Goal: Browse casually: Explore the website without a specific task or goal

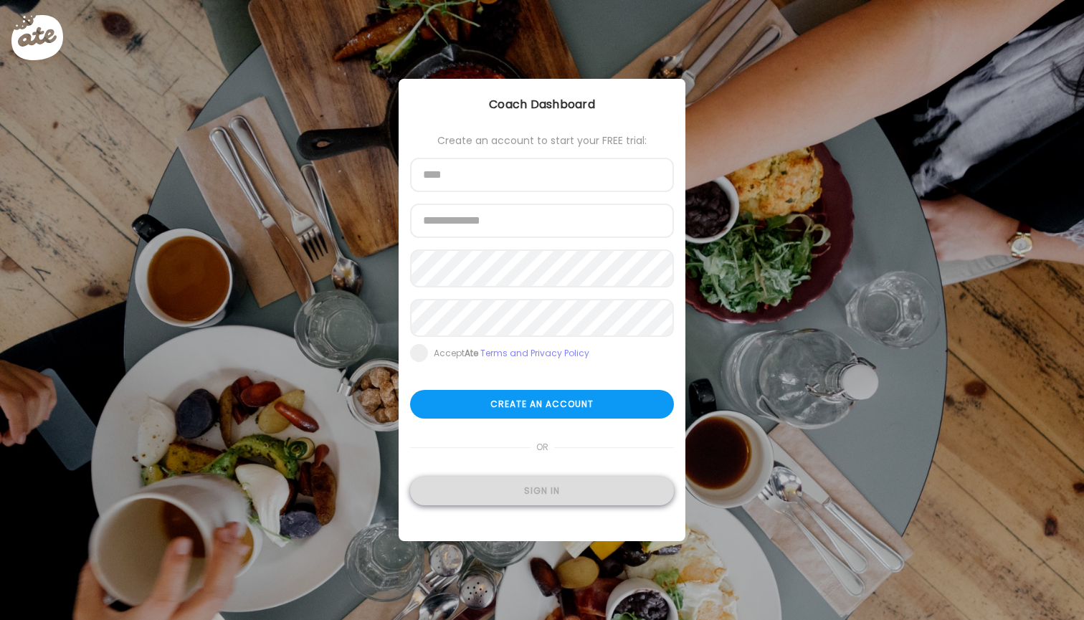
click at [532, 493] on div "Sign in" at bounding box center [542, 491] width 264 height 29
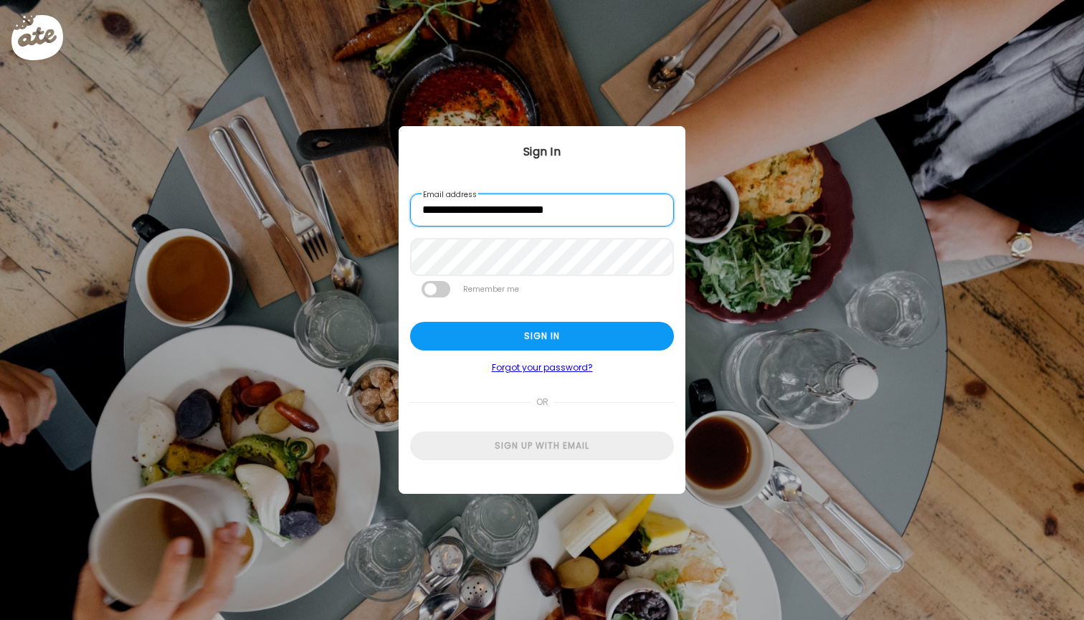
type input "**********"
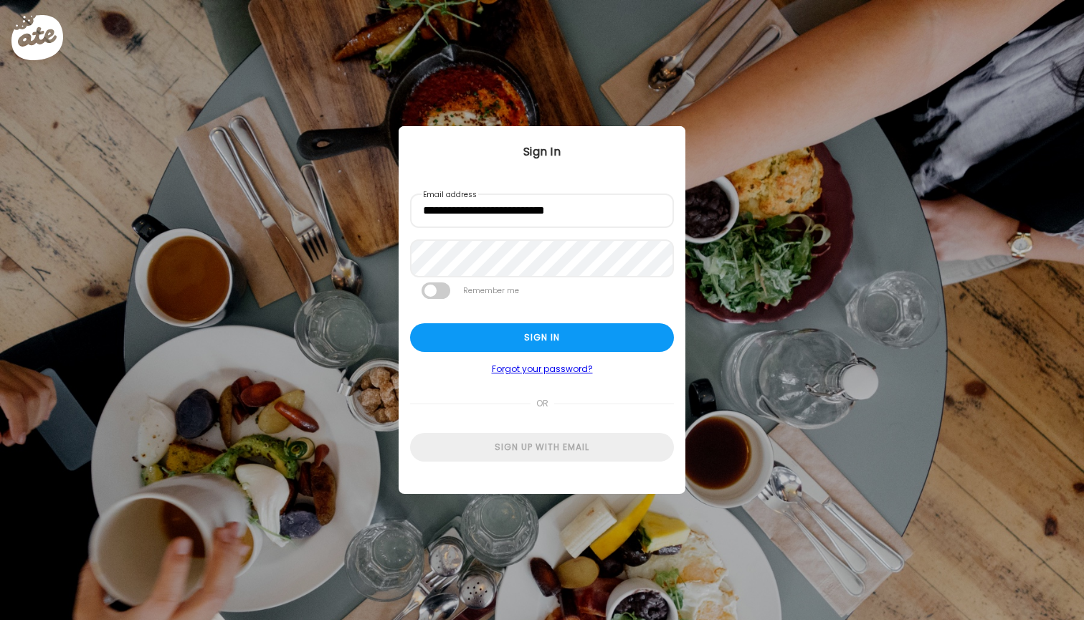
click at [280, 515] on div "Ate Coach Dashboard Wahoo! It’s official Take a moment to set up your Coach Pro…" at bounding box center [542, 310] width 1084 height 620
click at [518, 341] on div "Sign in" at bounding box center [542, 336] width 264 height 29
type input "**********"
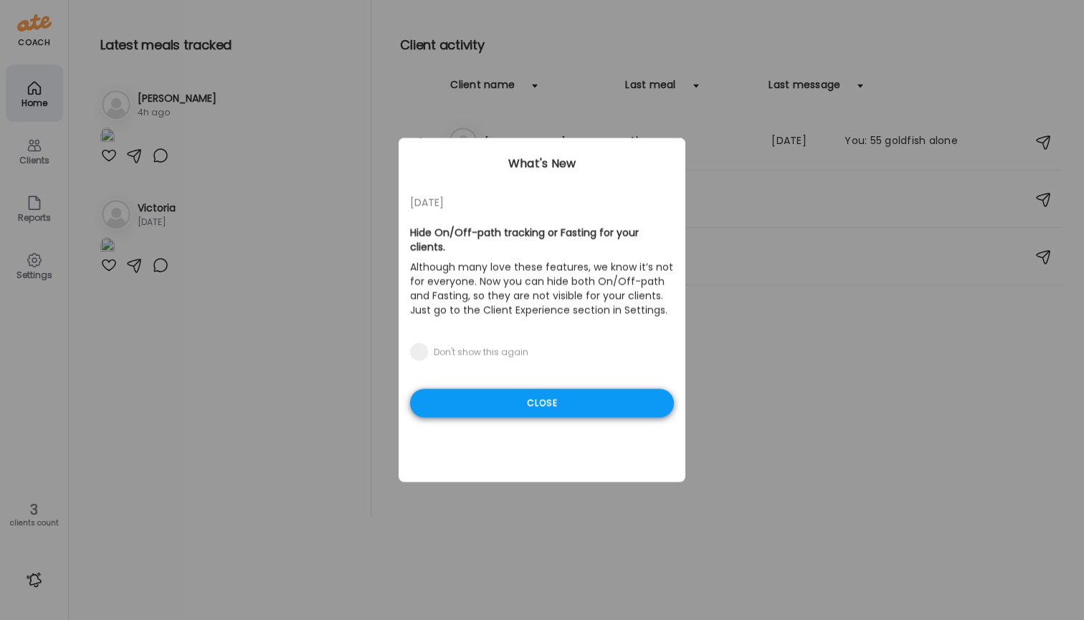
click at [522, 407] on div "Close" at bounding box center [542, 403] width 264 height 29
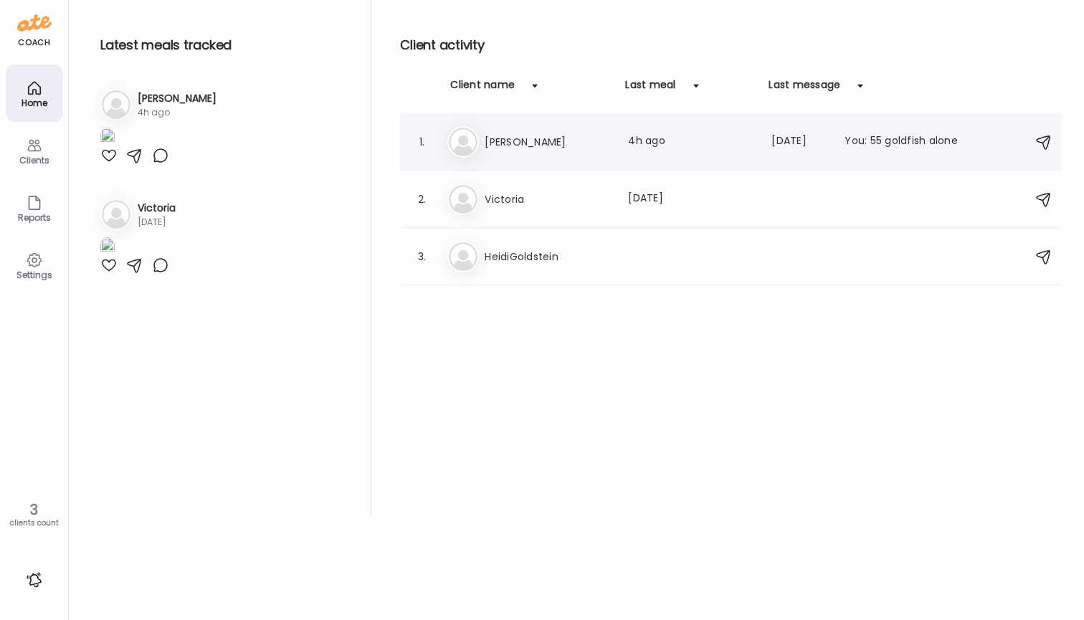
click at [485, 124] on div "1. Ai [PERSON_NAME] Last meal: 4h ago Last message: [DATE] You: 55 goldfish alo…" at bounding box center [730, 141] width 661 height 57
click at [488, 140] on h3 "[PERSON_NAME]" at bounding box center [548, 141] width 126 height 17
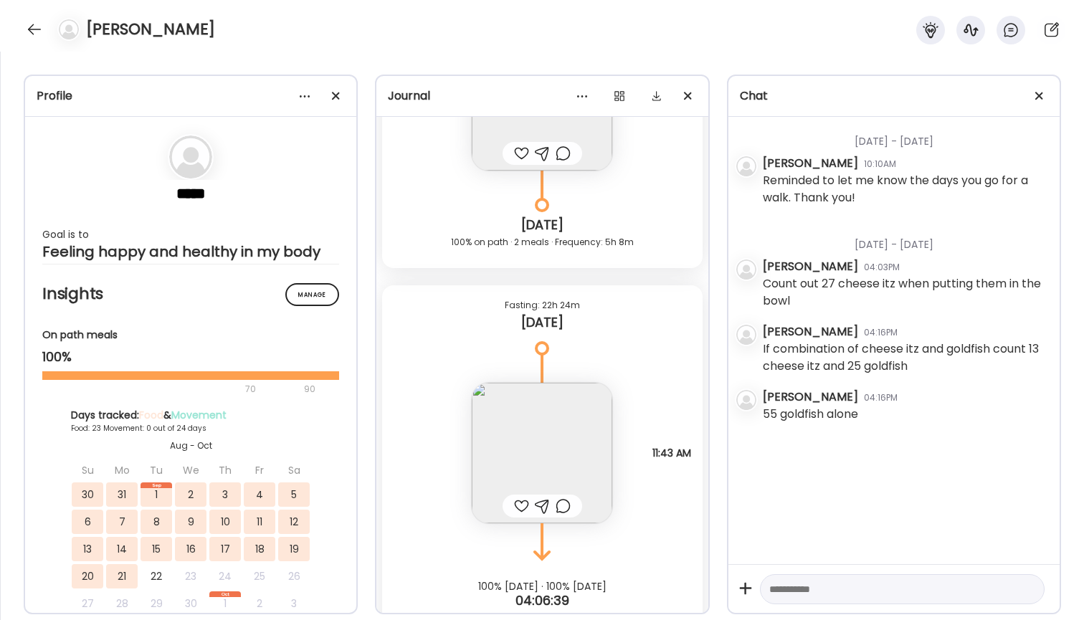
scroll to position [17179, 0]
click at [531, 430] on img at bounding box center [542, 457] width 141 height 141
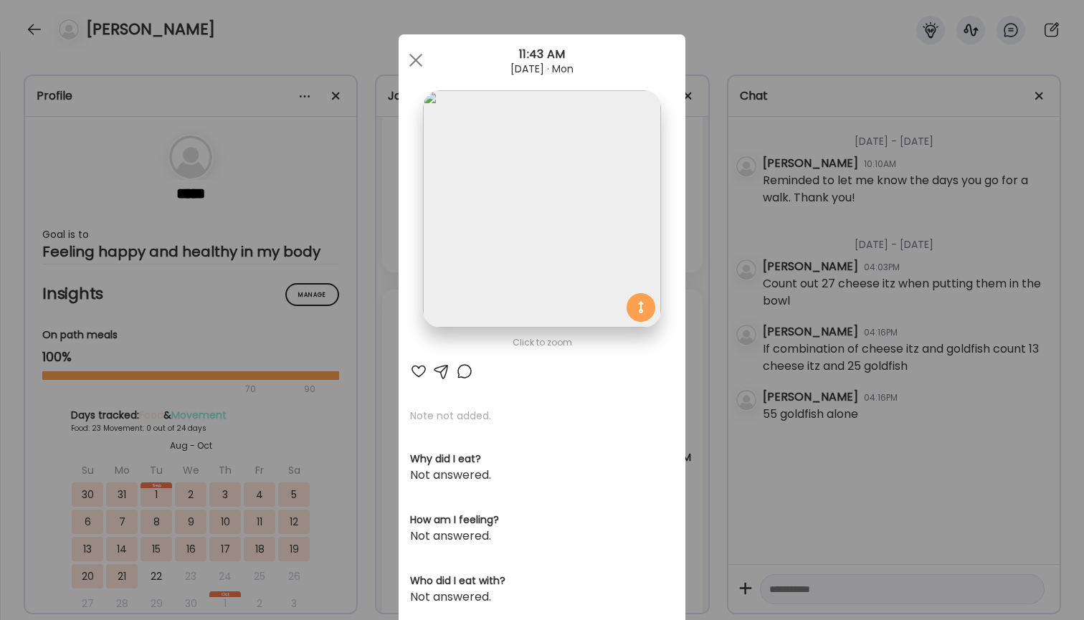
click at [696, 213] on div "Ate Coach Dashboard Wahoo! It’s official Take a moment to set up your Coach Pro…" at bounding box center [542, 310] width 1084 height 620
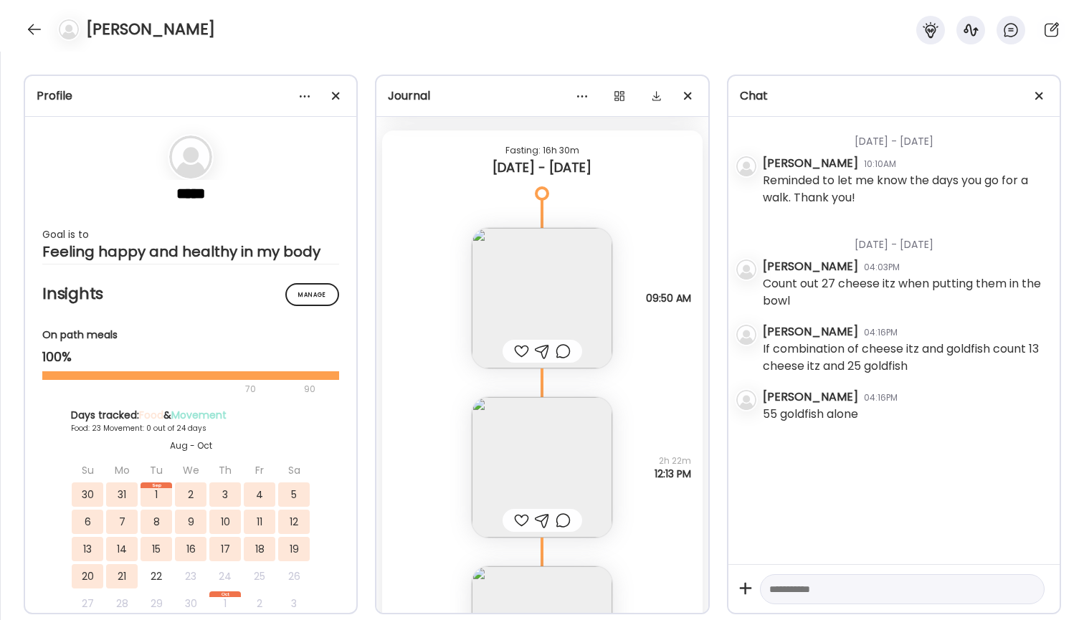
scroll to position [7372, 0]
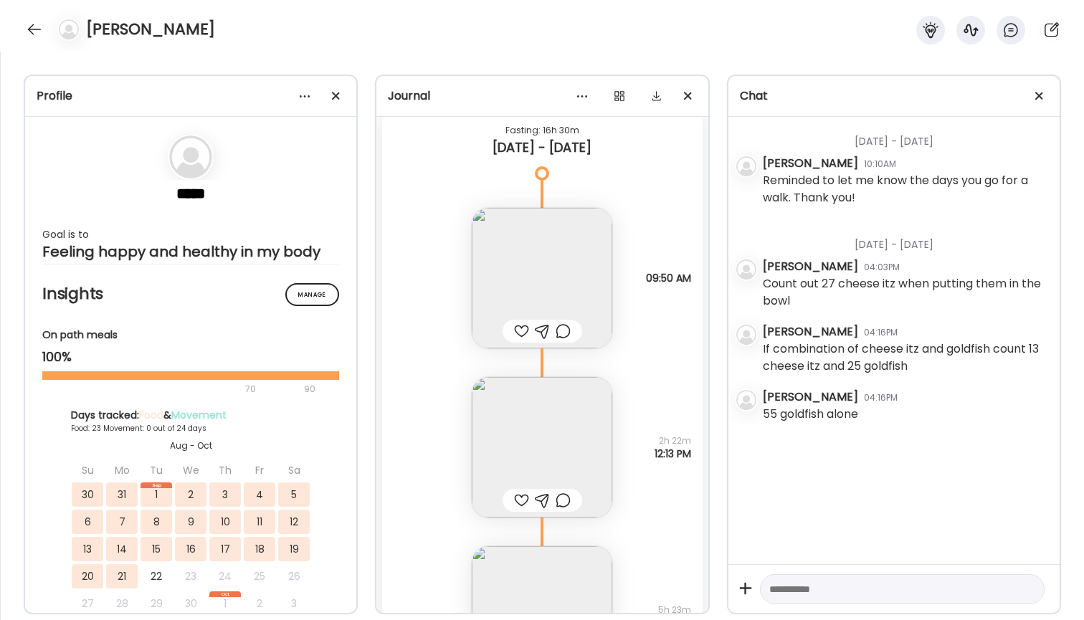
click at [573, 272] on img at bounding box center [542, 278] width 141 height 141
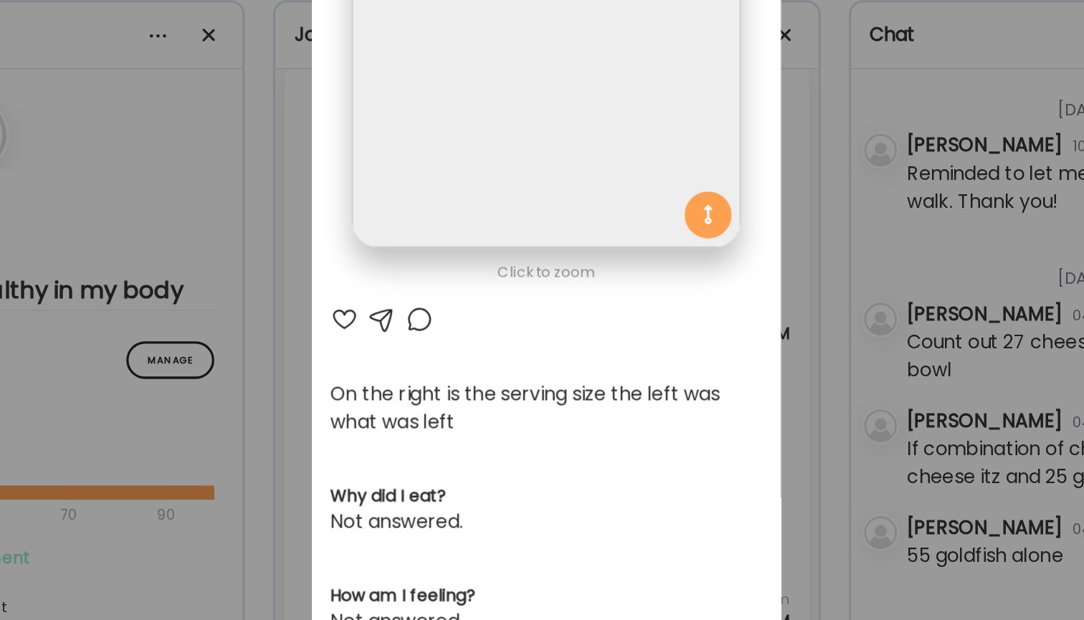
scroll to position [31, 0]
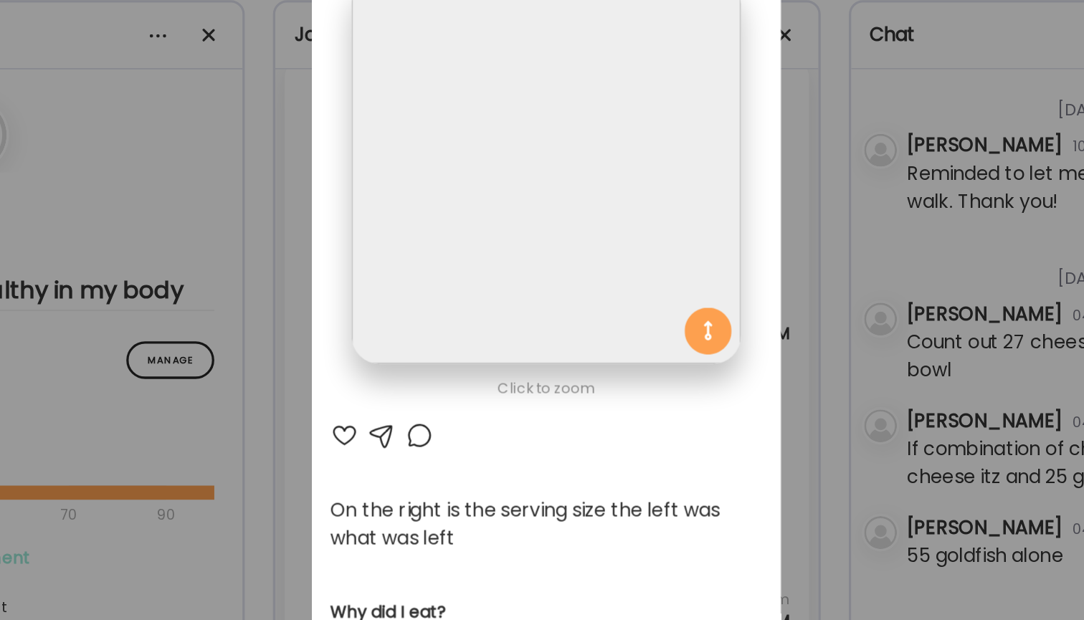
click at [513, 161] on div "Ate Coach Dashboard Wahoo! It’s official Take a moment to set up your Coach Pro…" at bounding box center [542, 310] width 1084 height 620
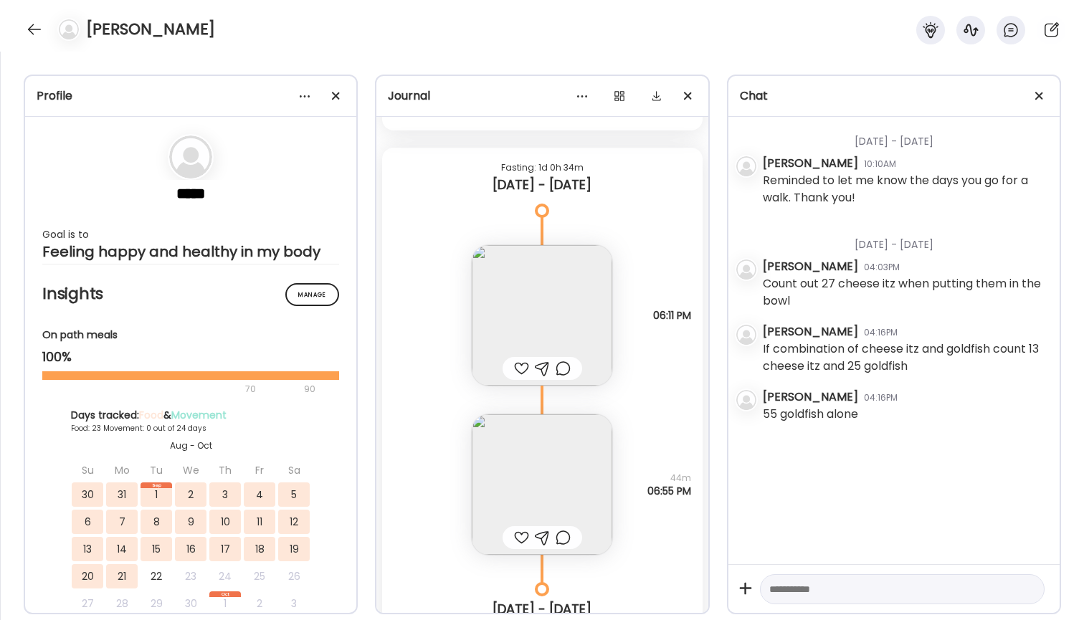
scroll to position [8019, 0]
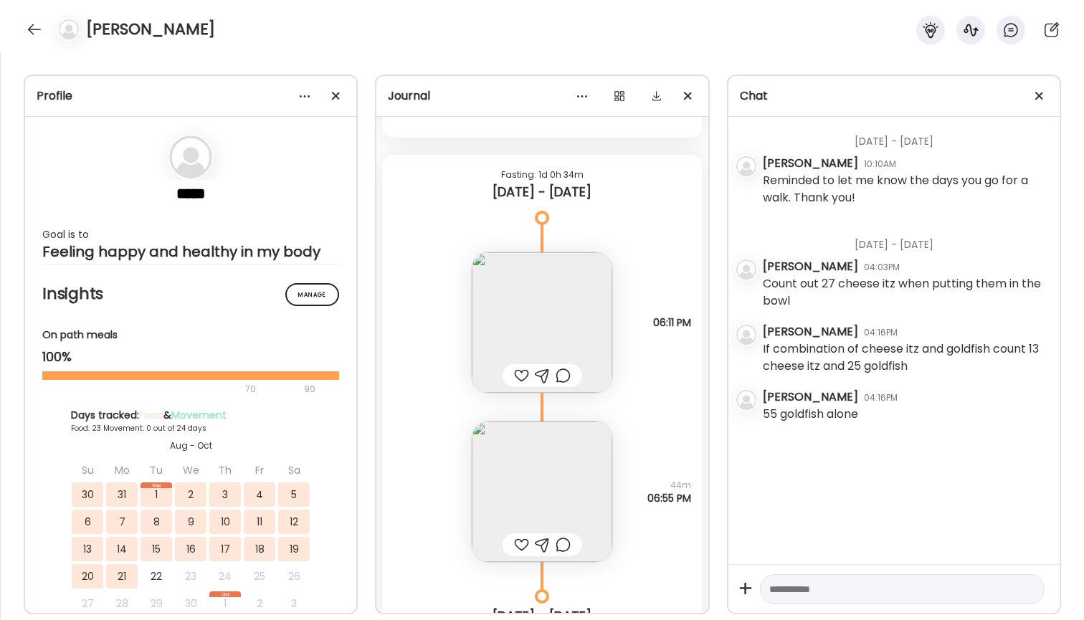
click at [561, 314] on img at bounding box center [542, 322] width 141 height 141
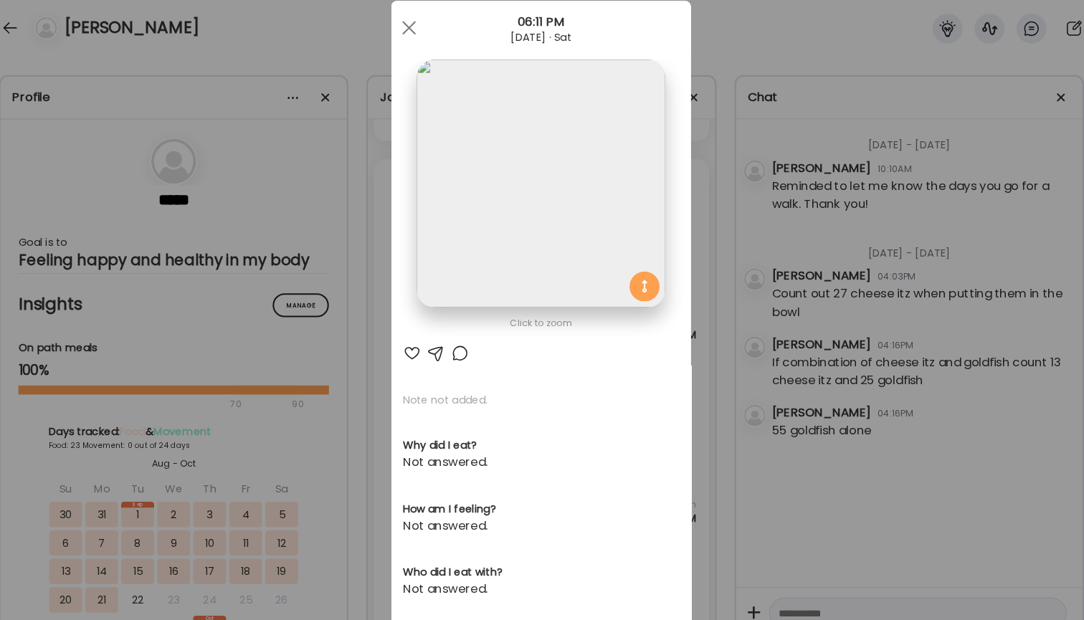
click at [681, 218] on div "Ate Coach Dashboard Wahoo! It’s official Take a moment to set up your Coach Pro…" at bounding box center [542, 310] width 1084 height 620
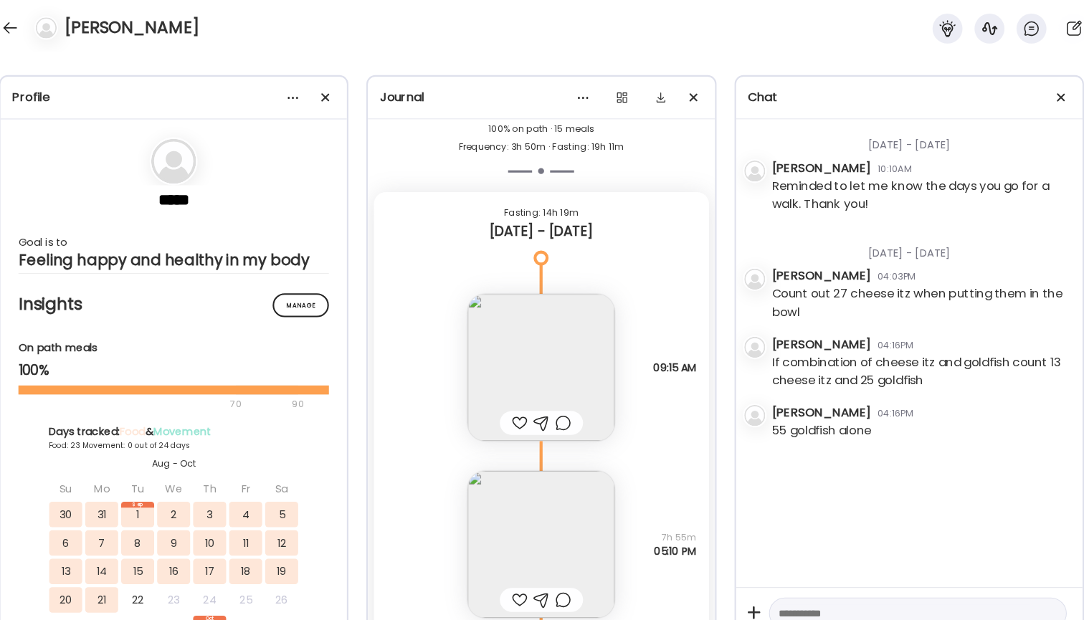
scroll to position [8601, 0]
click at [538, 359] on img at bounding box center [542, 351] width 141 height 141
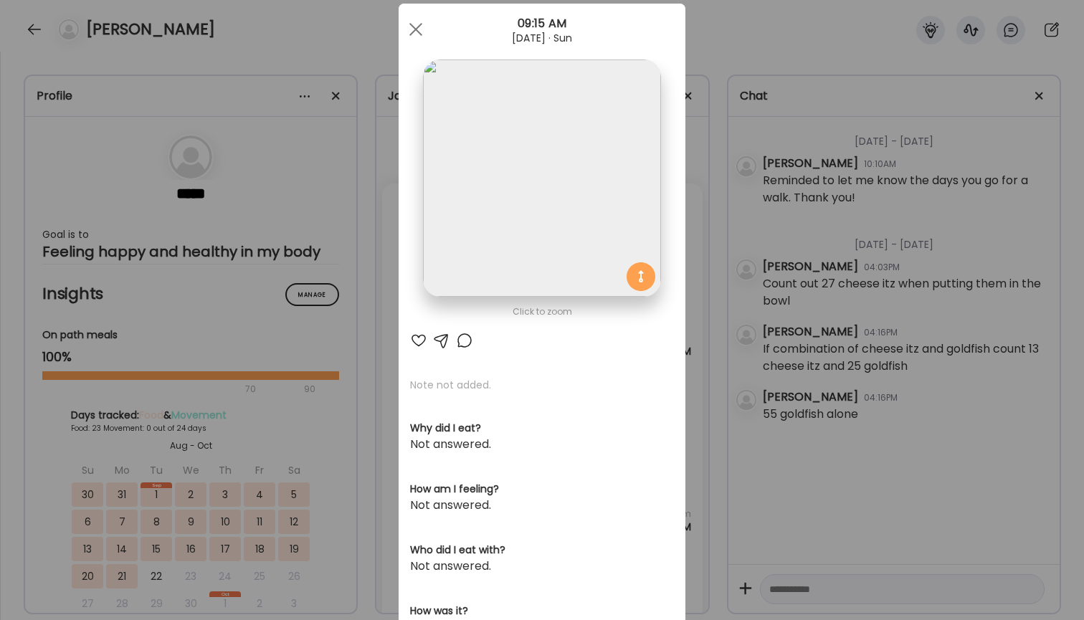
click at [785, 197] on div "Ate Coach Dashboard Wahoo! It’s official Take a moment to set up your Coach Pro…" at bounding box center [542, 310] width 1084 height 620
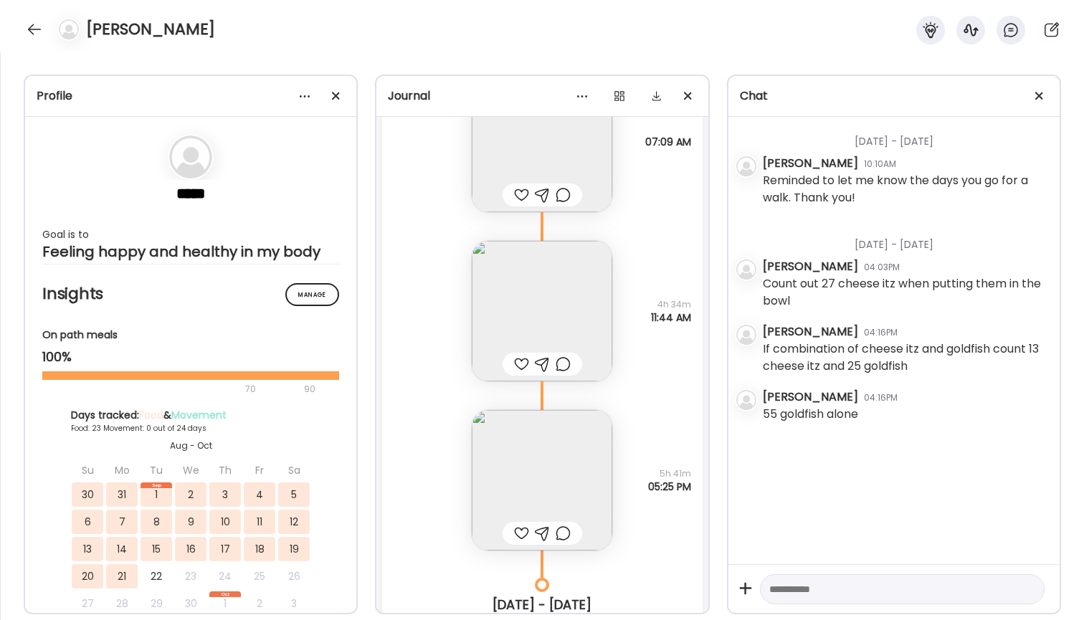
scroll to position [9341, 0]
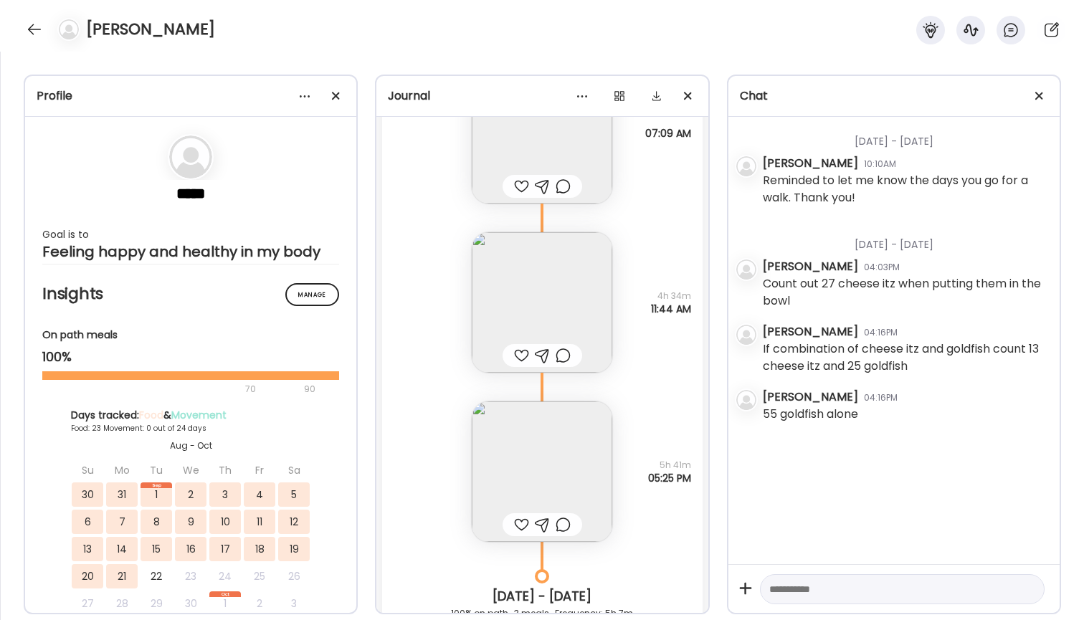
click at [560, 285] on img at bounding box center [542, 302] width 141 height 141
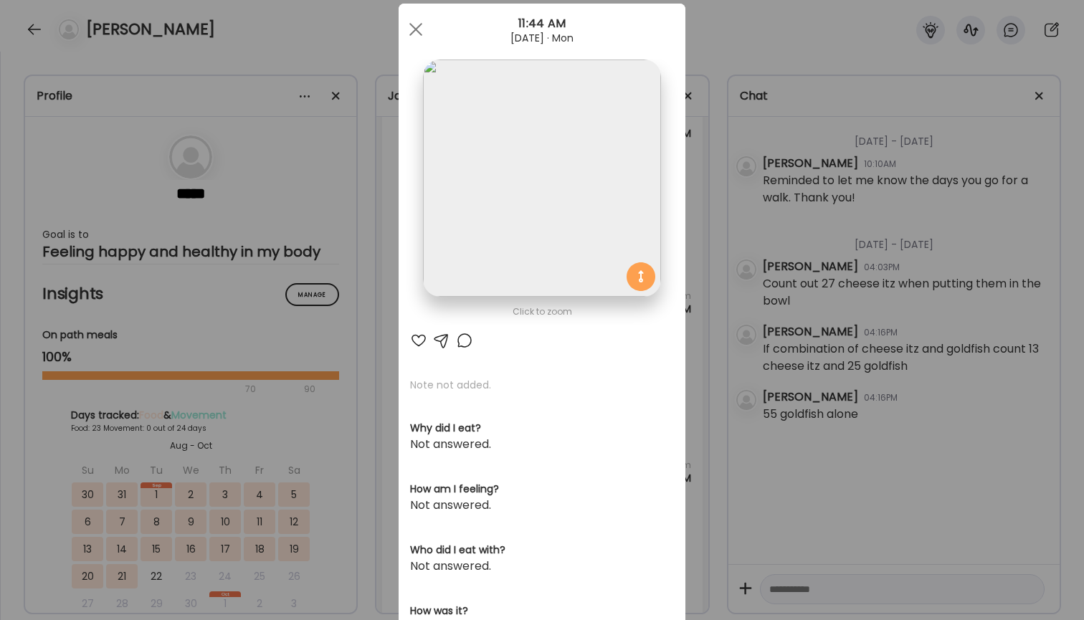
click at [746, 194] on div "Ate Coach Dashboard Wahoo! It’s official Take a moment to set up your Coach Pro…" at bounding box center [542, 310] width 1084 height 620
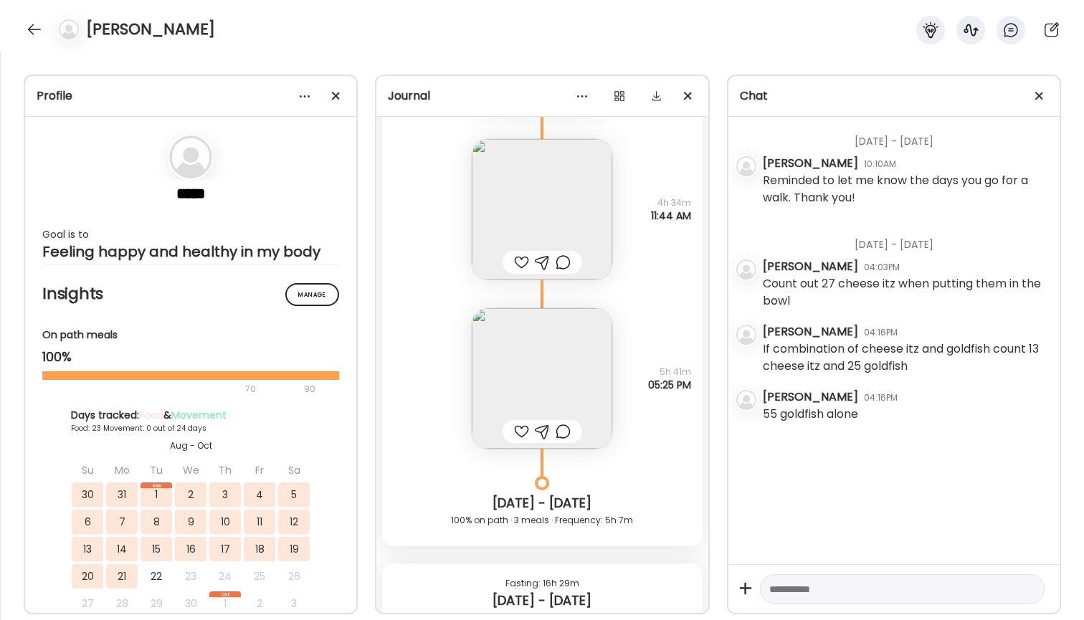
scroll to position [9439, 0]
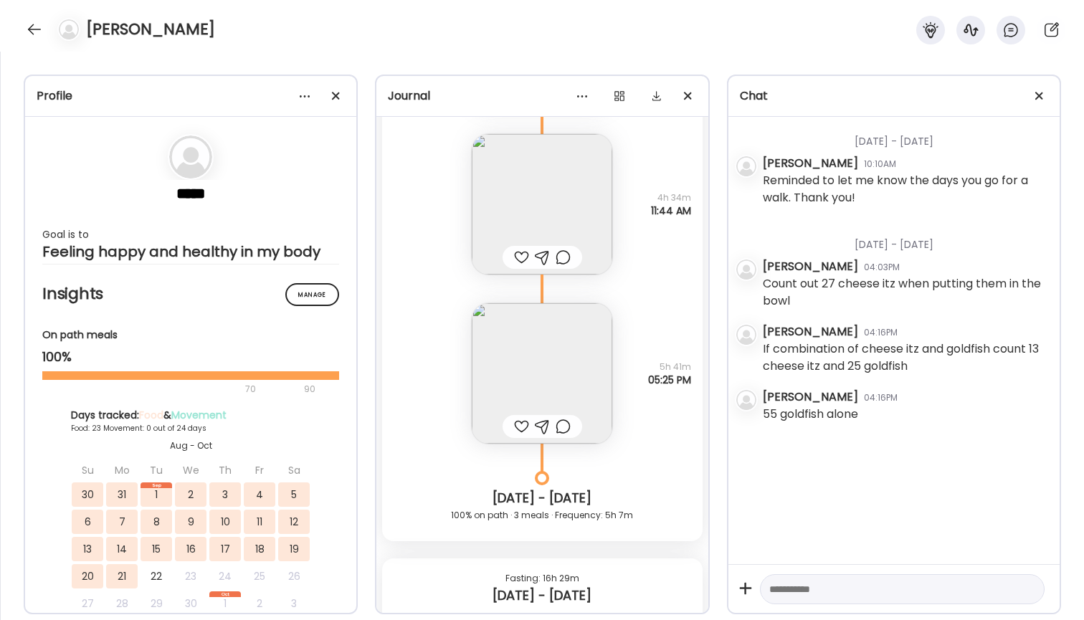
click at [526, 408] on img at bounding box center [542, 373] width 141 height 141
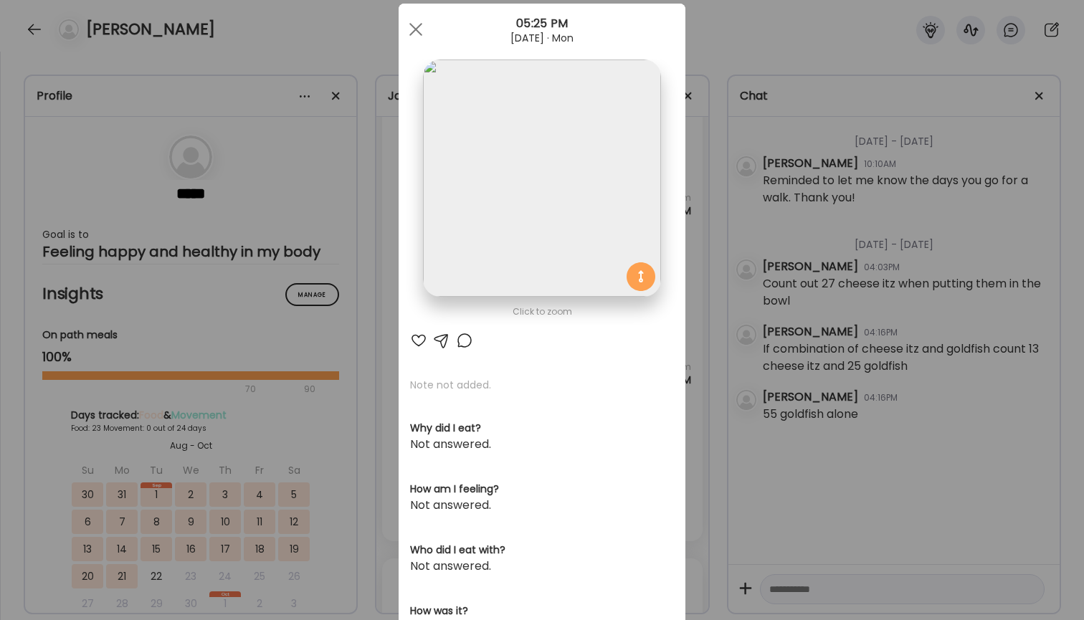
click at [788, 190] on div "Ate Coach Dashboard Wahoo! It’s official Take a moment to set up your Coach Pro…" at bounding box center [542, 310] width 1084 height 620
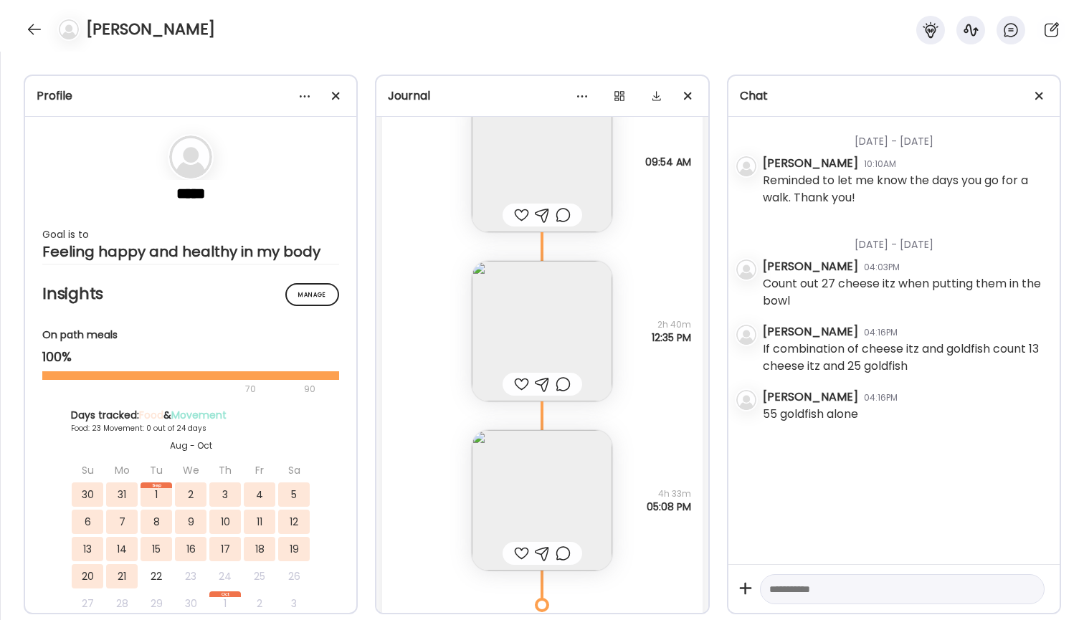
scroll to position [9975, 0]
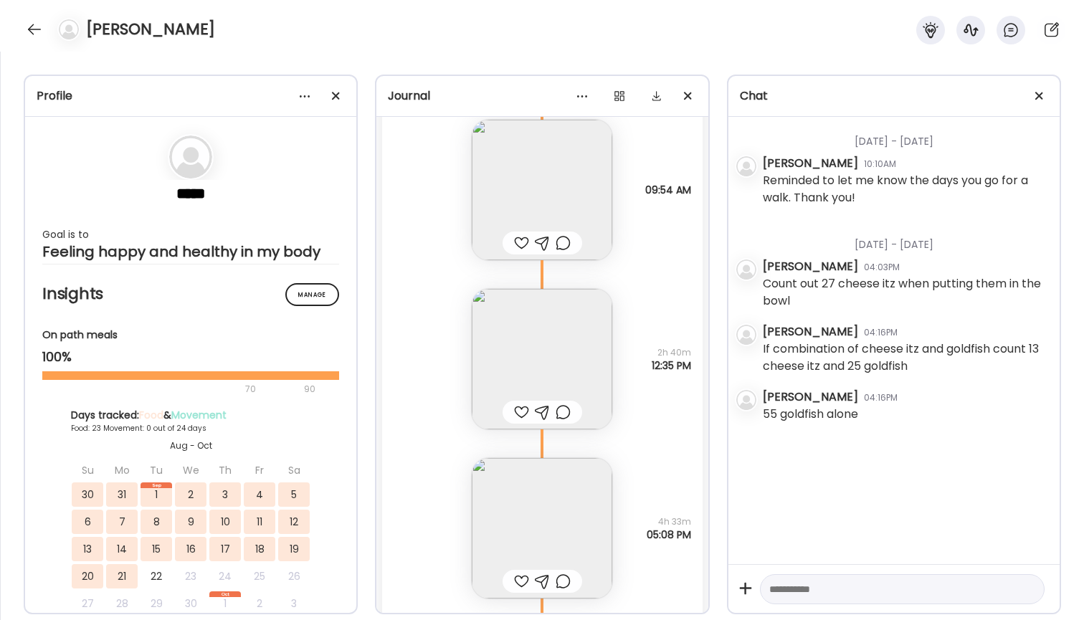
click at [523, 215] on img at bounding box center [542, 190] width 141 height 141
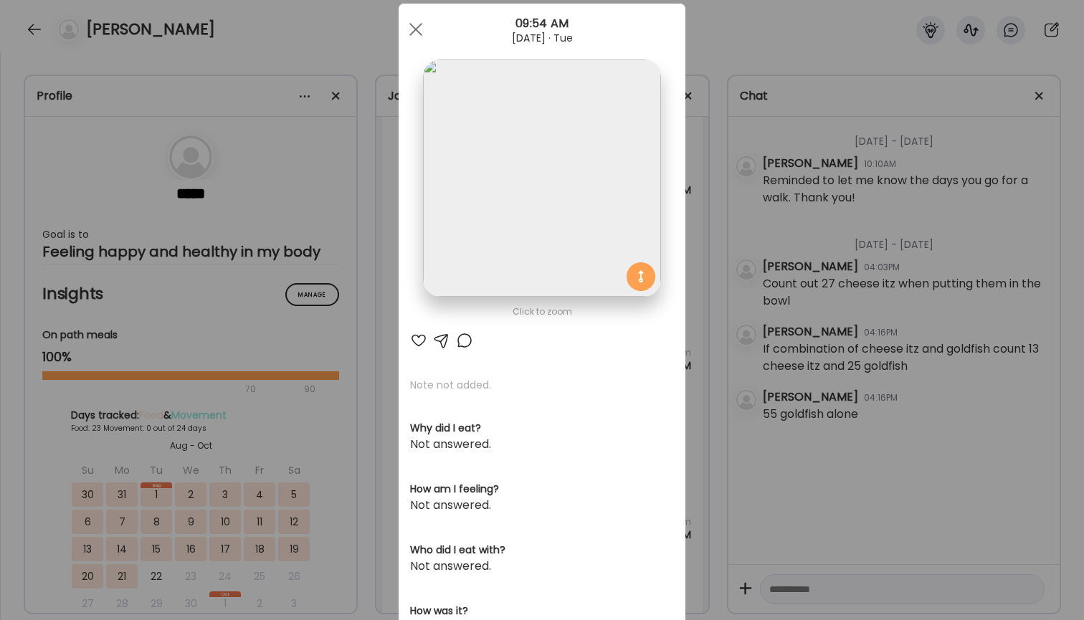
click at [720, 224] on div "Ate Coach Dashboard Wahoo! It’s official Take a moment to set up your Coach Pro…" at bounding box center [542, 310] width 1084 height 620
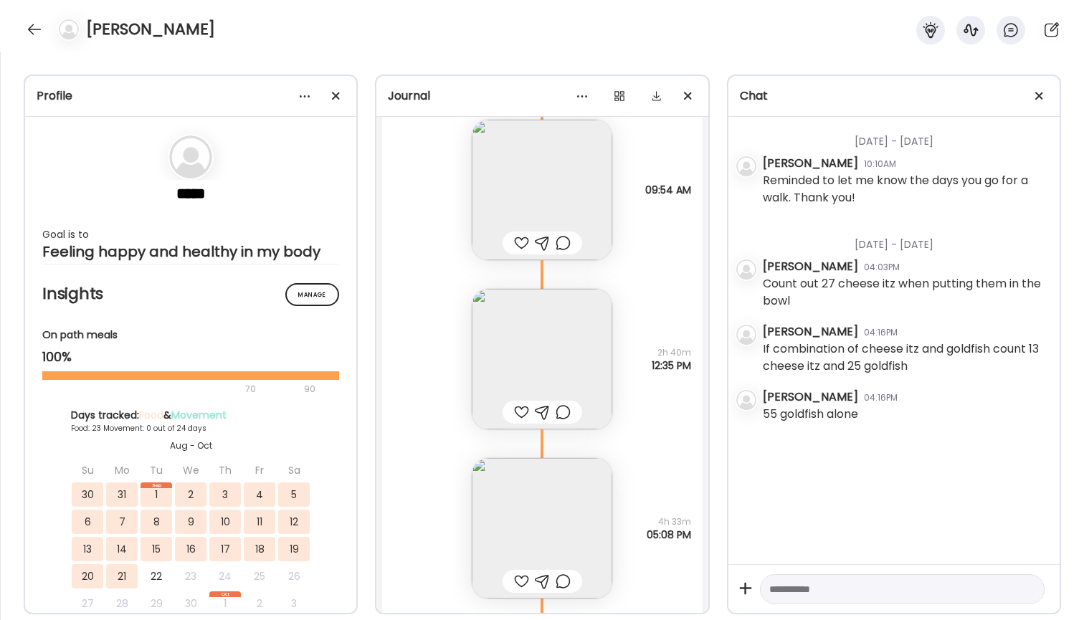
click at [570, 186] on img at bounding box center [542, 190] width 141 height 141
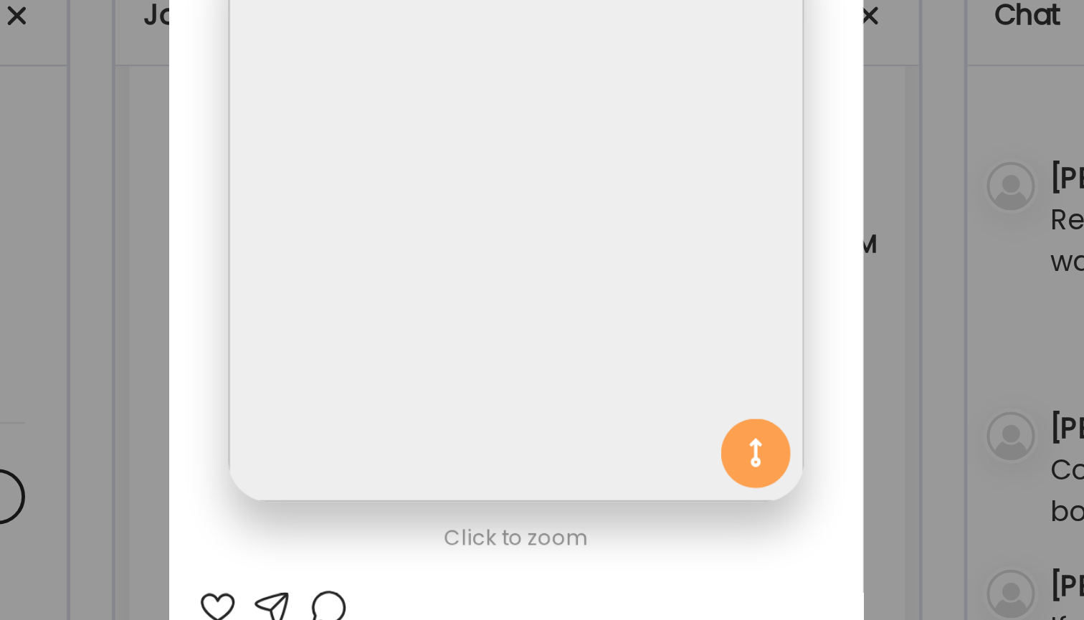
click at [399, 60] on section at bounding box center [542, 195] width 287 height 270
click at [372, 61] on div "Ate Coach Dashboard Wahoo! It’s official Take a moment to set up your Coach Pro…" at bounding box center [542, 310] width 1084 height 620
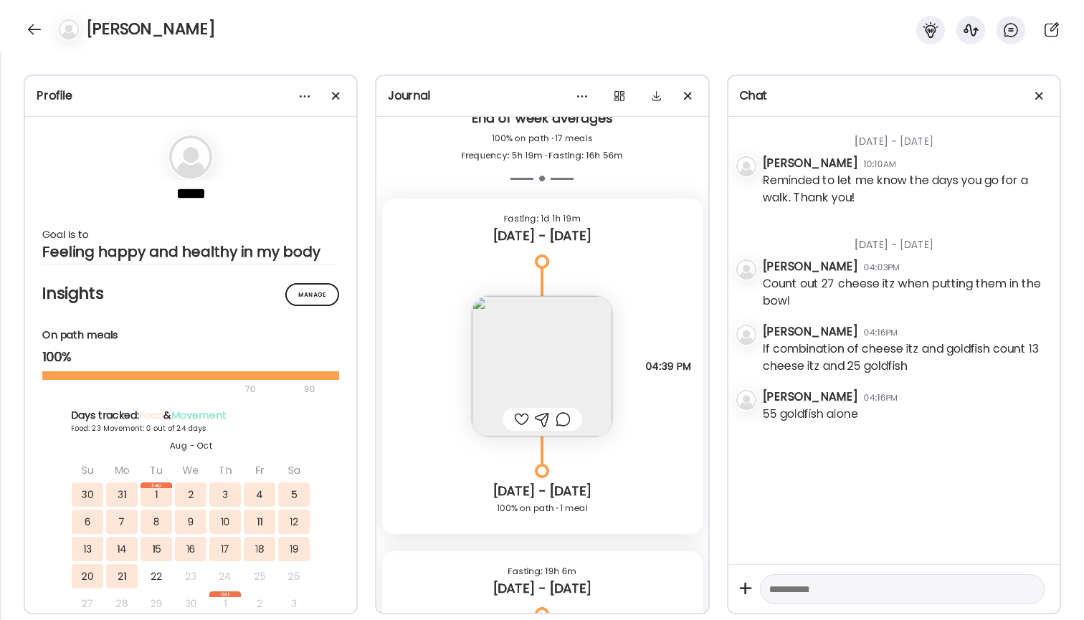
scroll to position [12955, 0]
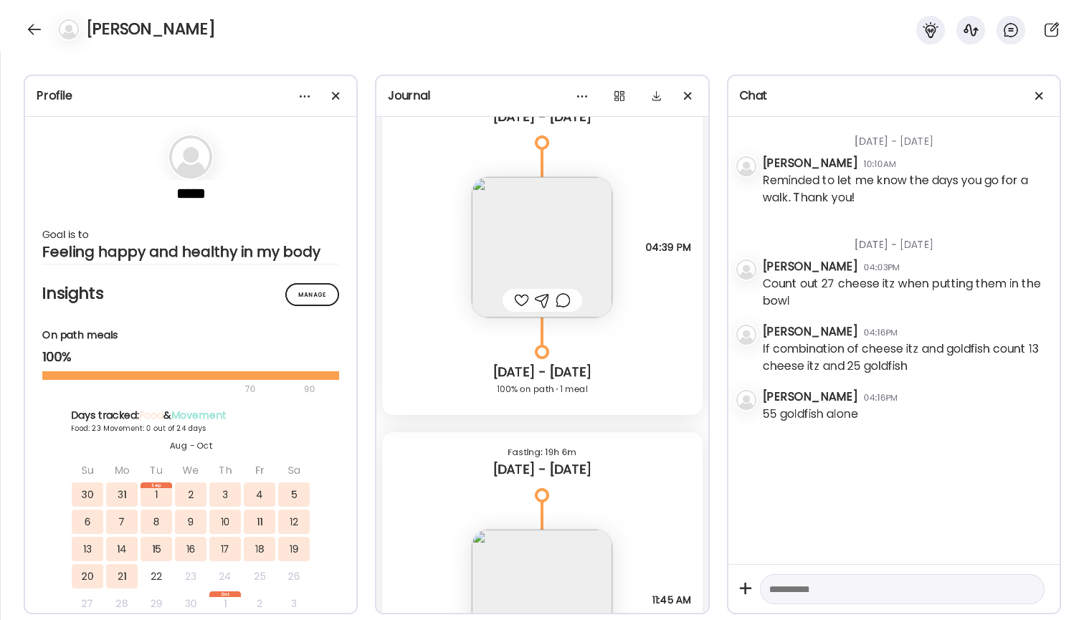
click at [524, 214] on img at bounding box center [542, 247] width 141 height 141
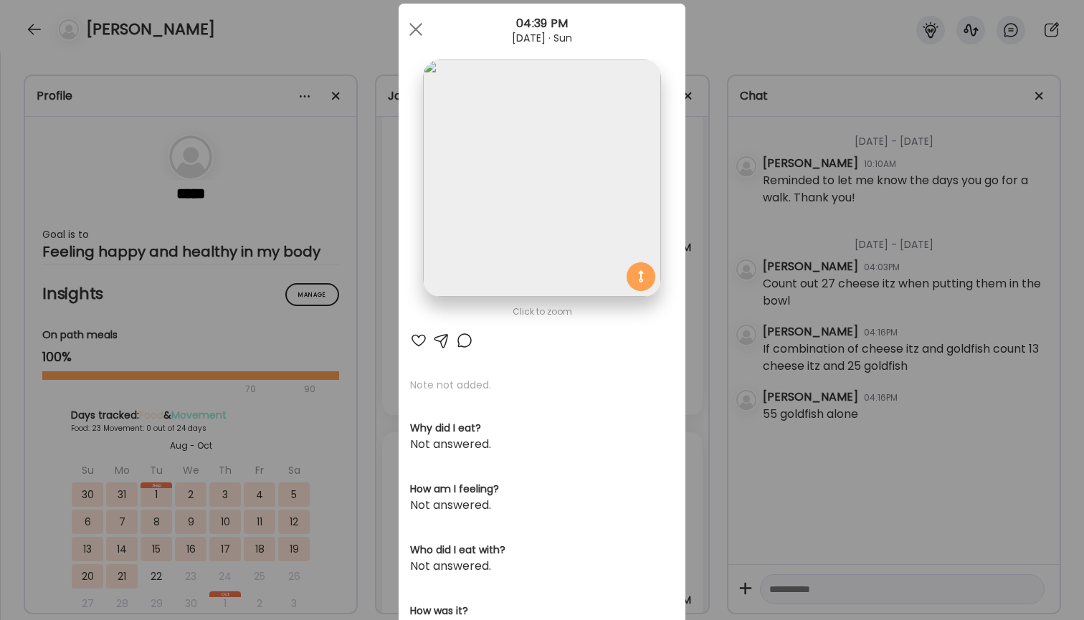
click at [781, 185] on div "Ate Coach Dashboard Wahoo! It’s official Take a moment to set up your Coach Pro…" at bounding box center [542, 310] width 1084 height 620
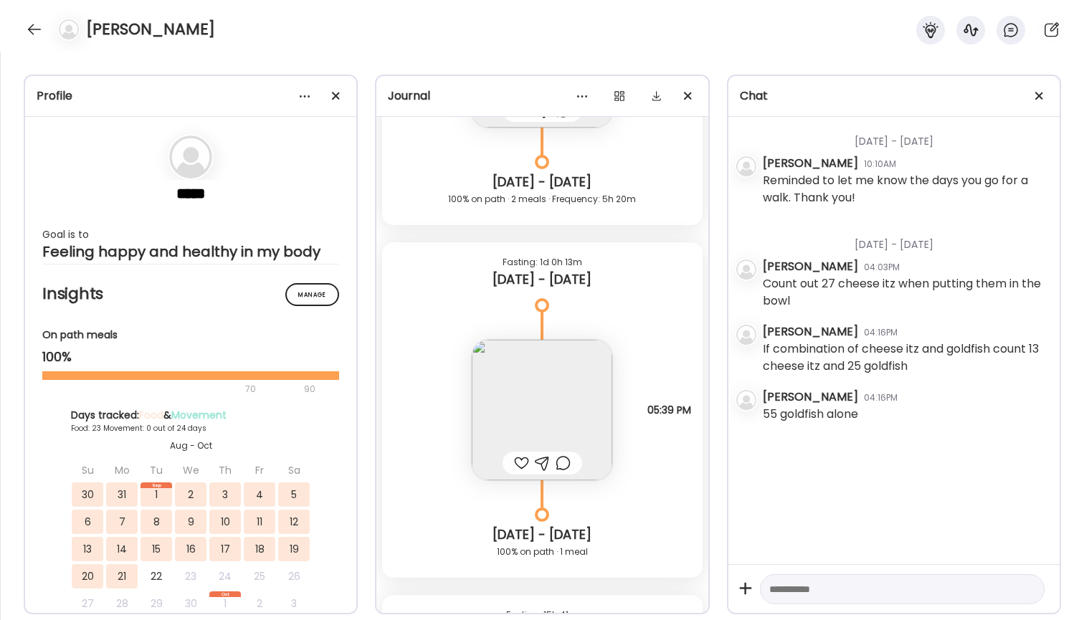
scroll to position [14734, 0]
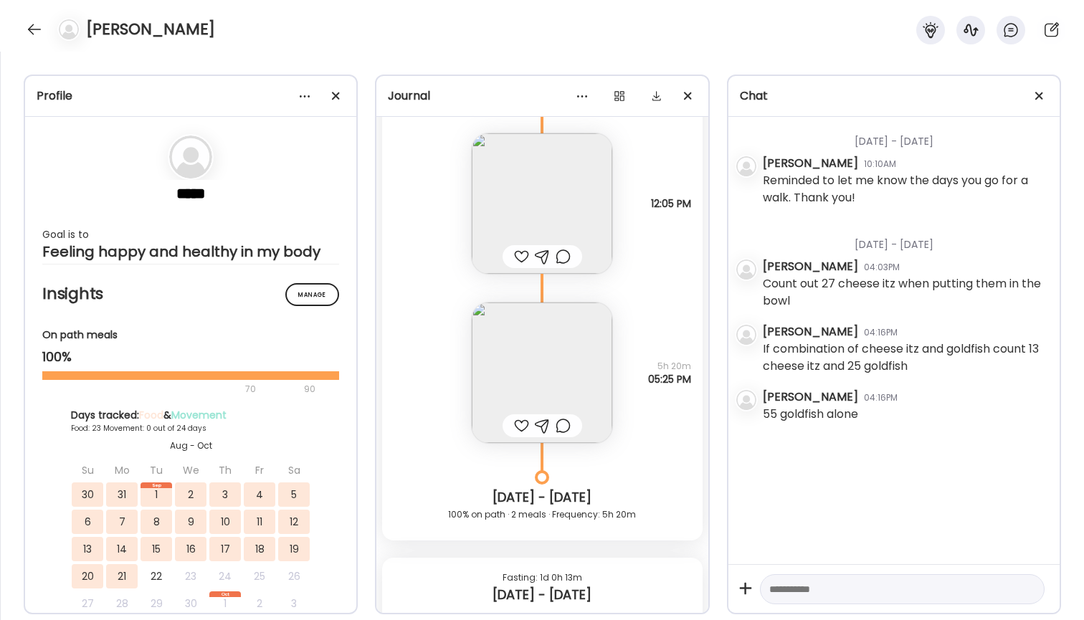
click at [546, 377] on img at bounding box center [542, 373] width 141 height 141
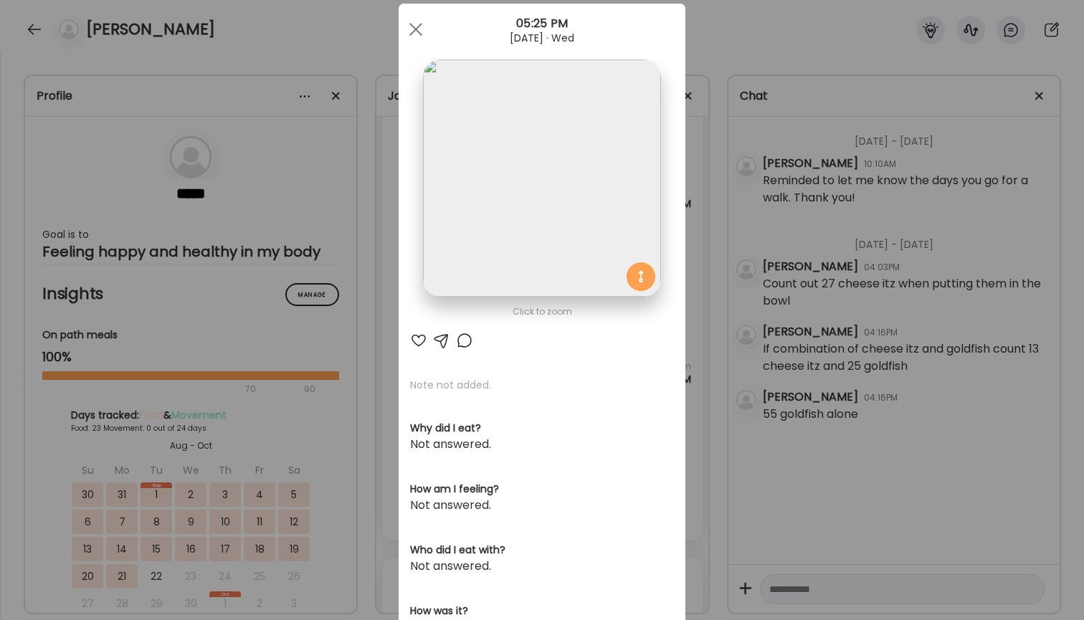
click at [743, 113] on div "Ate Coach Dashboard Wahoo! It’s official Take a moment to set up your Coach Pro…" at bounding box center [542, 310] width 1084 height 620
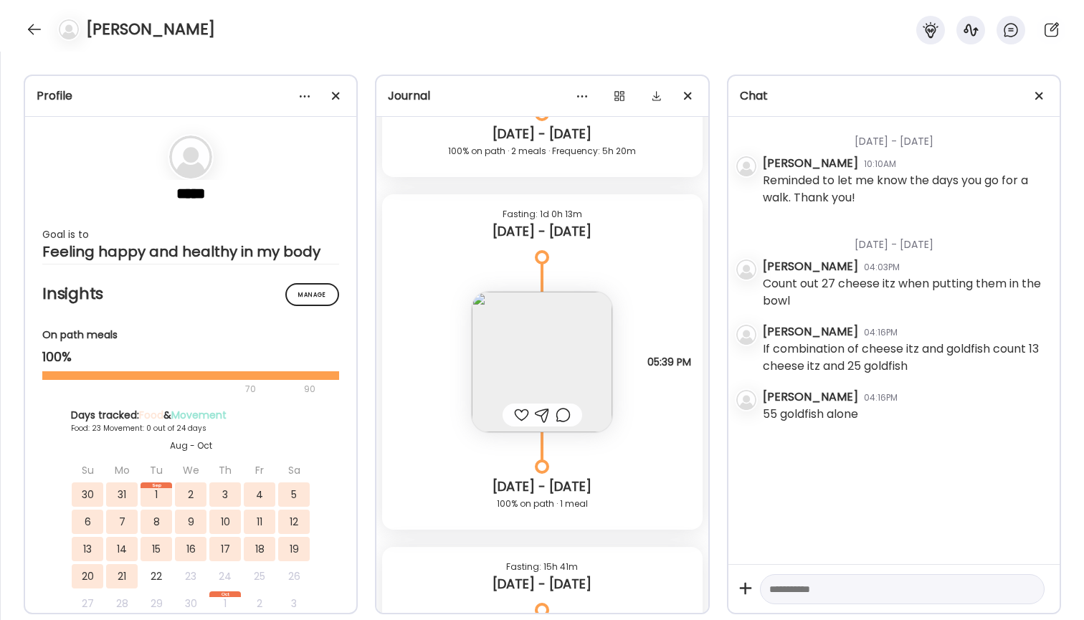
scroll to position [15113, 0]
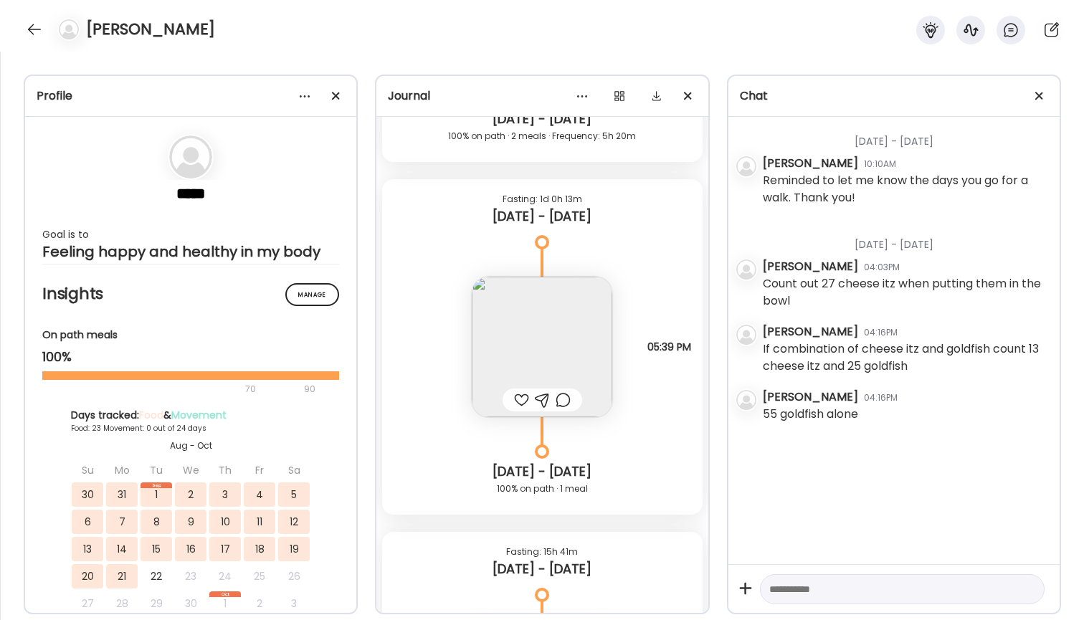
click at [568, 327] on img at bounding box center [542, 347] width 141 height 141
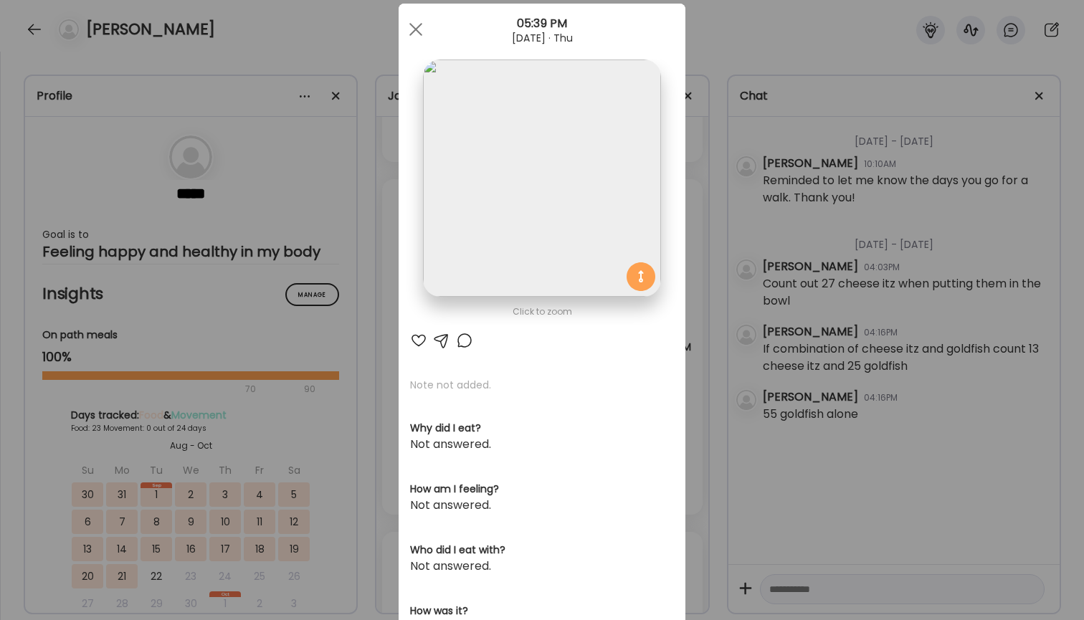
click at [759, 171] on div "Ate Coach Dashboard Wahoo! It’s official Take a moment to set up your Coach Pro…" at bounding box center [542, 310] width 1084 height 620
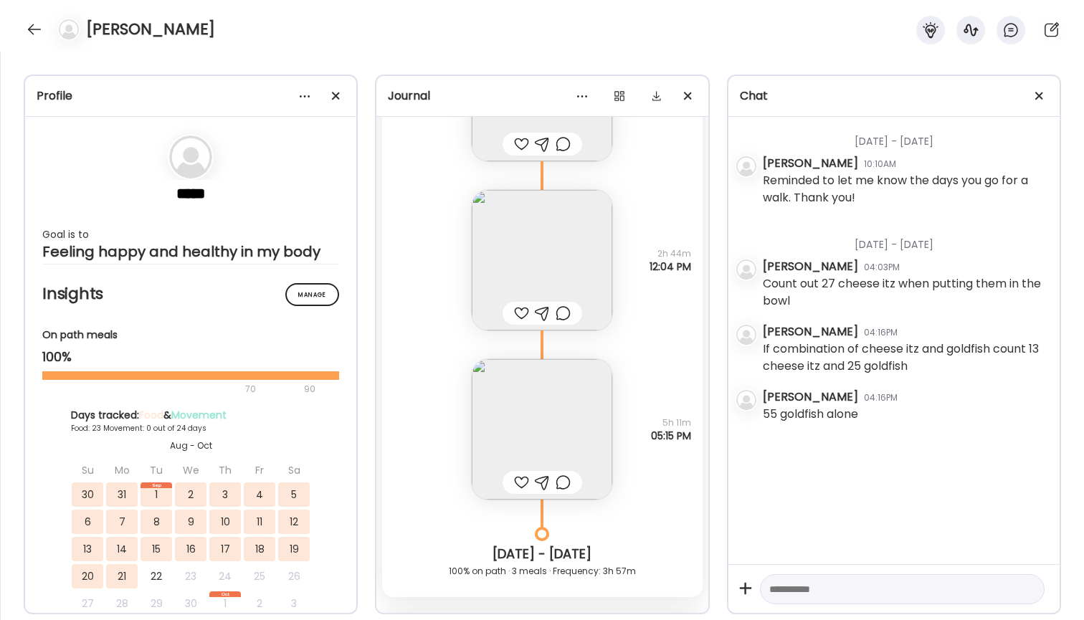
scroll to position [15779, 0]
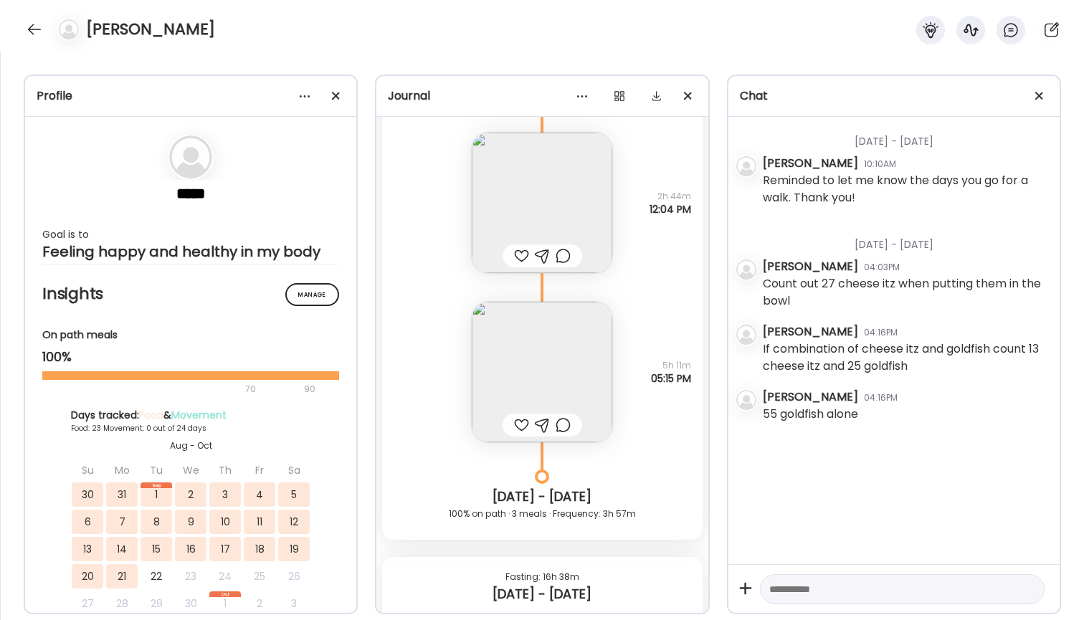
click at [579, 376] on img at bounding box center [542, 372] width 141 height 141
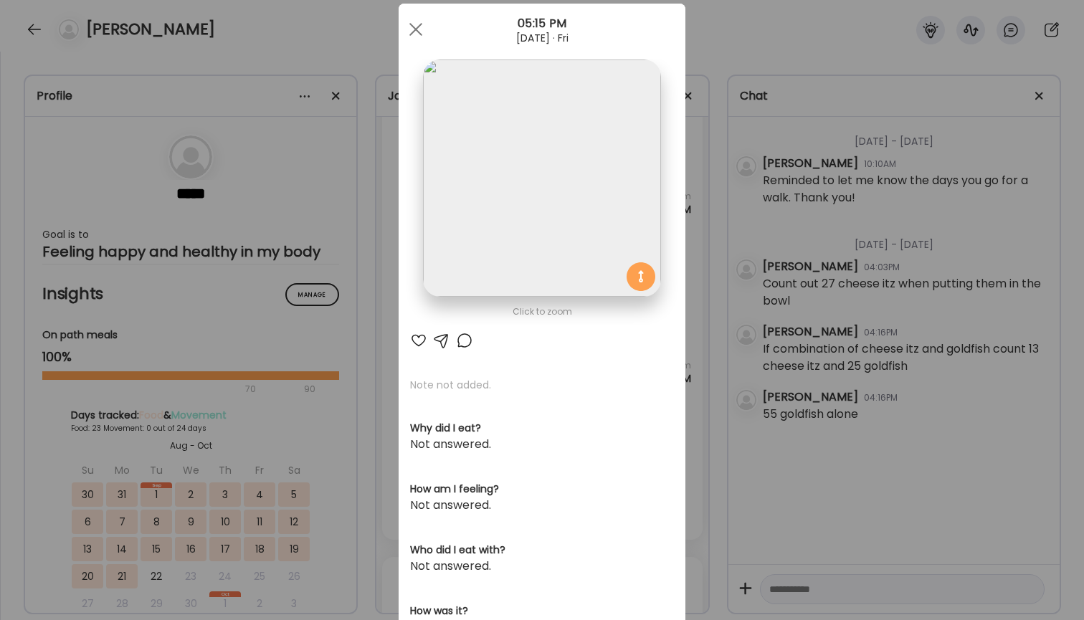
click at [804, 225] on div "Ate Coach Dashboard Wahoo! It’s official Take a moment to set up your Coach Pro…" at bounding box center [542, 310] width 1084 height 620
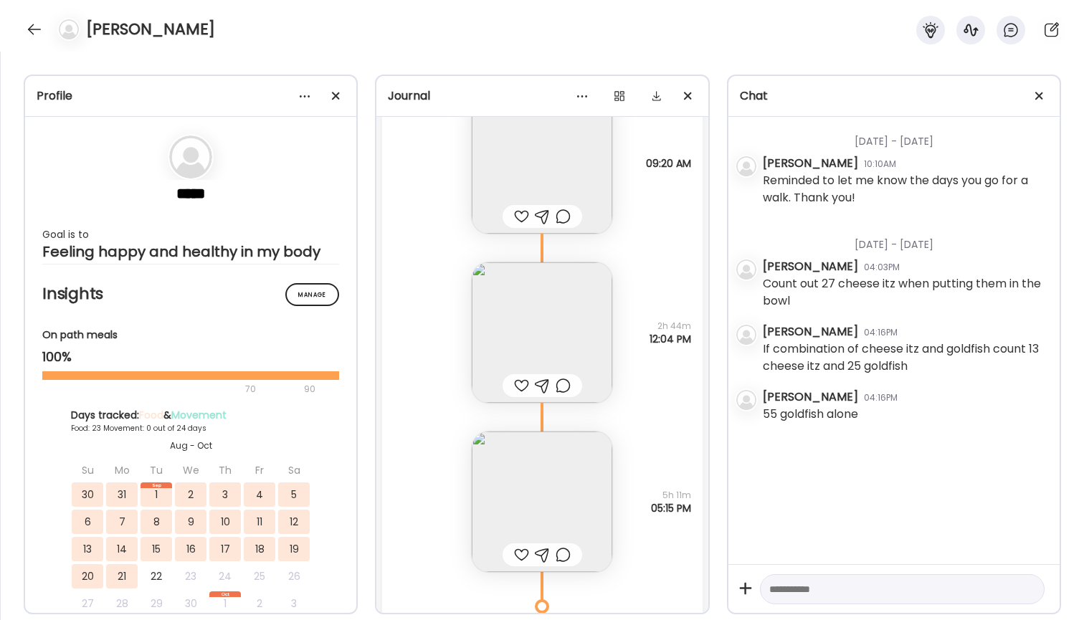
scroll to position [15850, 0]
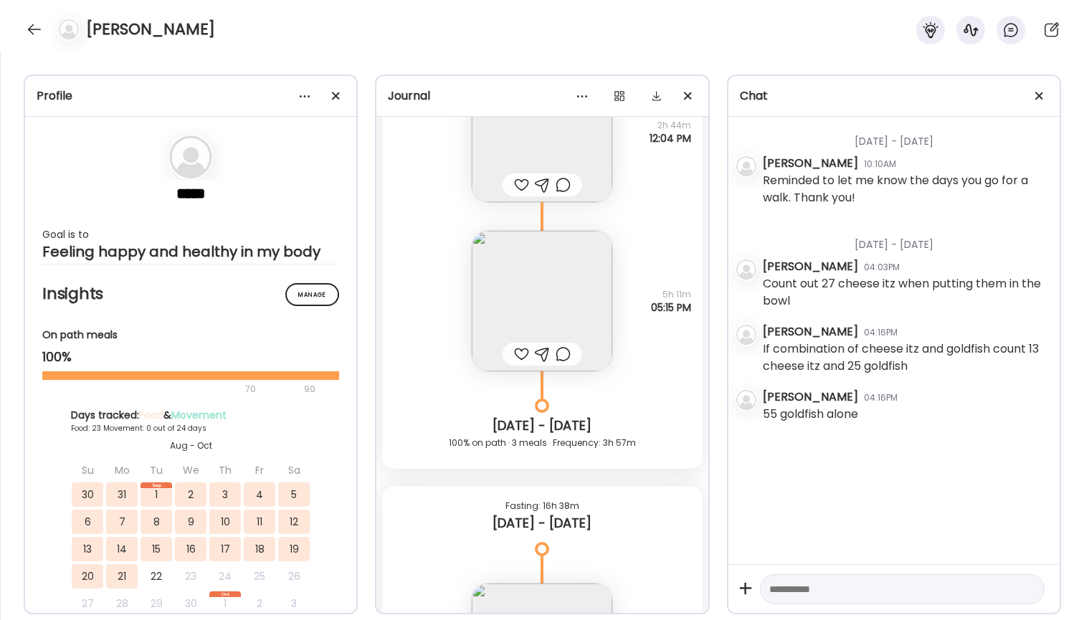
click at [541, 292] on img at bounding box center [542, 301] width 141 height 141
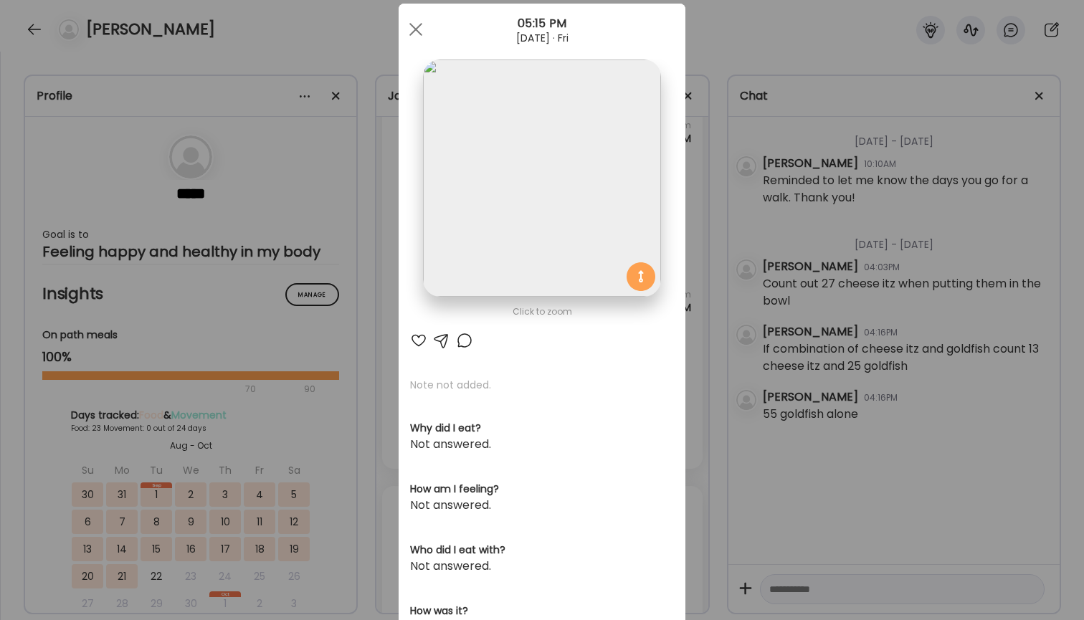
click at [706, 165] on div "Ate Coach Dashboard Wahoo! It’s official Take a moment to set up your Coach Pro…" at bounding box center [542, 310] width 1084 height 620
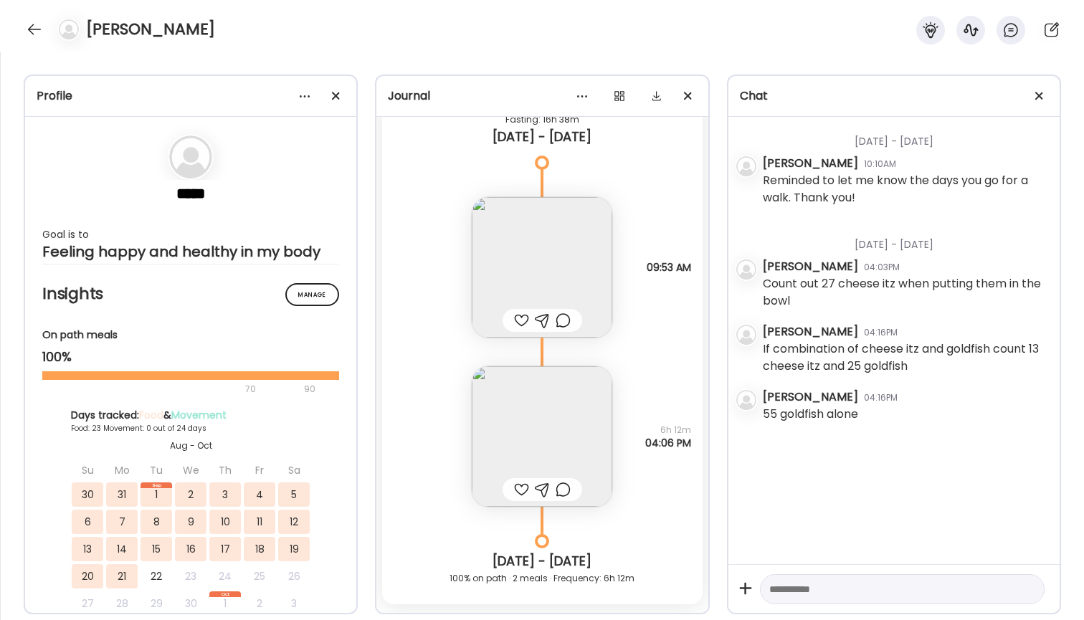
scroll to position [16331, 0]
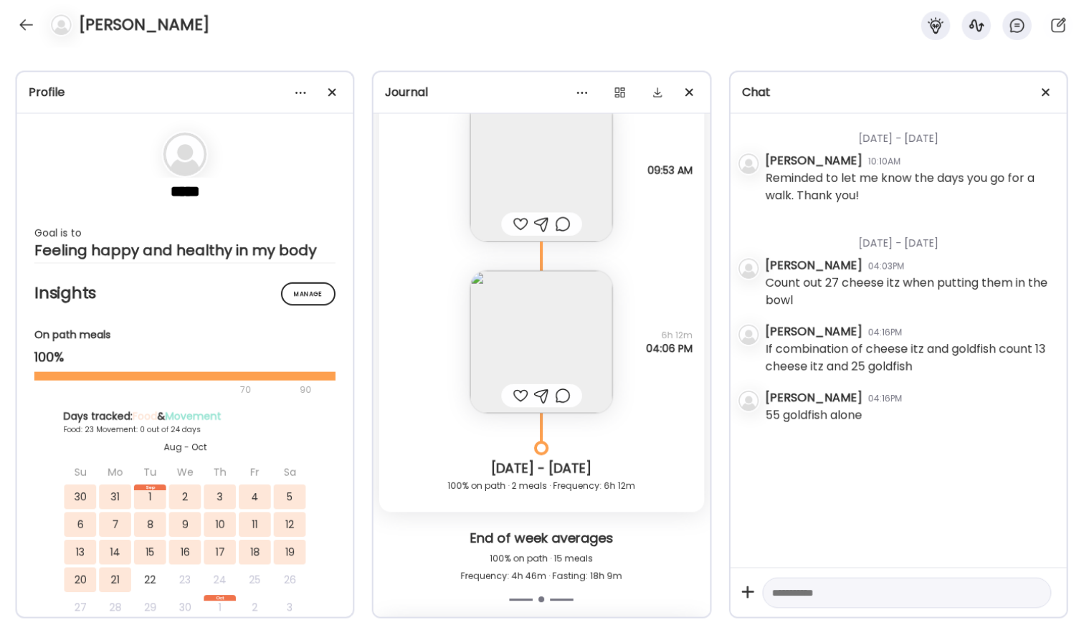
click at [736, 270] on img at bounding box center [746, 270] width 20 height 20
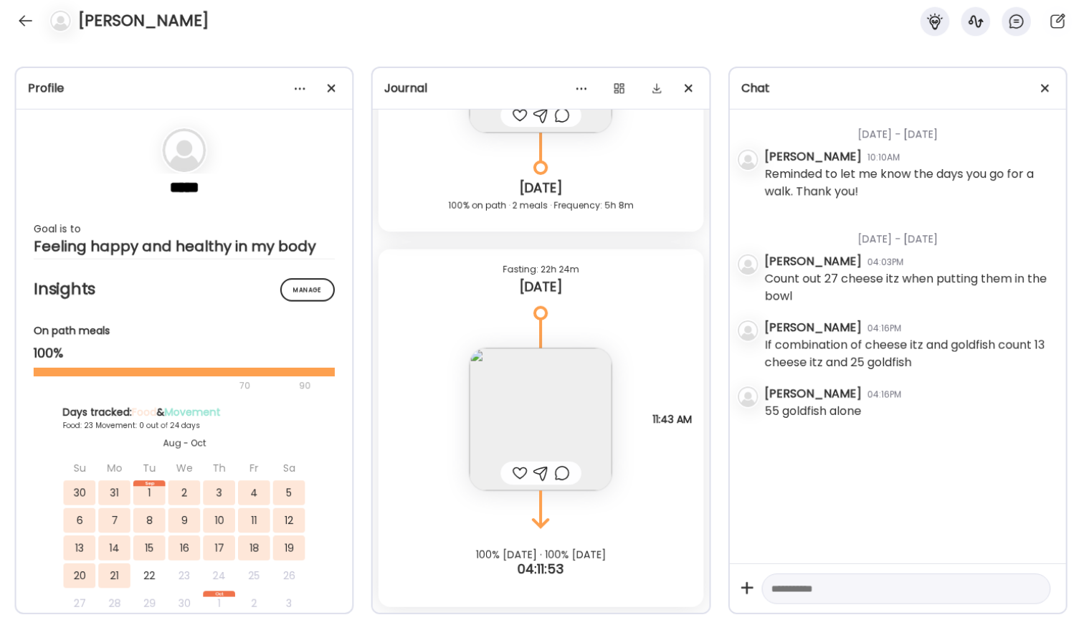
scroll to position [0, 0]
click at [348, 217] on div "Profile ***** Goal is to Feeling happy and healthy in my body Manage Insights O…" at bounding box center [191, 345] width 334 height 540
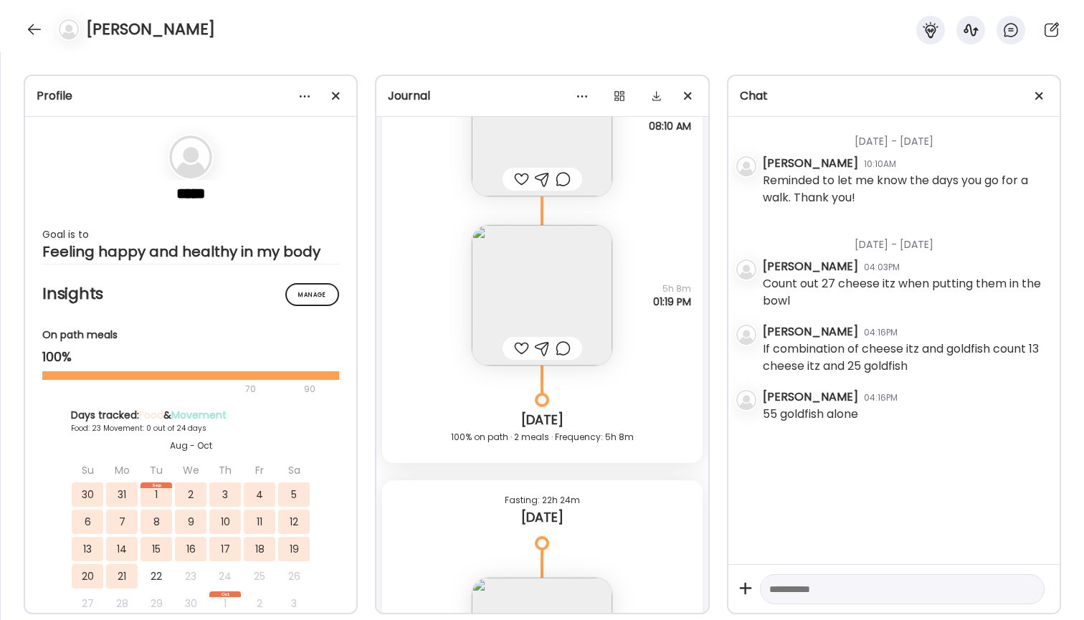
scroll to position [17017, 0]
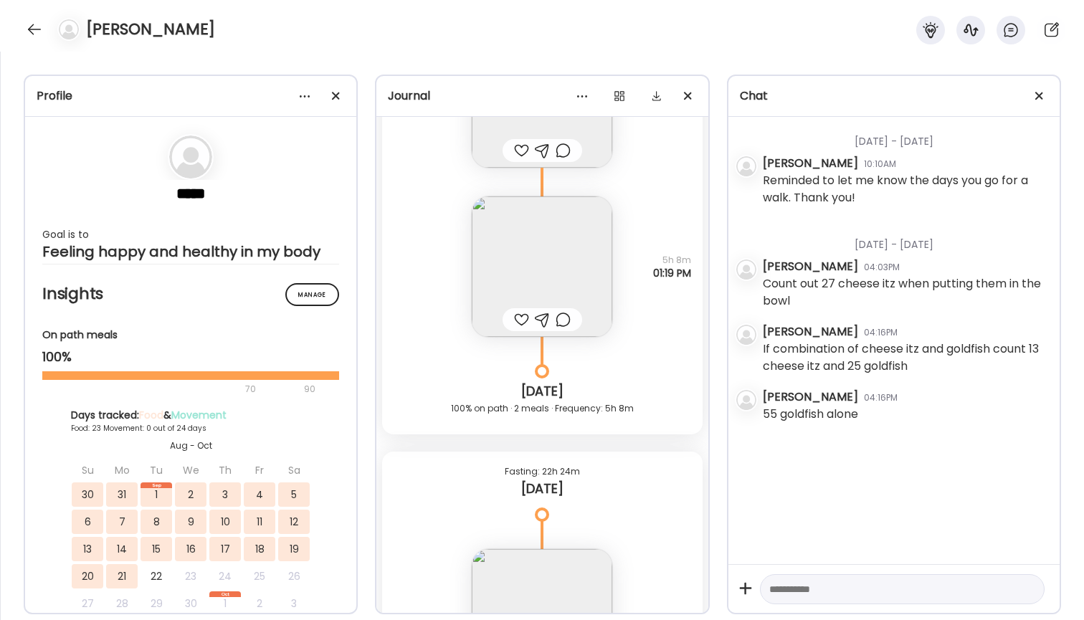
click at [536, 241] on img at bounding box center [542, 266] width 141 height 141
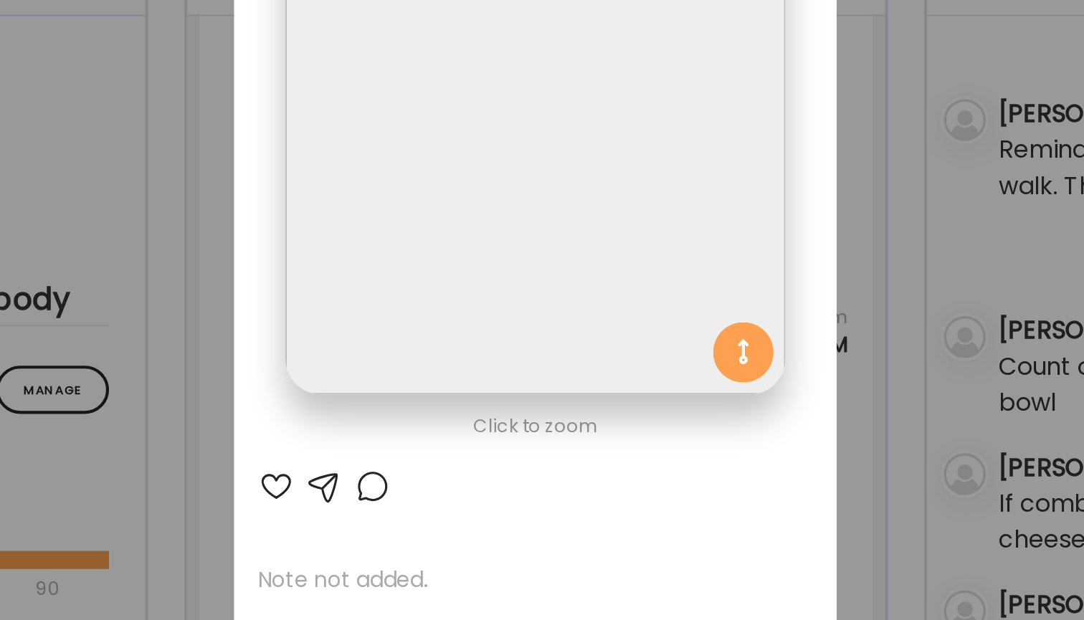
click at [413, 103] on div "Ate Coach Dashboard Wahoo! It’s official Take a moment to set up your Coach Pro…" at bounding box center [542, 310] width 1084 height 620
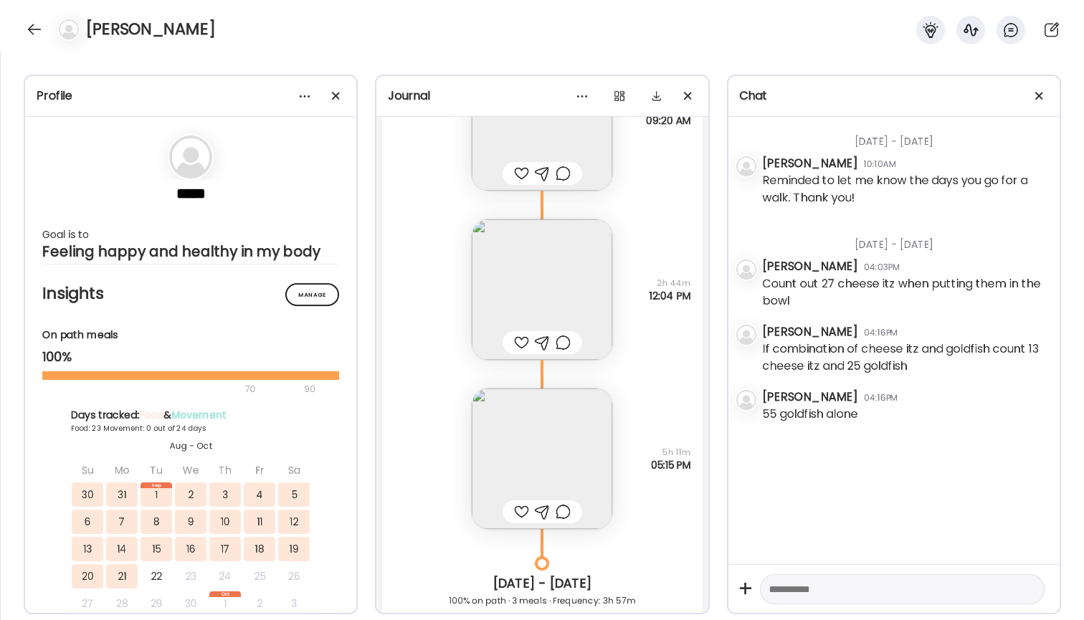
scroll to position [15698, 0]
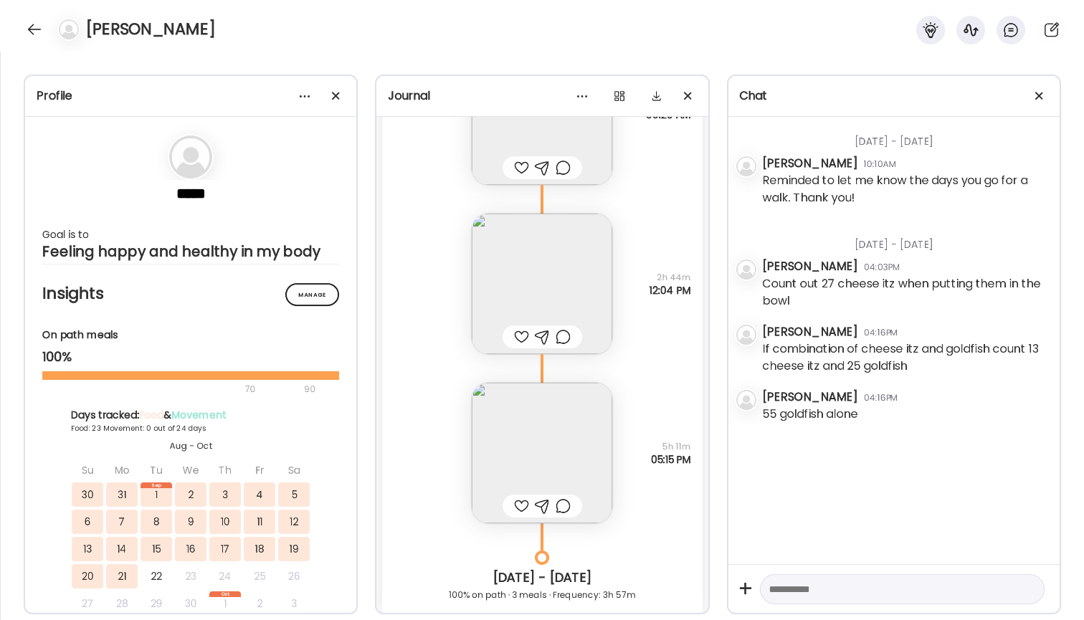
click at [544, 482] on img at bounding box center [542, 453] width 141 height 141
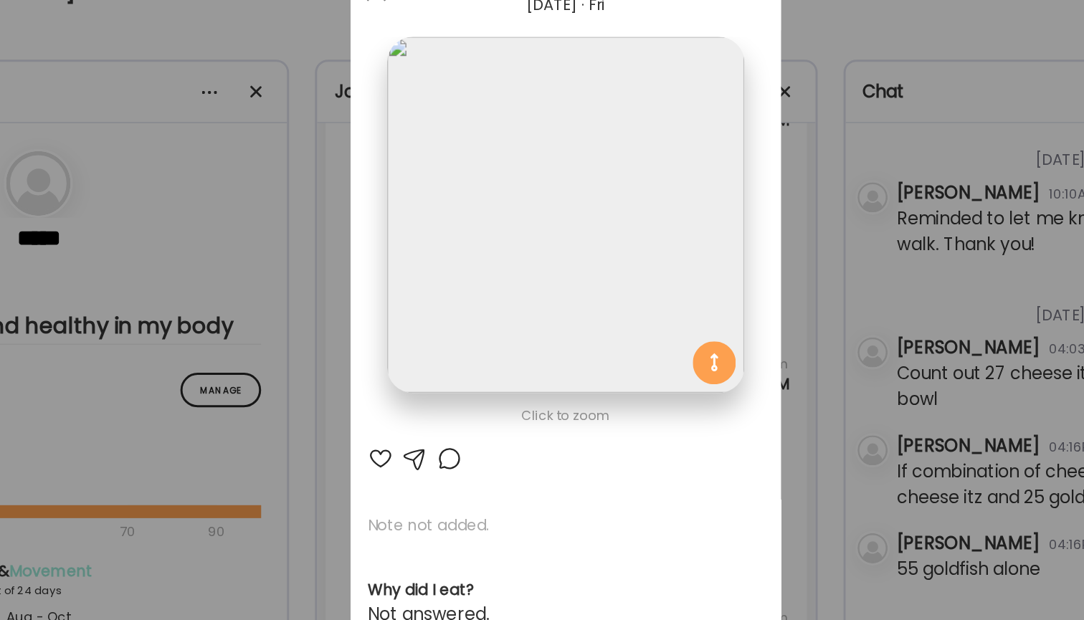
click at [539, 77] on div "Ate Coach Dashboard Wahoo! It’s official Take a moment to set up your Coach Pro…" at bounding box center [542, 310] width 1084 height 620
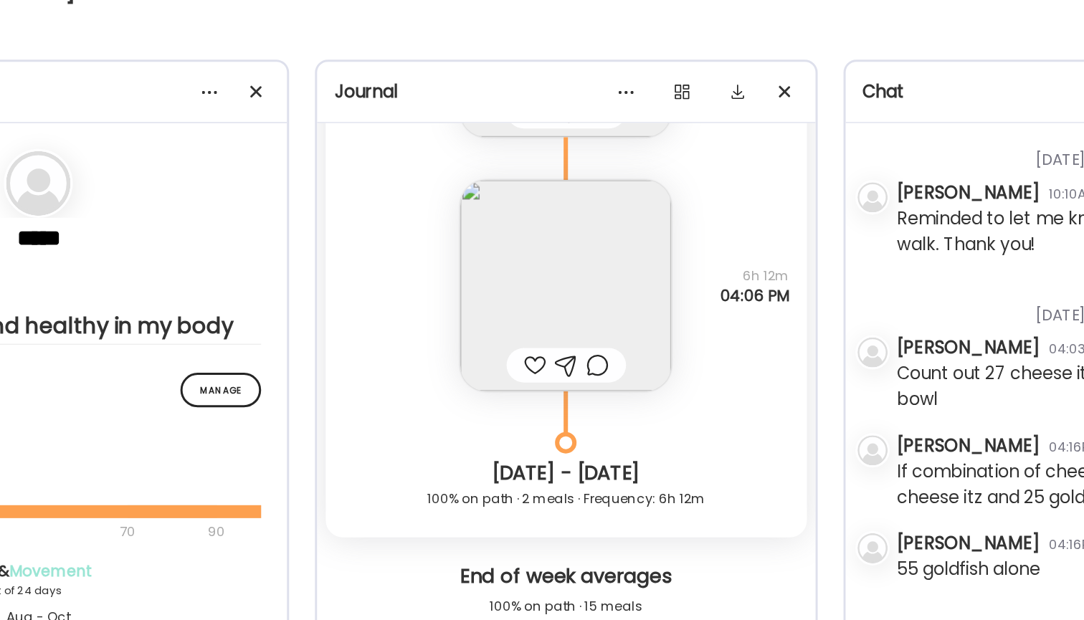
scroll to position [16374, 0]
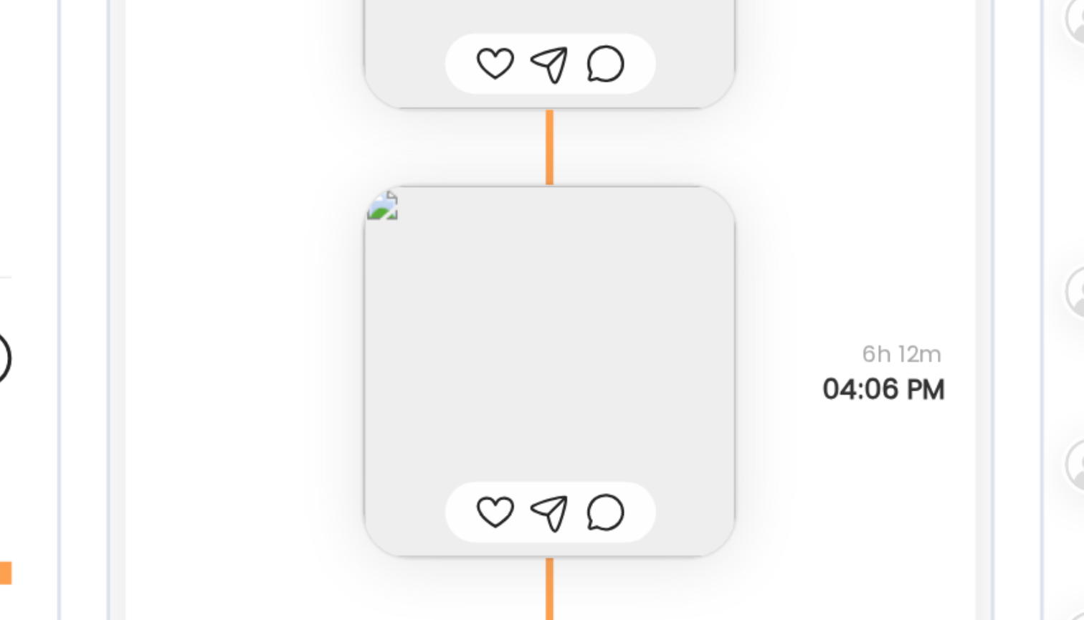
click at [472, 229] on img at bounding box center [542, 299] width 141 height 141
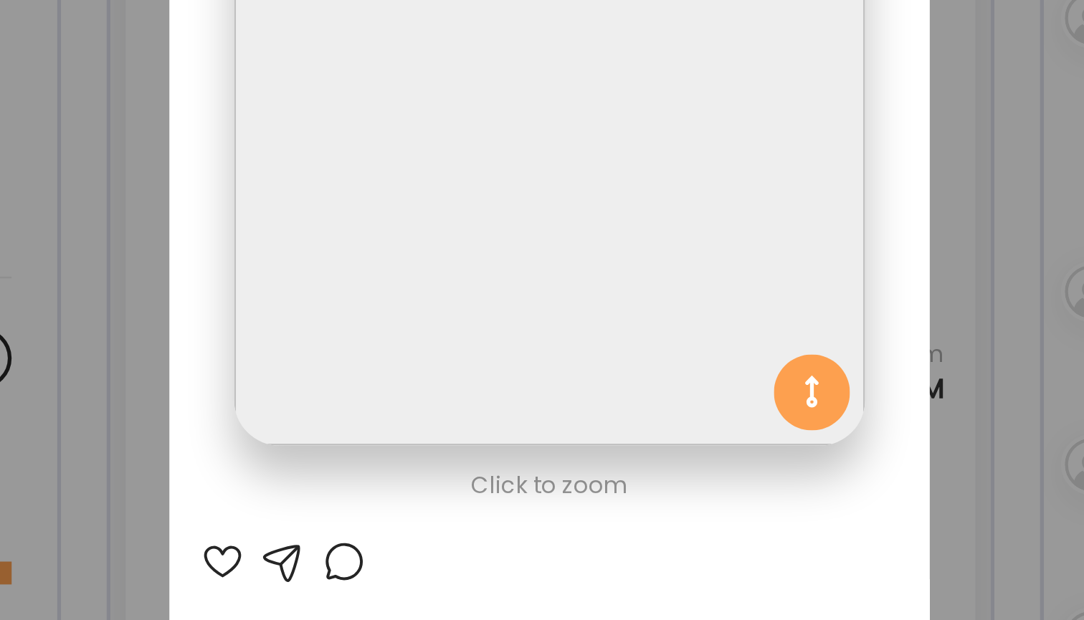
scroll to position [0, 0]
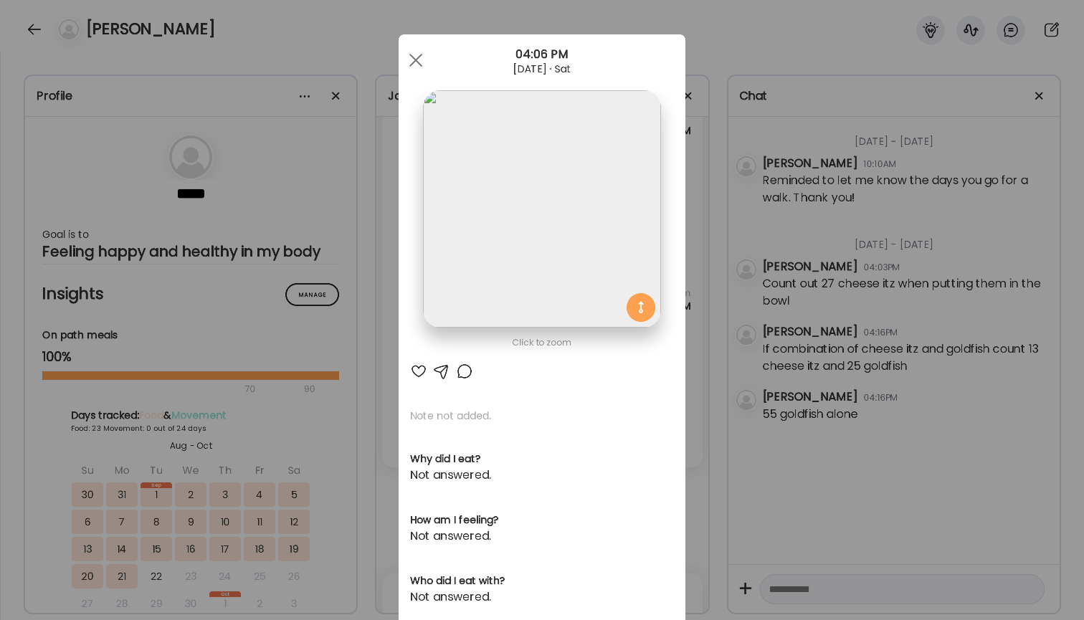
click at [860, 270] on div "Ate Coach Dashboard Wahoo! It’s official Take a moment to set up your Coach Pro…" at bounding box center [542, 310] width 1084 height 620
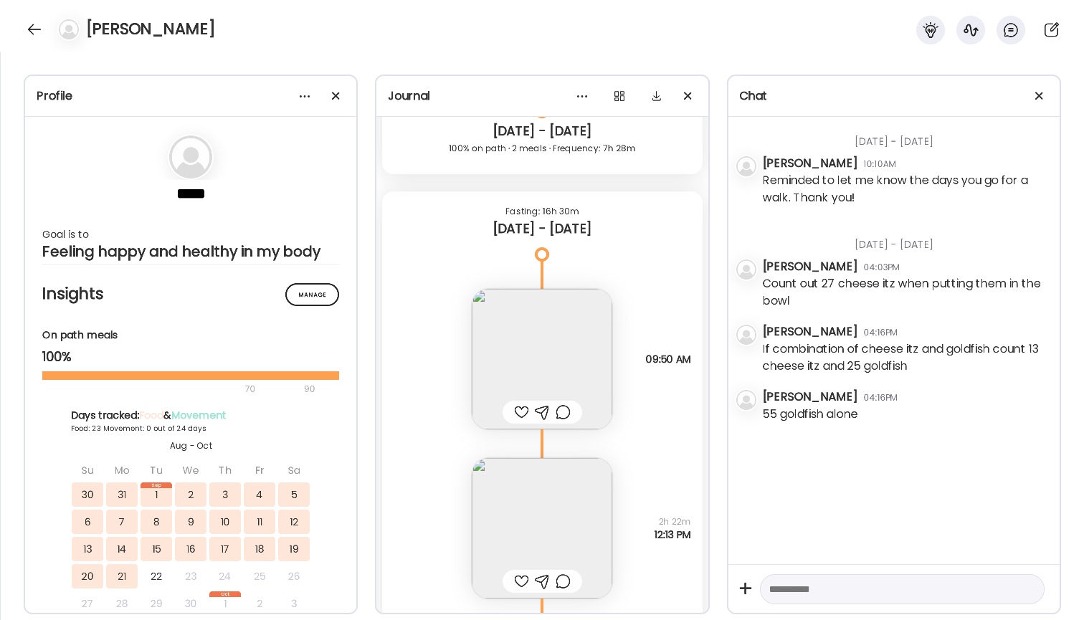
scroll to position [7292, 0]
click at [528, 359] on img at bounding box center [542, 358] width 141 height 141
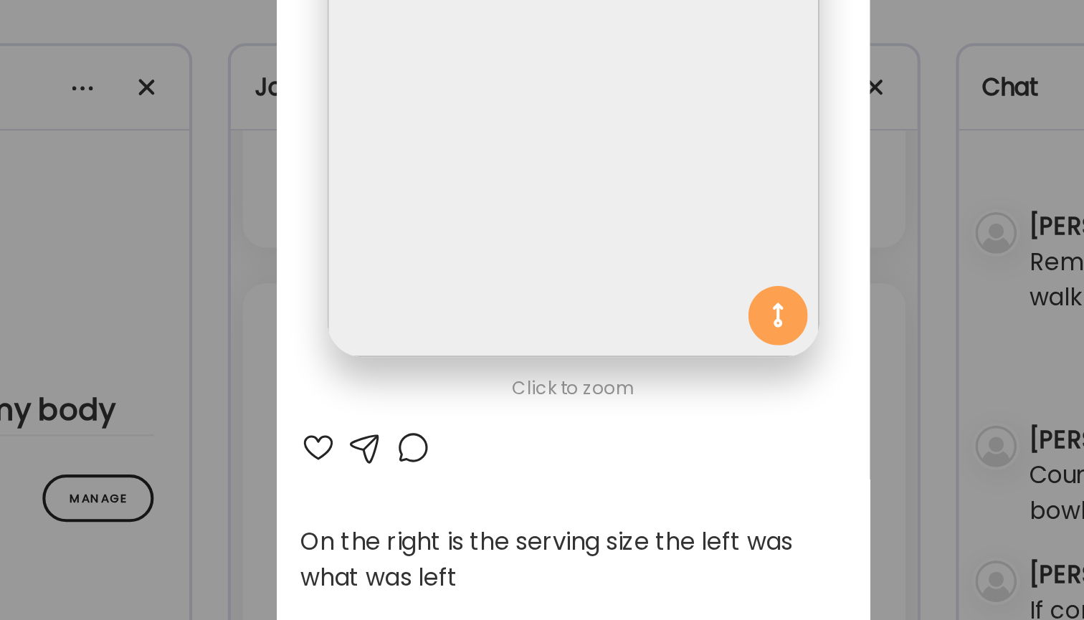
scroll to position [103, 0]
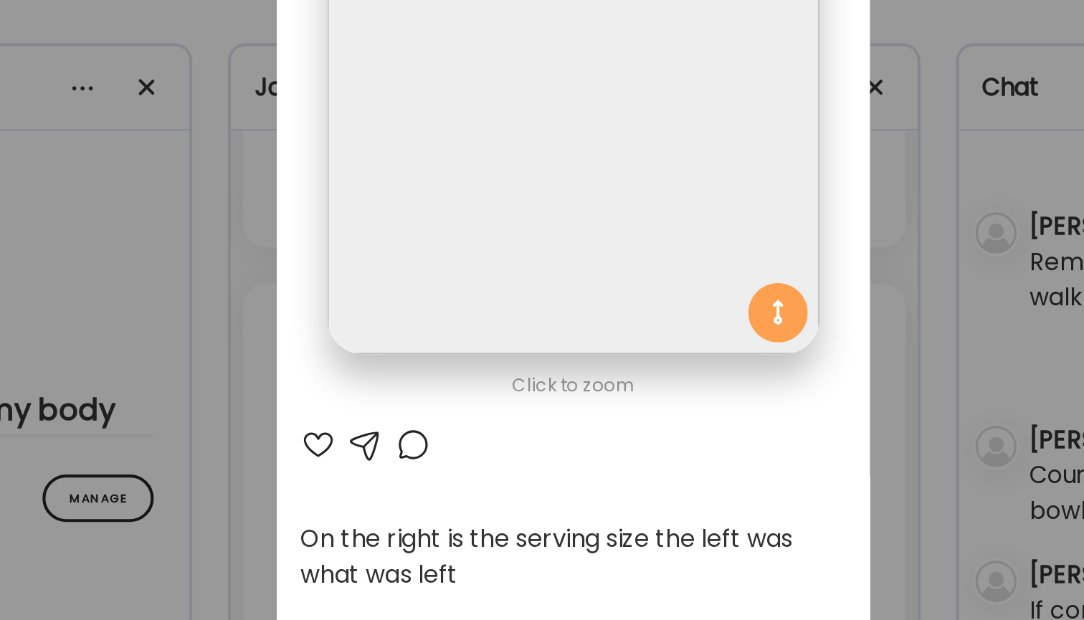
click at [425, 166] on div "Ate Coach Dashboard Wahoo! It’s official Take a moment to set up your Coach Pro…" at bounding box center [542, 310] width 1084 height 620
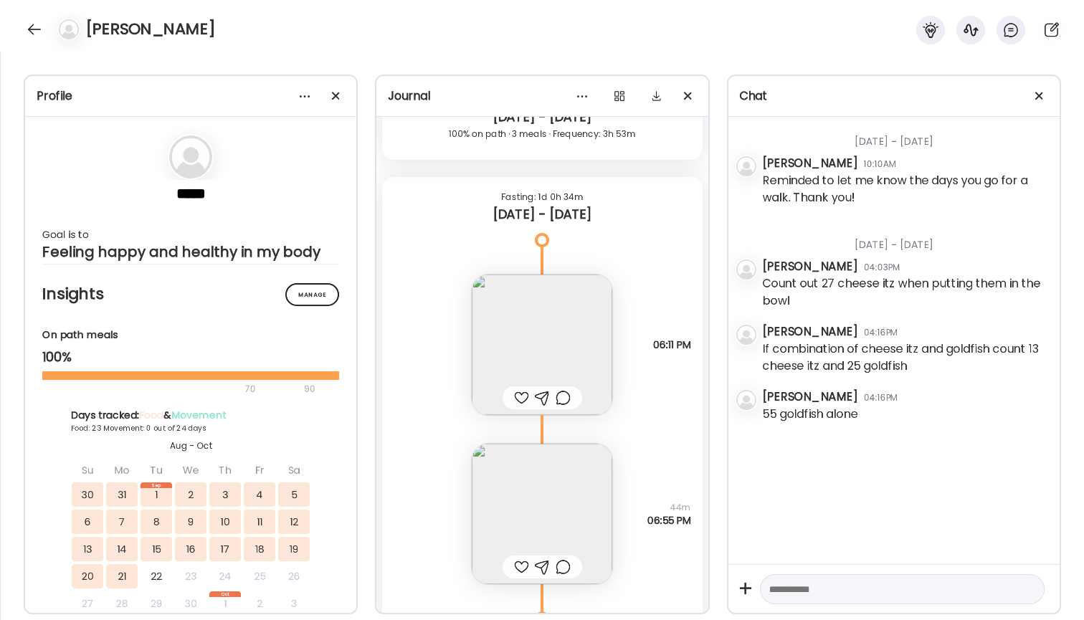
scroll to position [7998, 0]
click at [555, 364] on img at bounding box center [542, 343] width 141 height 141
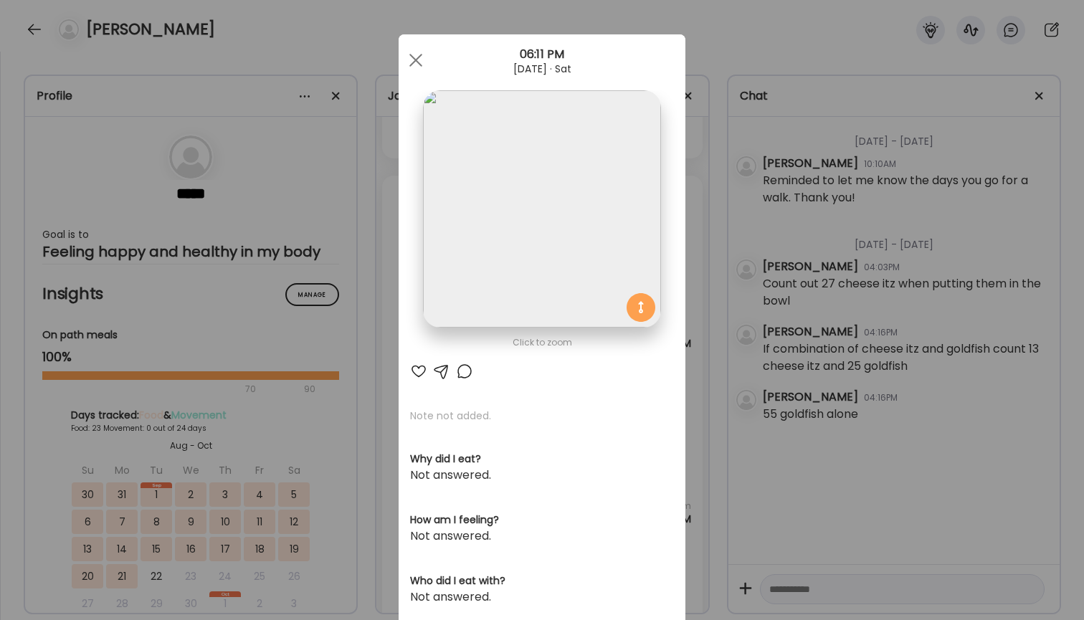
scroll to position [0, 0]
click at [763, 265] on div "Ate Coach Dashboard Wahoo! It’s official Take a moment to set up your Coach Pro…" at bounding box center [542, 310] width 1084 height 620
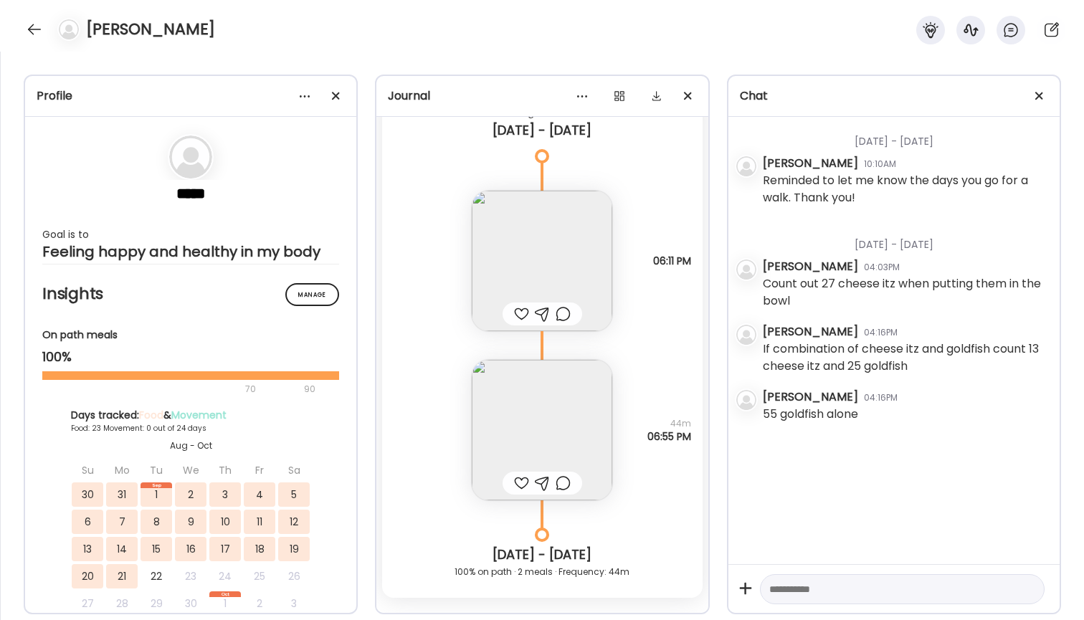
scroll to position [8085, 0]
click at [550, 440] on img at bounding box center [542, 425] width 141 height 141
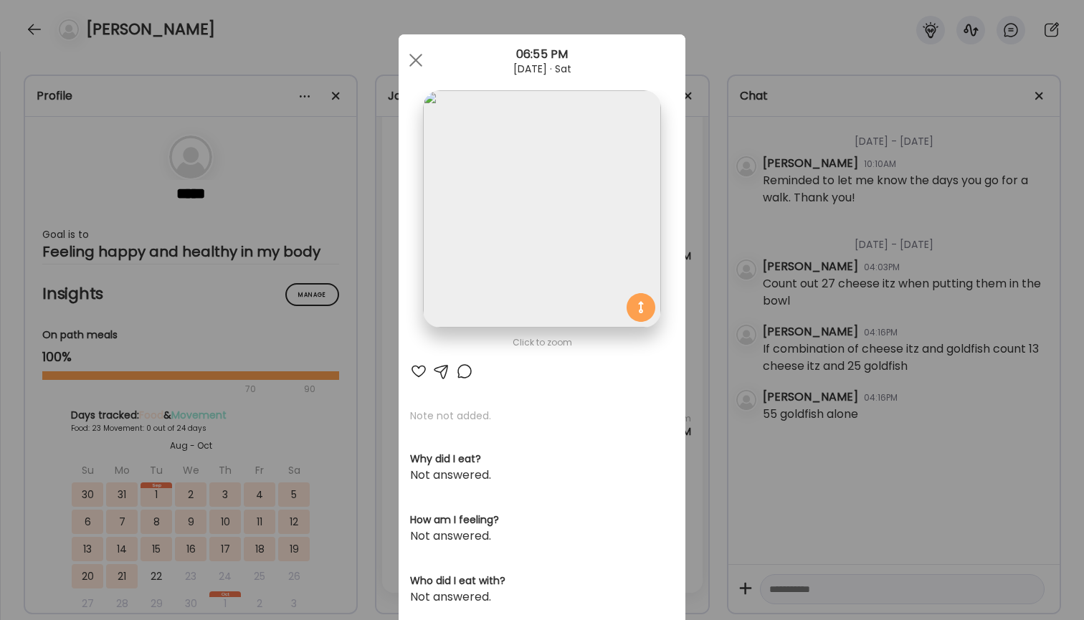
click at [742, 165] on div "Ate Coach Dashboard Wahoo! It’s official Take a moment to set up your Coach Pro…" at bounding box center [542, 310] width 1084 height 620
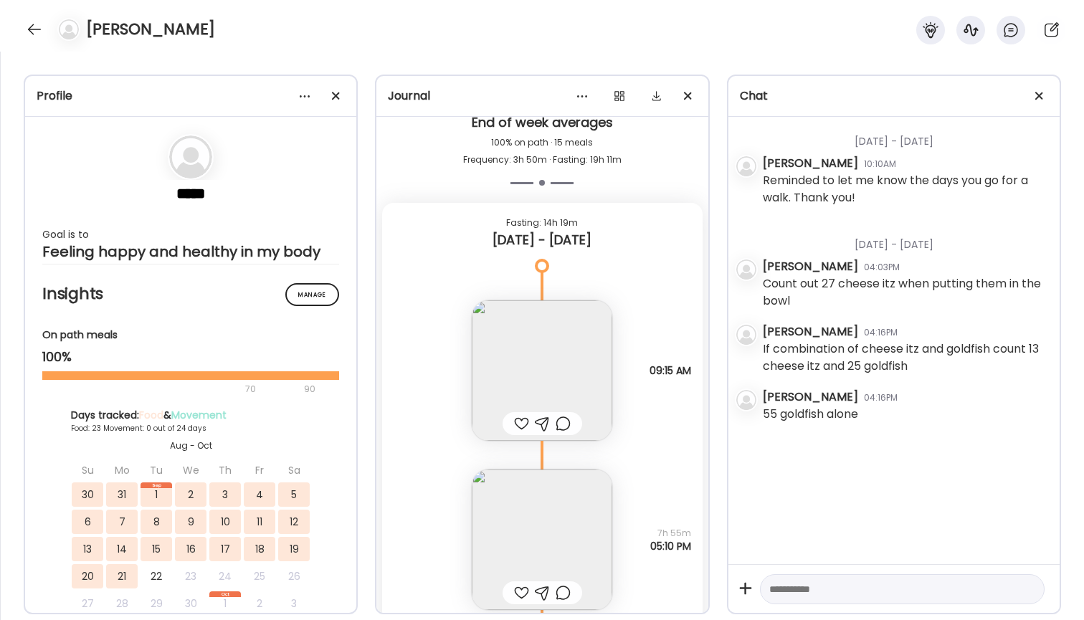
scroll to position [8598, 0]
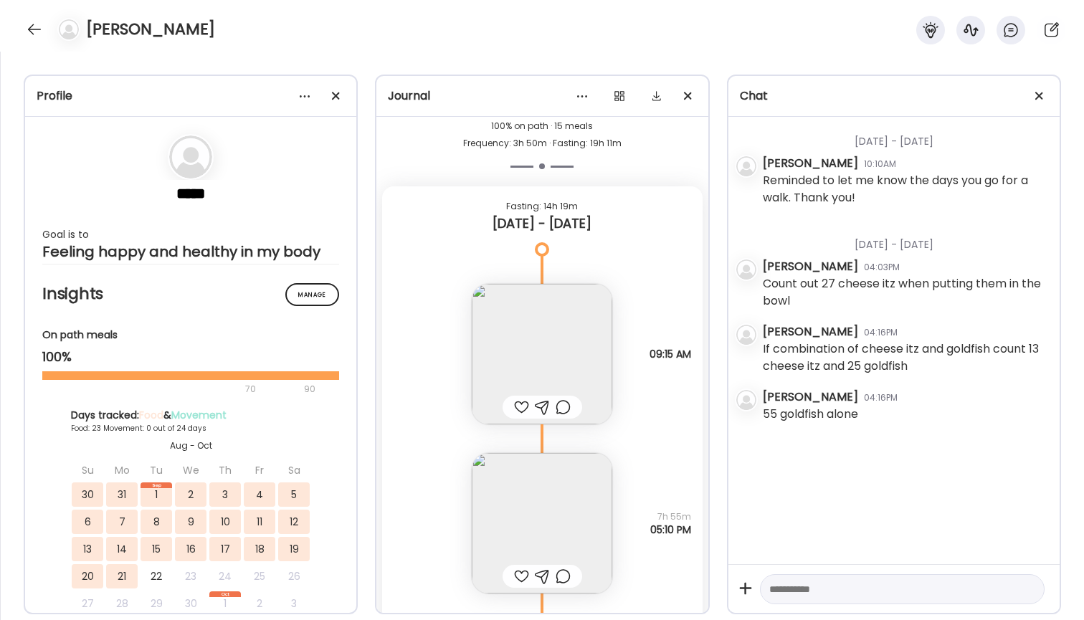
click at [529, 388] on img at bounding box center [542, 354] width 141 height 141
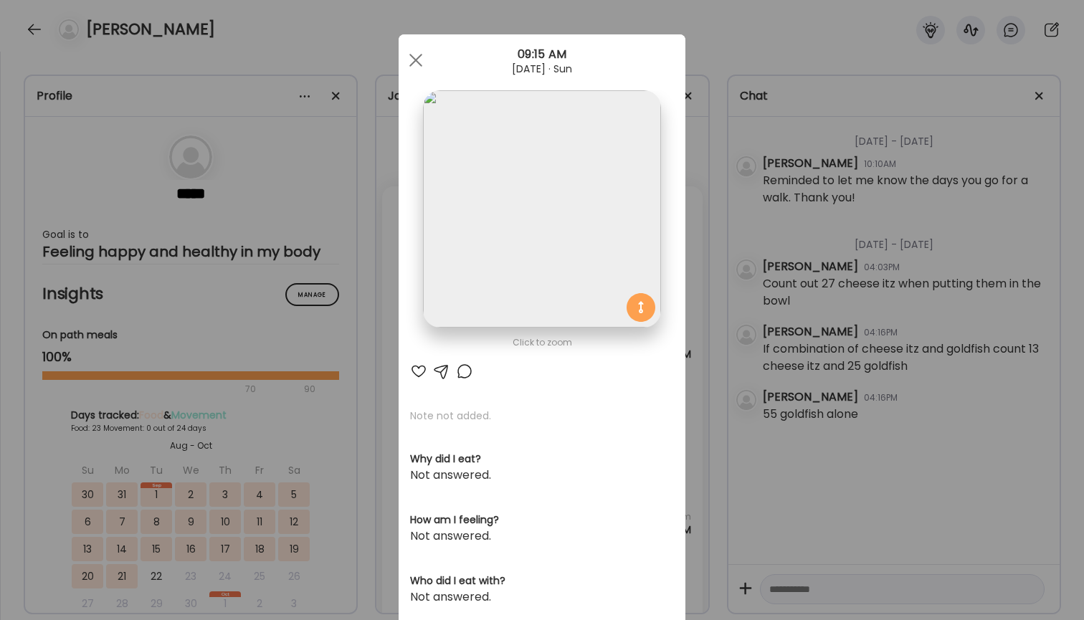
click at [890, 262] on div "Ate Coach Dashboard Wahoo! It’s official Take a moment to set up your Coach Pro…" at bounding box center [542, 310] width 1084 height 620
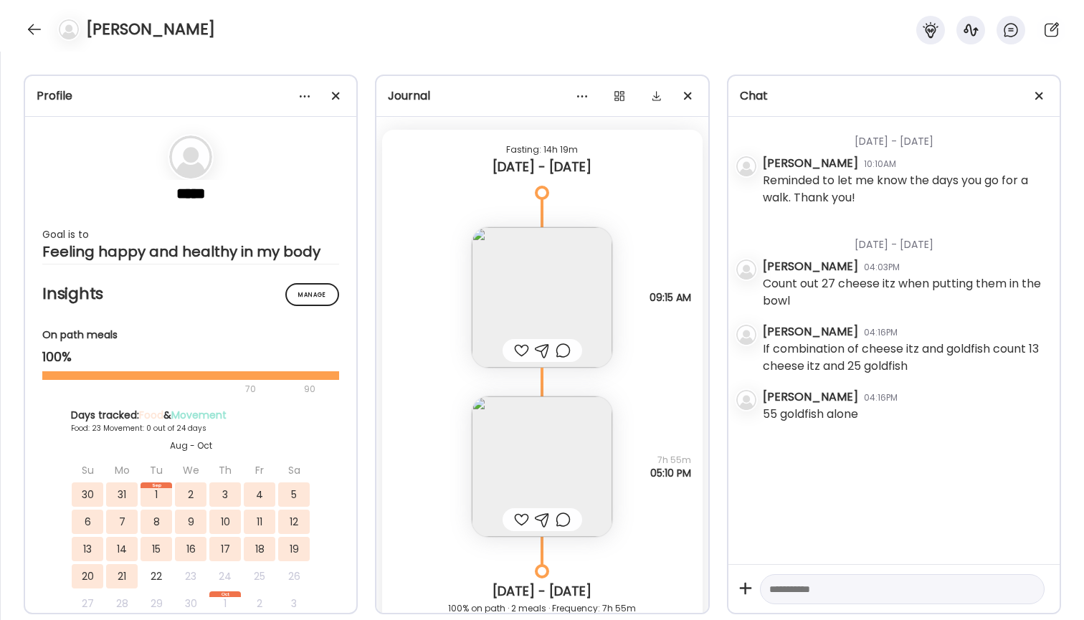
scroll to position [8685, 0]
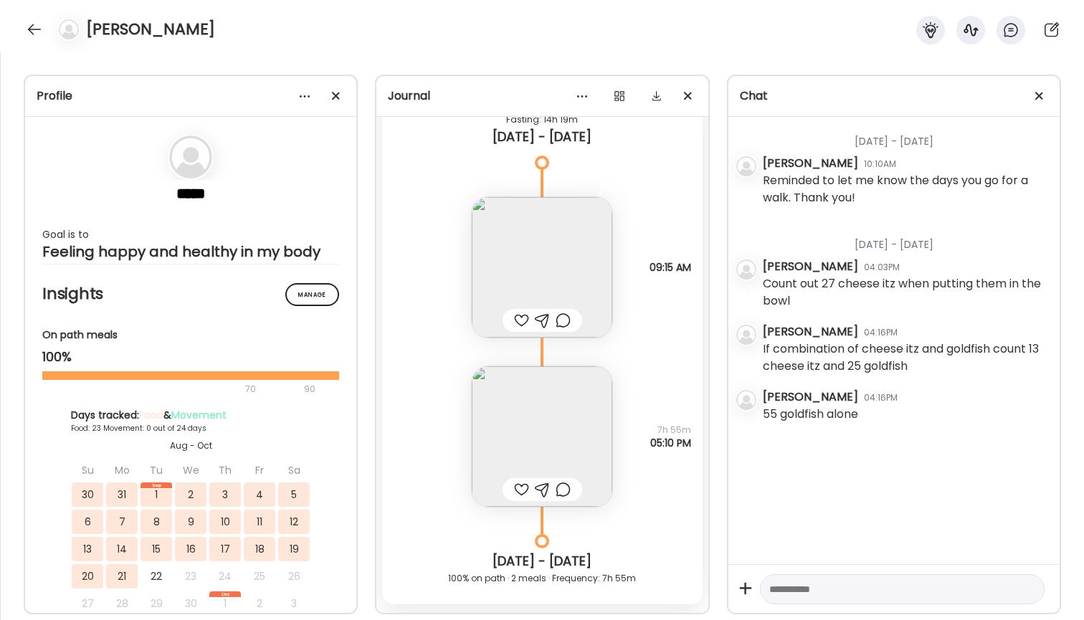
click at [587, 422] on img at bounding box center [542, 436] width 141 height 141
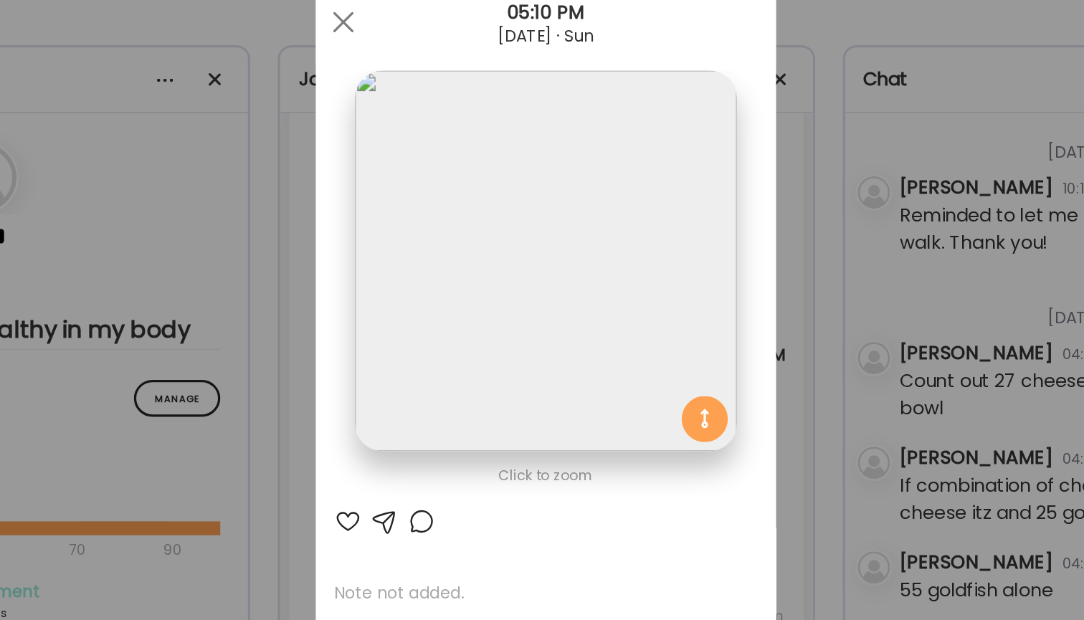
click at [632, 163] on div "Ate Coach Dashboard Wahoo! It’s official Take a moment to set up your Coach Pro…" at bounding box center [542, 310] width 1084 height 620
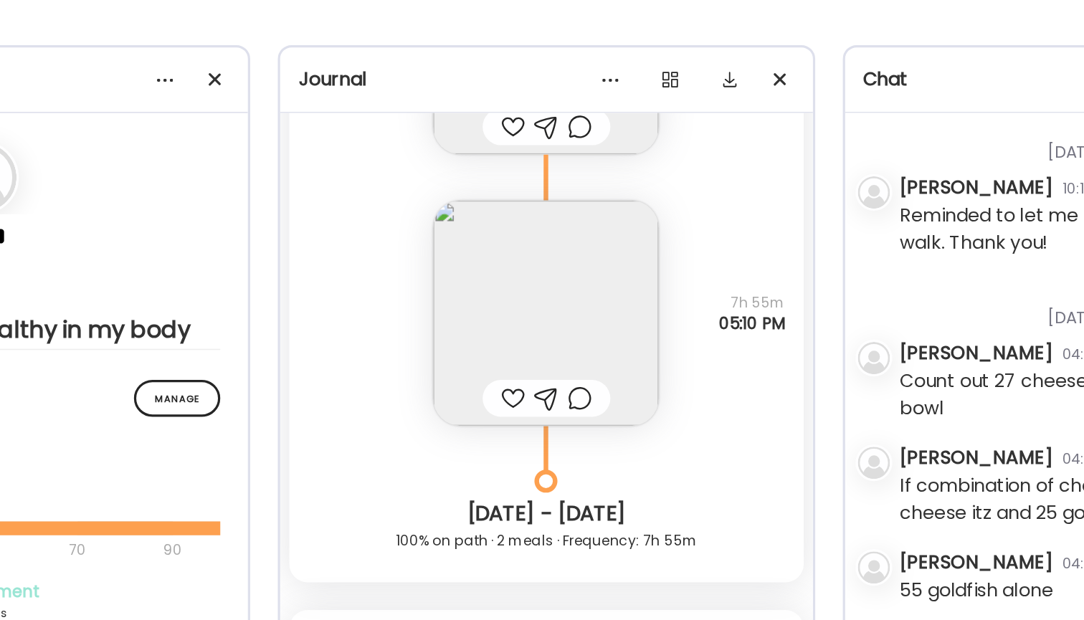
scroll to position [8861, 0]
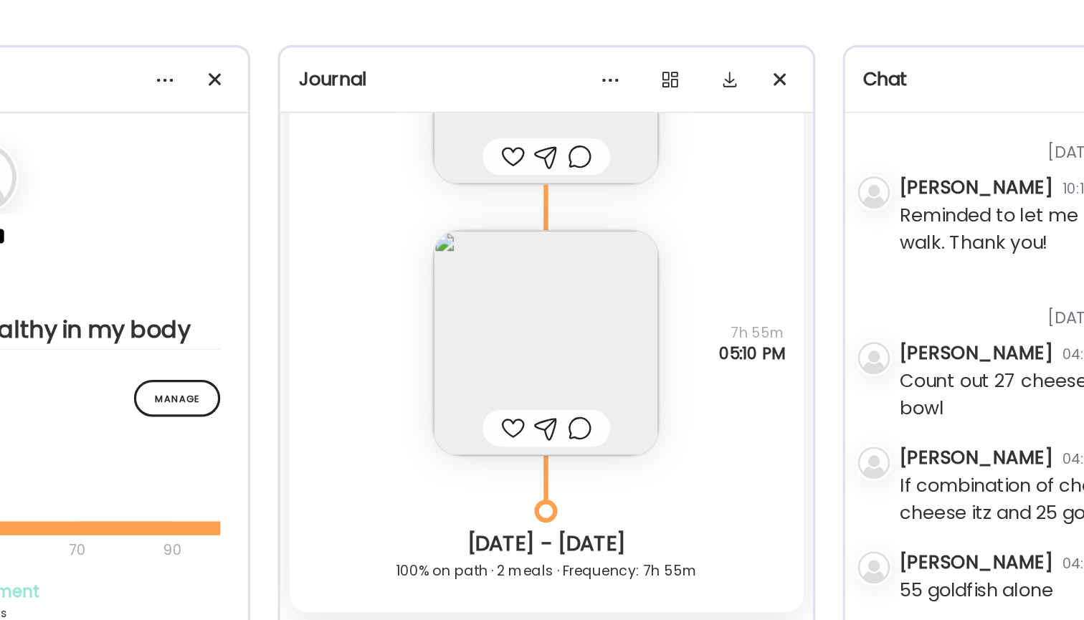
click at [472, 214] on img at bounding box center [542, 260] width 141 height 141
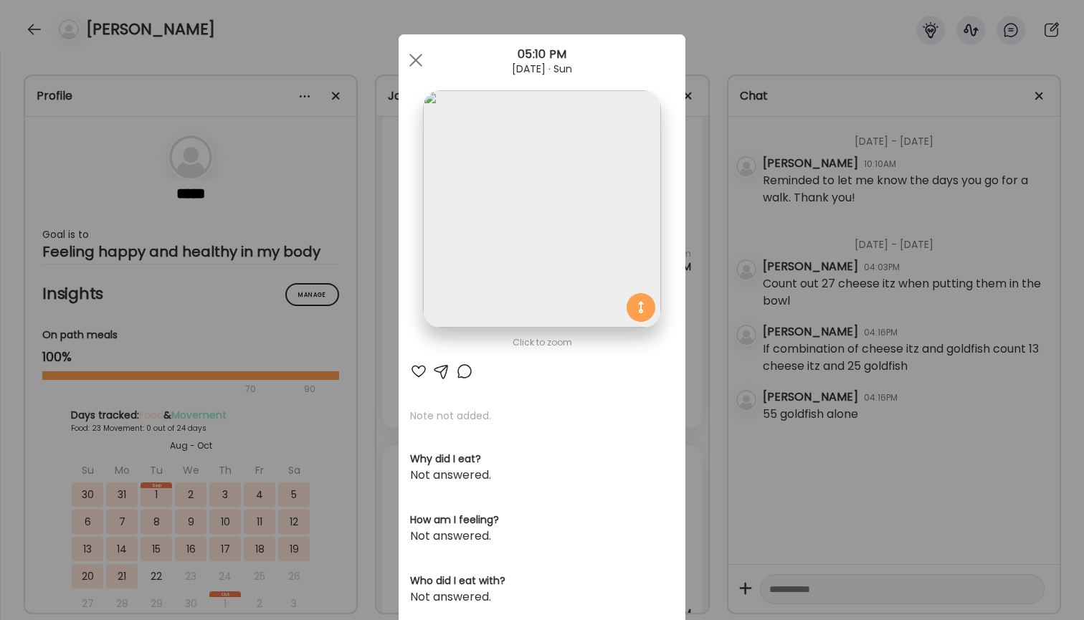
click at [795, 257] on div "Ate Coach Dashboard Wahoo! It’s official Take a moment to set up your Coach Pro…" at bounding box center [542, 310] width 1084 height 620
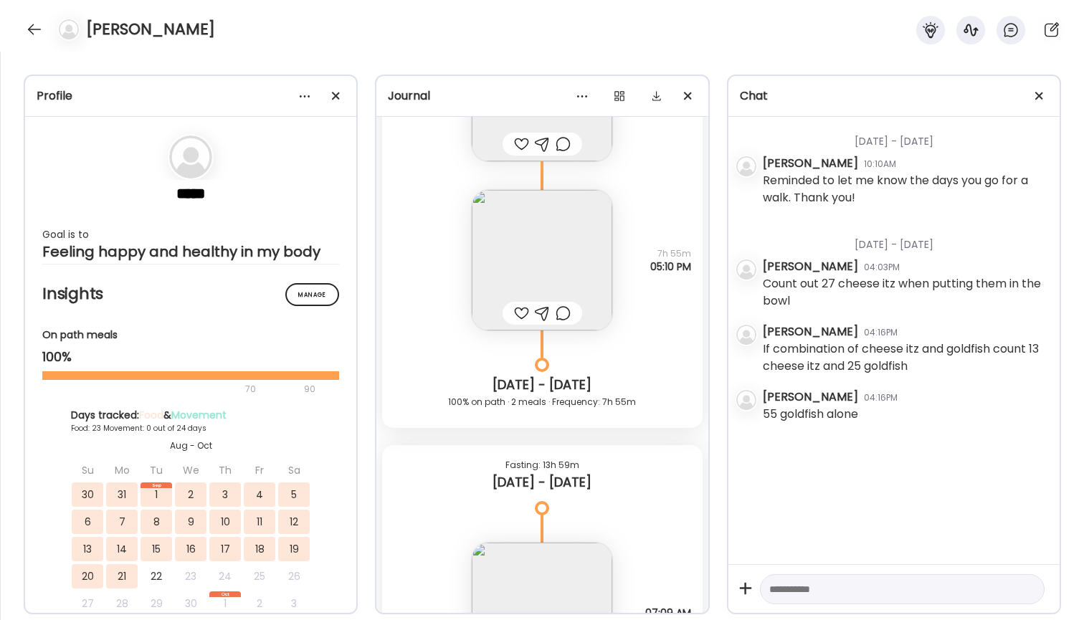
click at [795, 257] on div "[DATE] - [DATE]" at bounding box center [905, 239] width 285 height 38
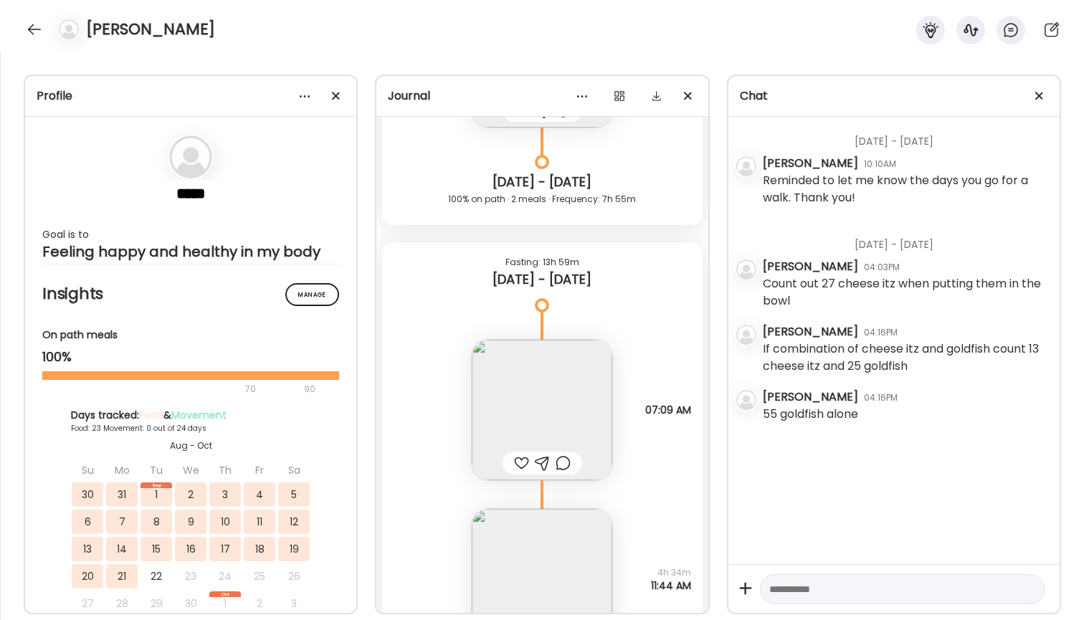
scroll to position [9117, 0]
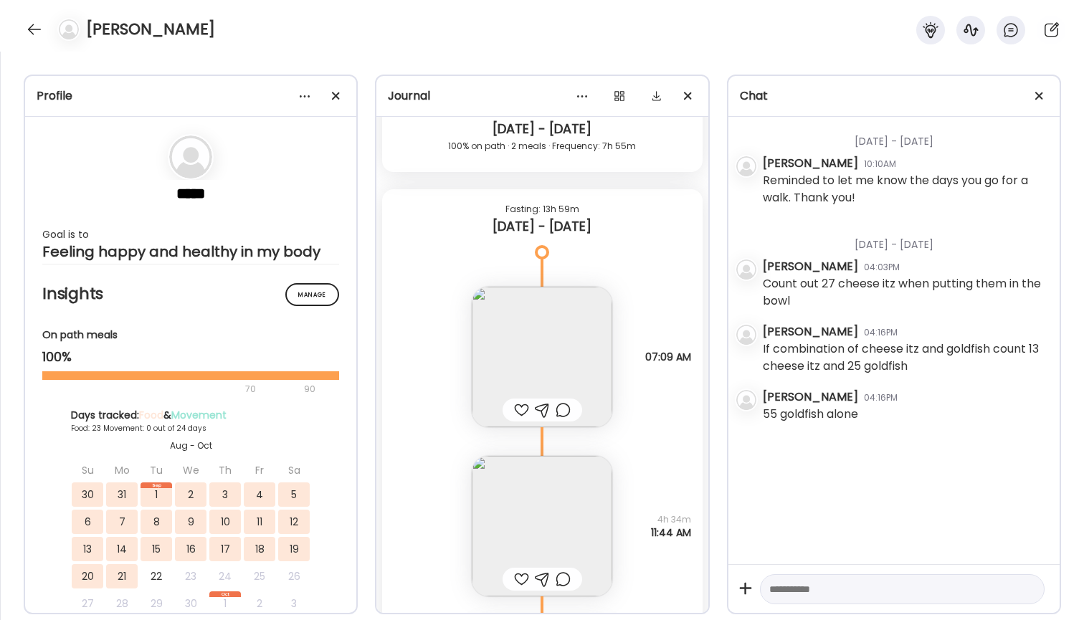
click at [511, 385] on img at bounding box center [542, 357] width 141 height 141
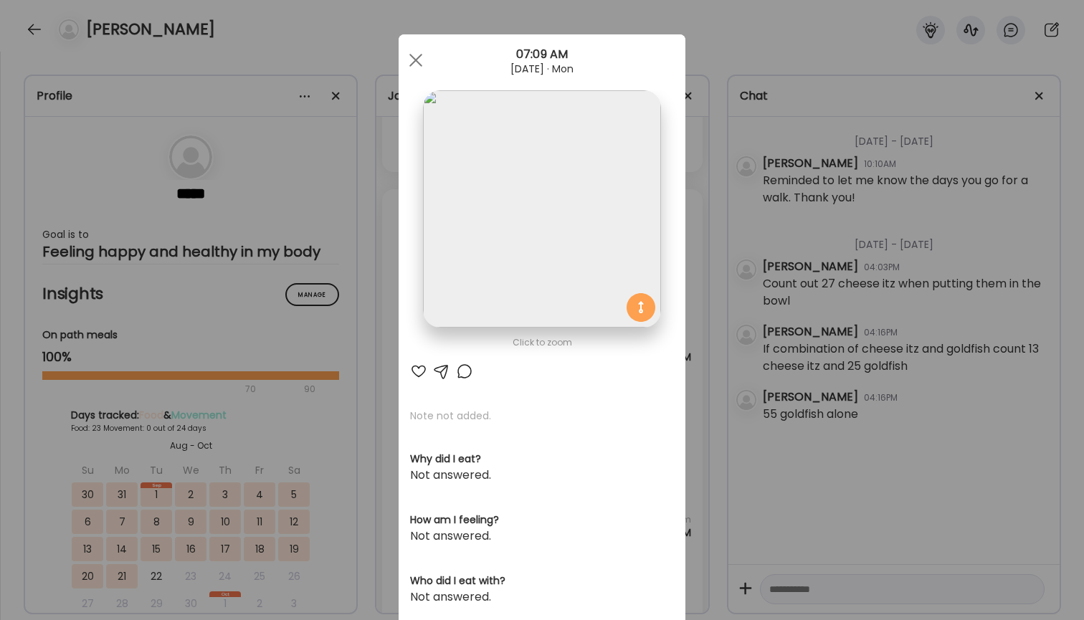
click at [739, 250] on div "Ate Coach Dashboard Wahoo! It’s official Take a moment to set up your Coach Pro…" at bounding box center [542, 310] width 1084 height 620
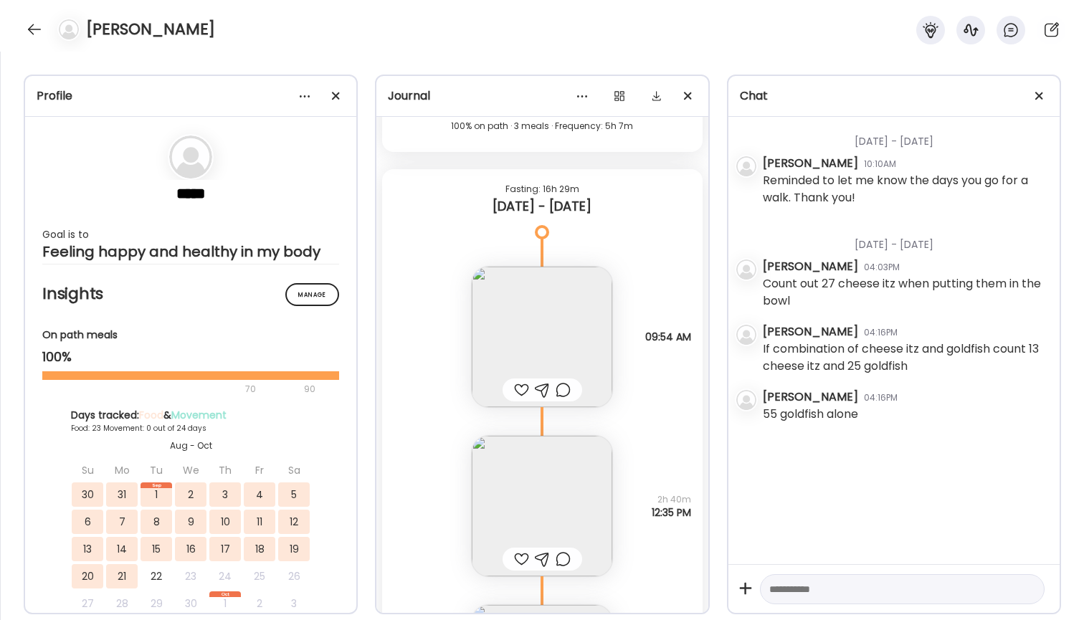
scroll to position [9835, 0]
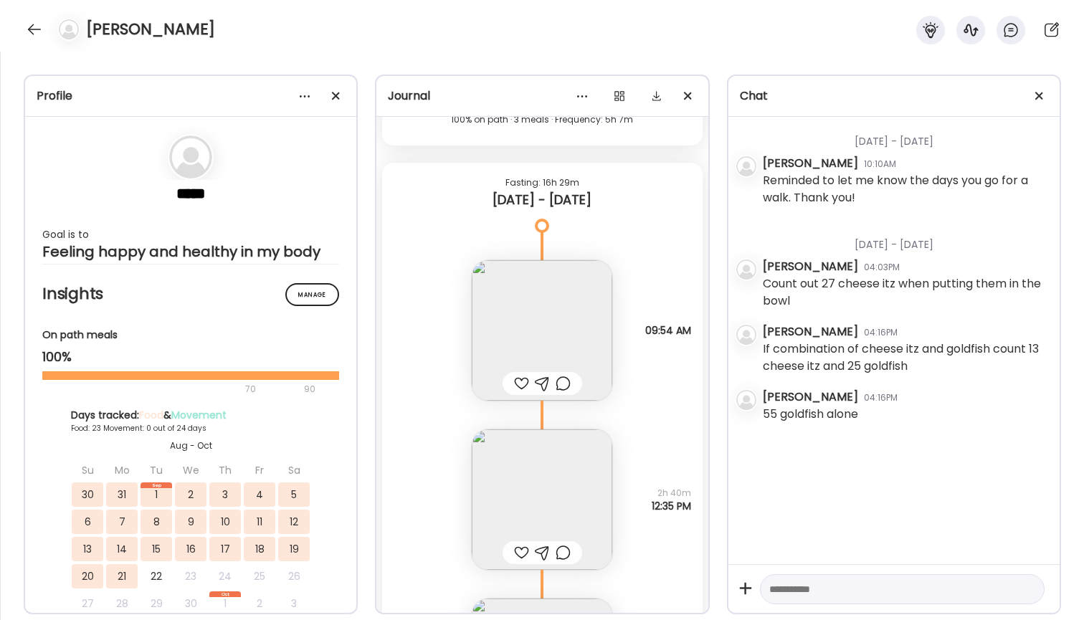
click at [508, 329] on img at bounding box center [542, 330] width 141 height 141
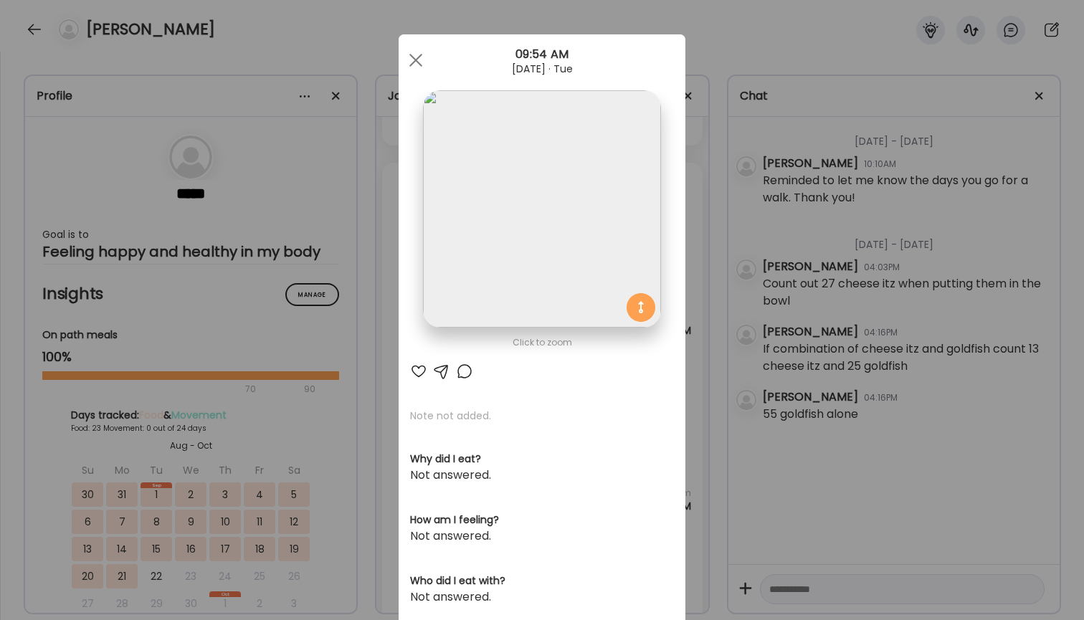
click at [726, 217] on div "Ate Coach Dashboard Wahoo! It’s official Take a moment to set up your Coach Pro…" at bounding box center [542, 310] width 1084 height 620
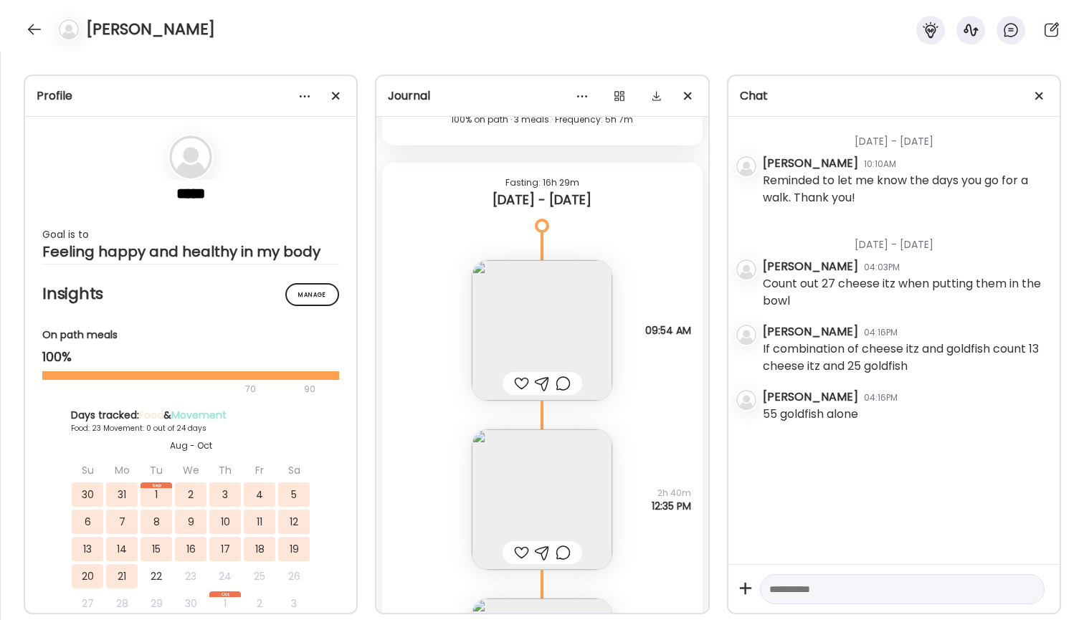
click at [572, 298] on img at bounding box center [542, 330] width 141 height 141
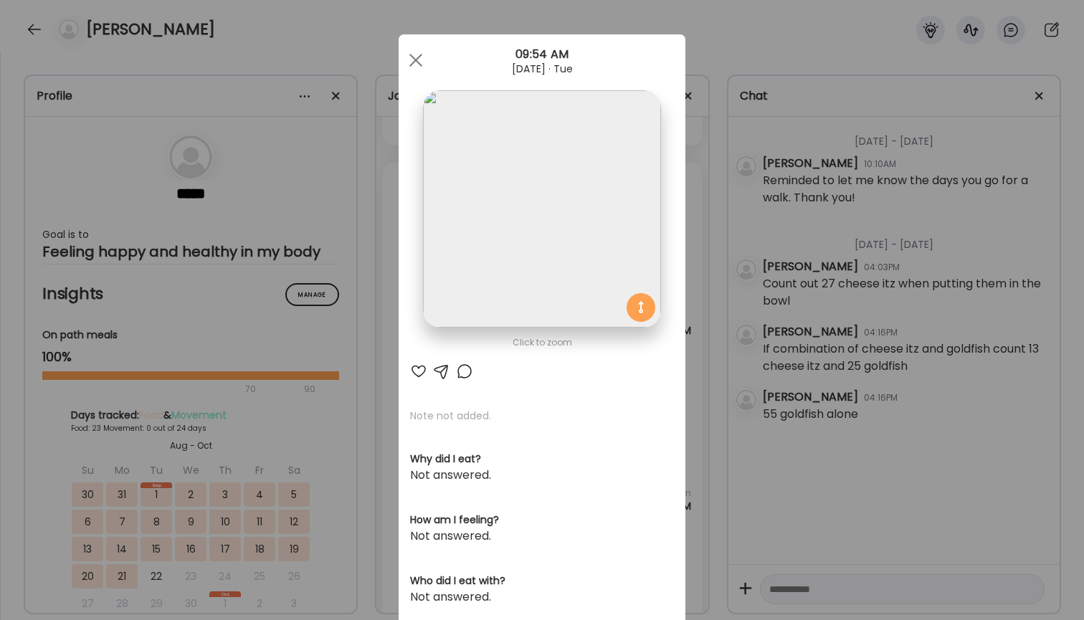
click at [742, 192] on div "Ate Coach Dashboard Wahoo! It’s official Take a moment to set up your Coach Pro…" at bounding box center [542, 310] width 1084 height 620
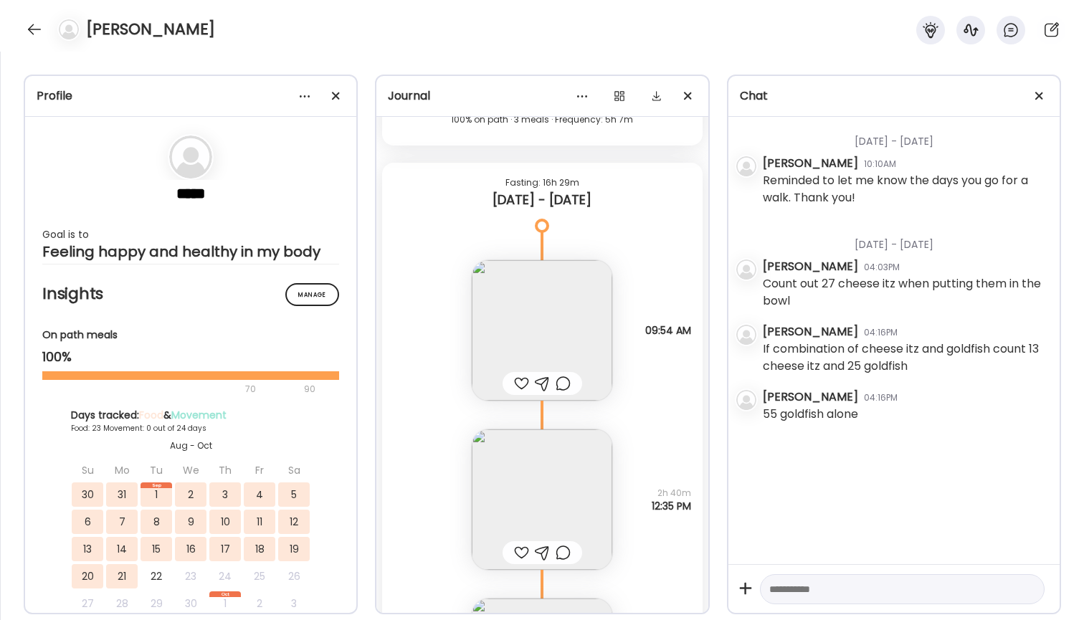
scroll to position [9902, 0]
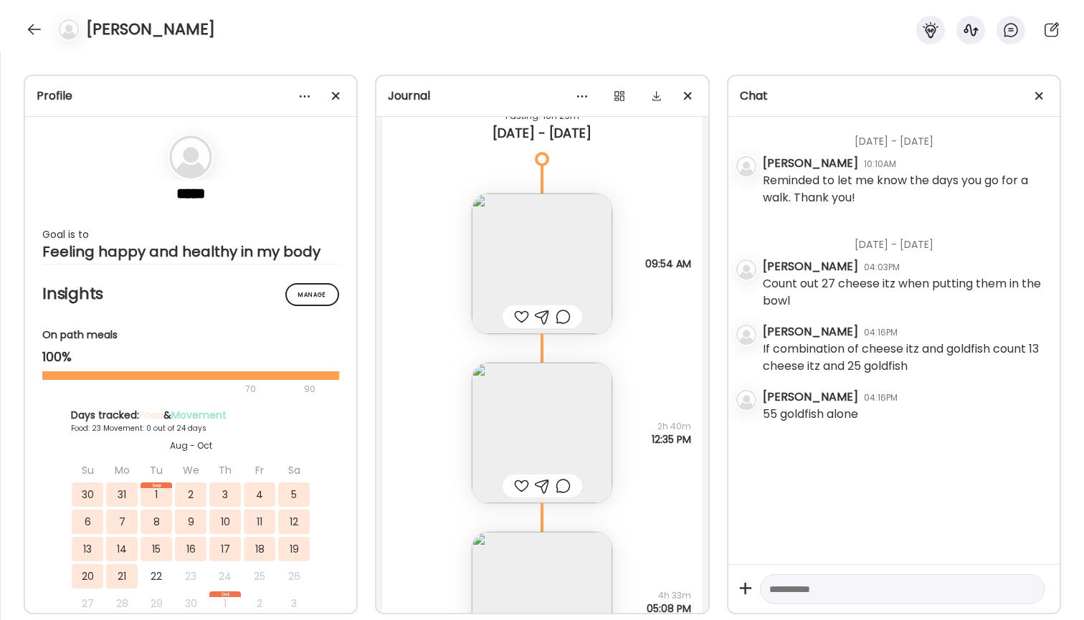
click at [512, 448] on img at bounding box center [542, 433] width 141 height 141
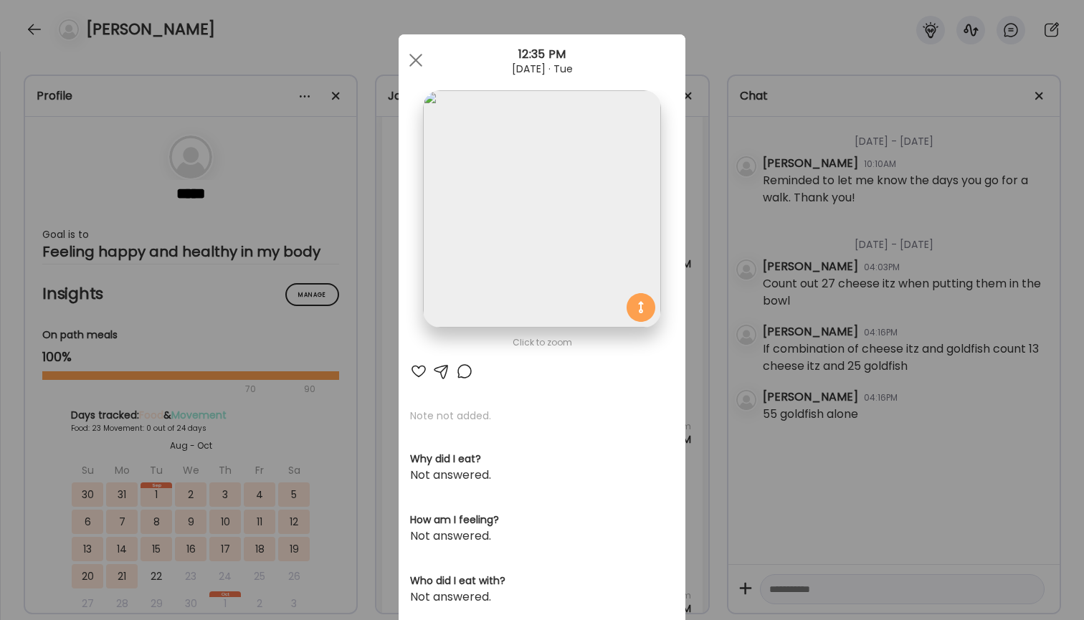
click at [730, 163] on div "Ate Coach Dashboard Wahoo! It’s official Take a moment to set up your Coach Pro…" at bounding box center [542, 310] width 1084 height 620
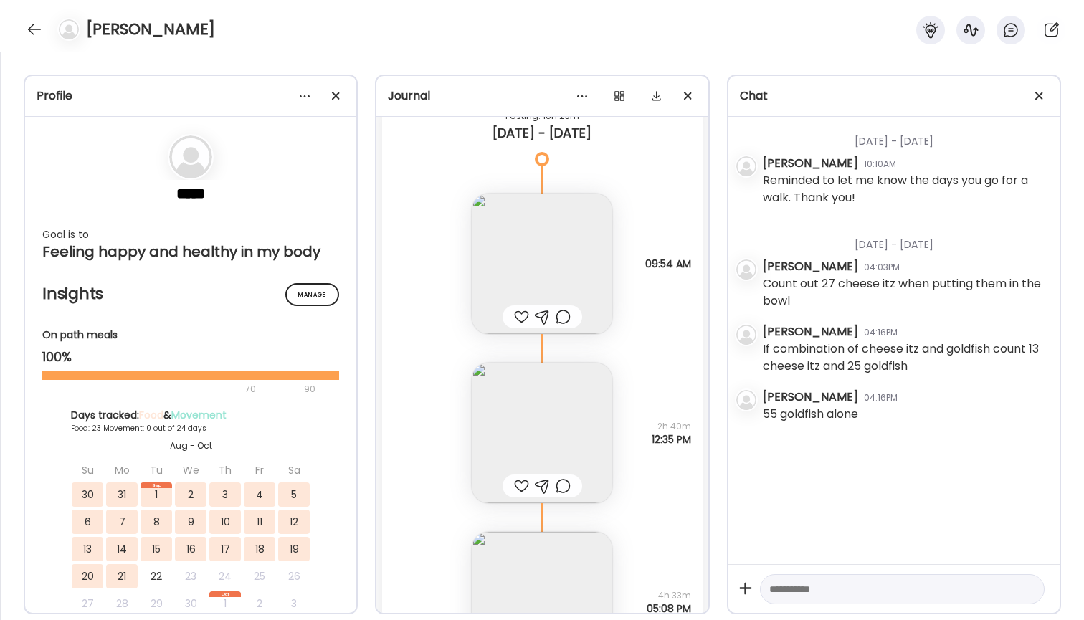
scroll to position [9971, 0]
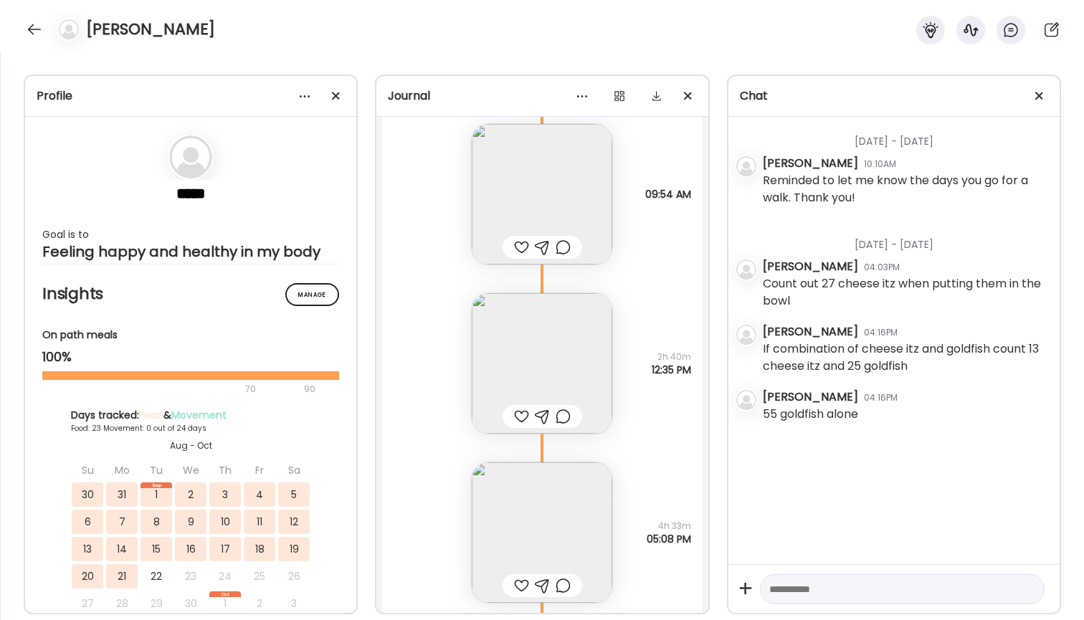
click at [584, 519] on img at bounding box center [542, 532] width 141 height 141
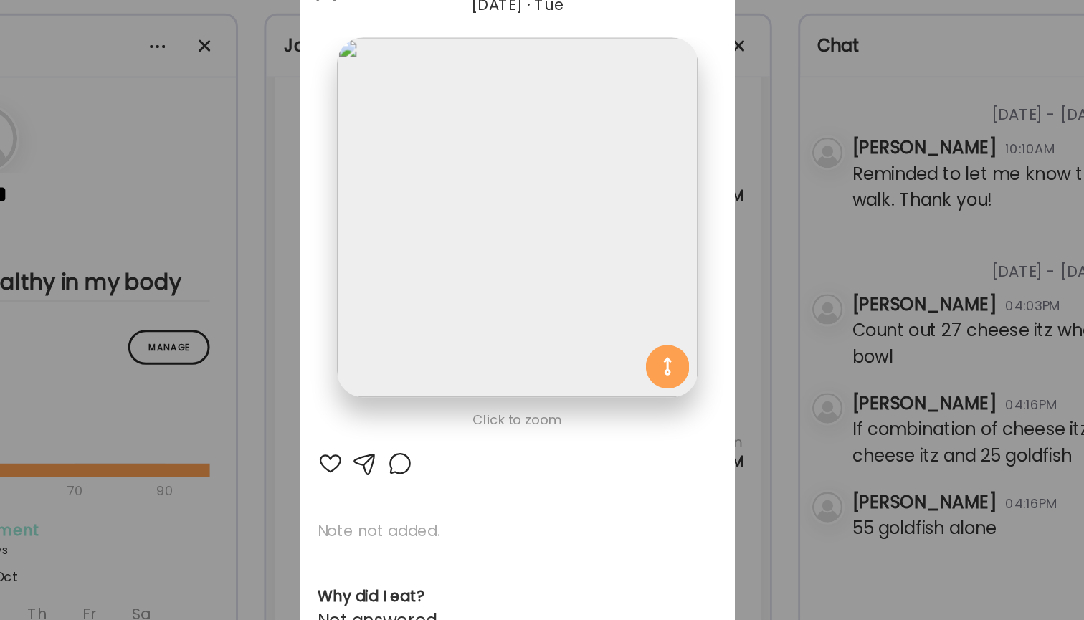
click at [556, 109] on div "Ate Coach Dashboard Wahoo! It’s official Take a moment to set up your Coach Pro…" at bounding box center [542, 310] width 1084 height 620
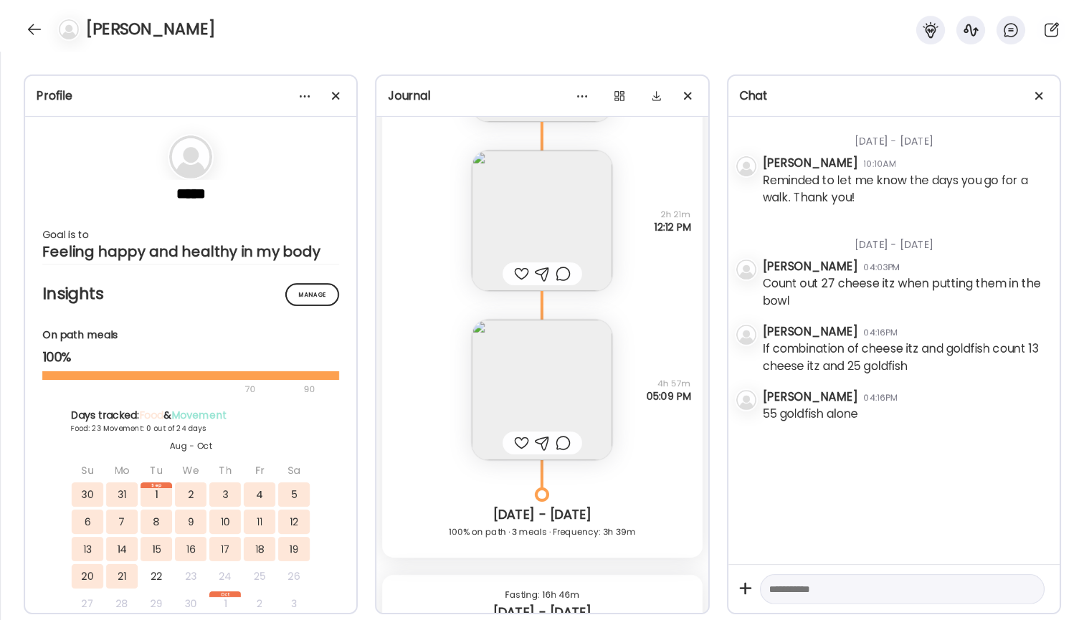
scroll to position [10810, 0]
click at [525, 361] on img at bounding box center [542, 385] width 141 height 141
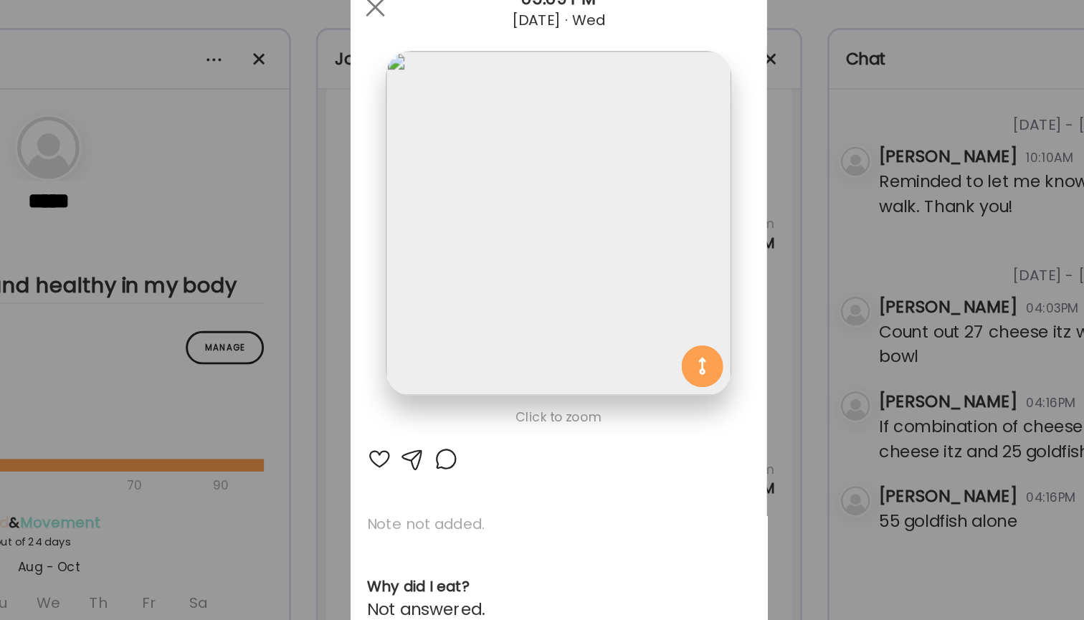
click at [561, 155] on div "Ate Coach Dashboard Wahoo! It’s official Take a moment to set up your Coach Pro…" at bounding box center [542, 310] width 1084 height 620
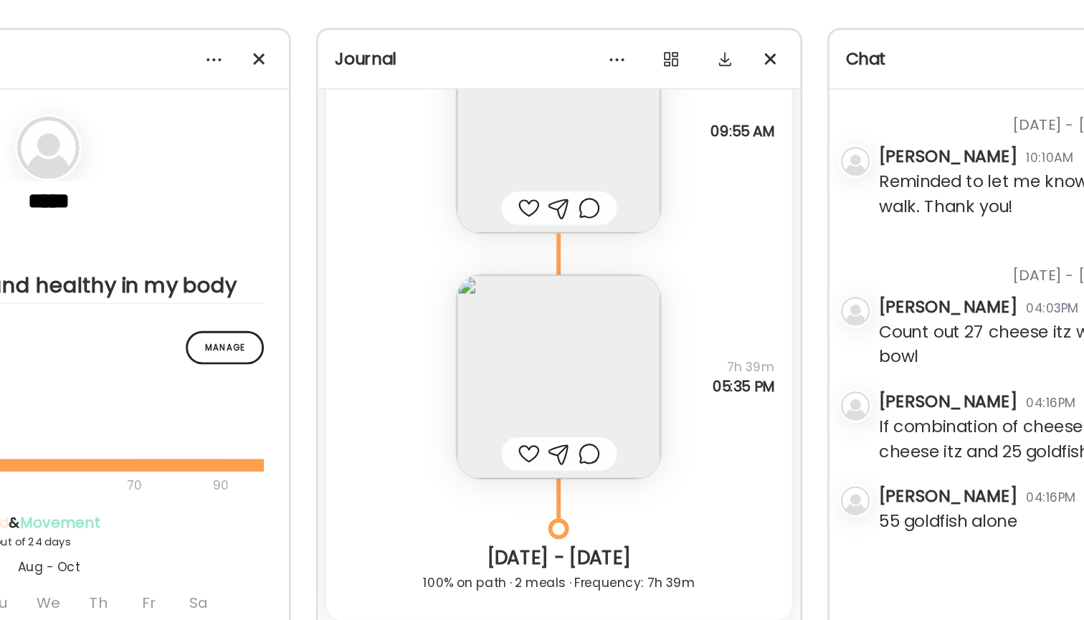
scroll to position [11403, 0]
click at [472, 261] on img at bounding box center [542, 314] width 141 height 141
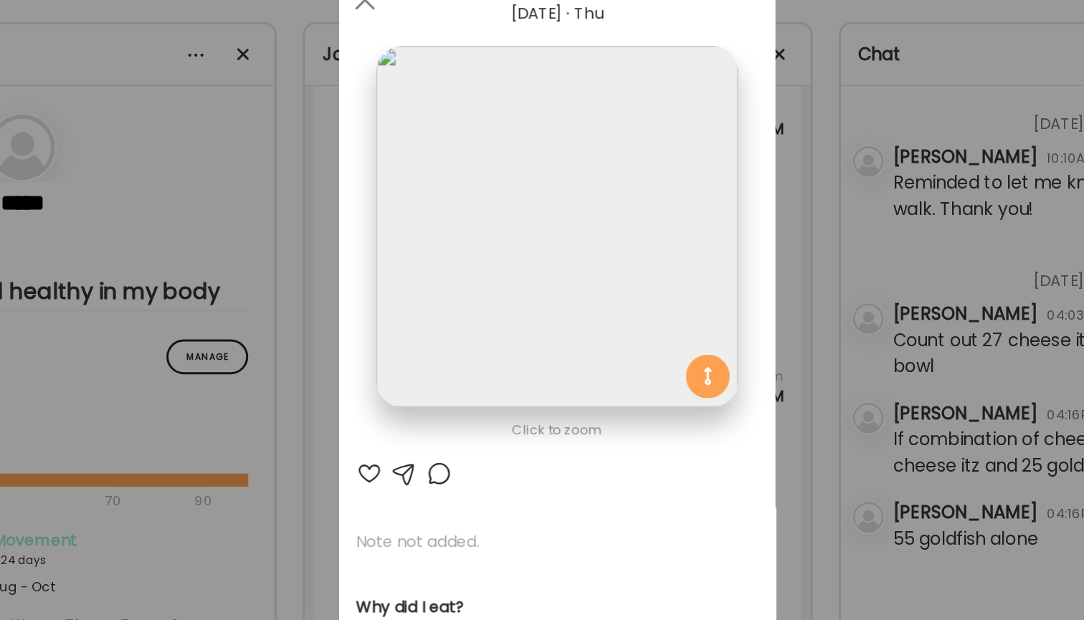
click at [589, 102] on div "Ate Coach Dashboard Wahoo! It’s official Take a moment to set up your Coach Pro…" at bounding box center [542, 310] width 1084 height 620
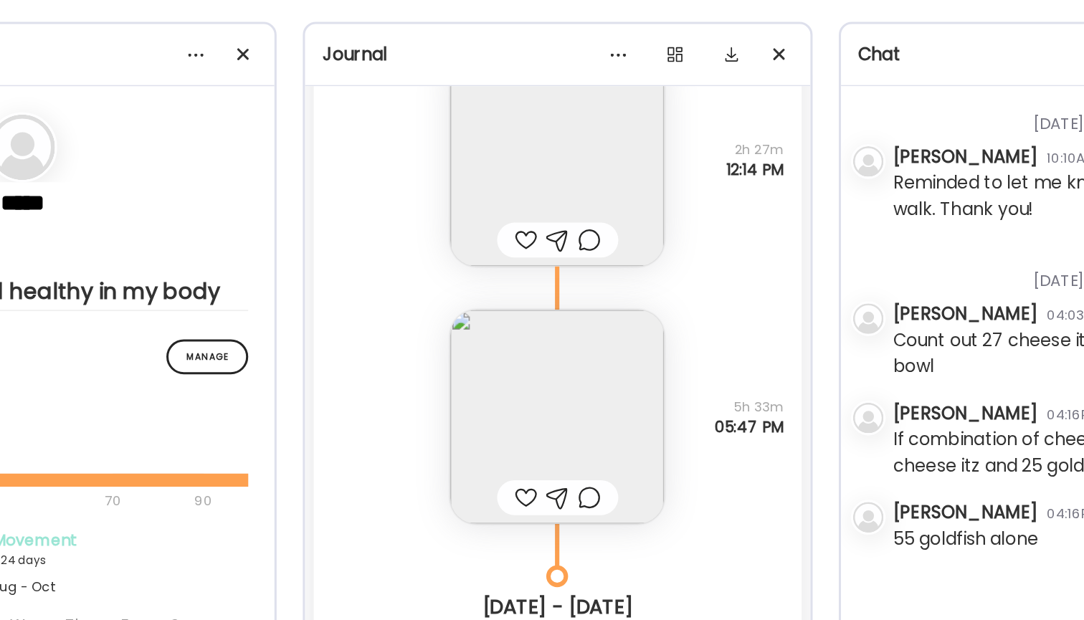
scroll to position [12147, 0]
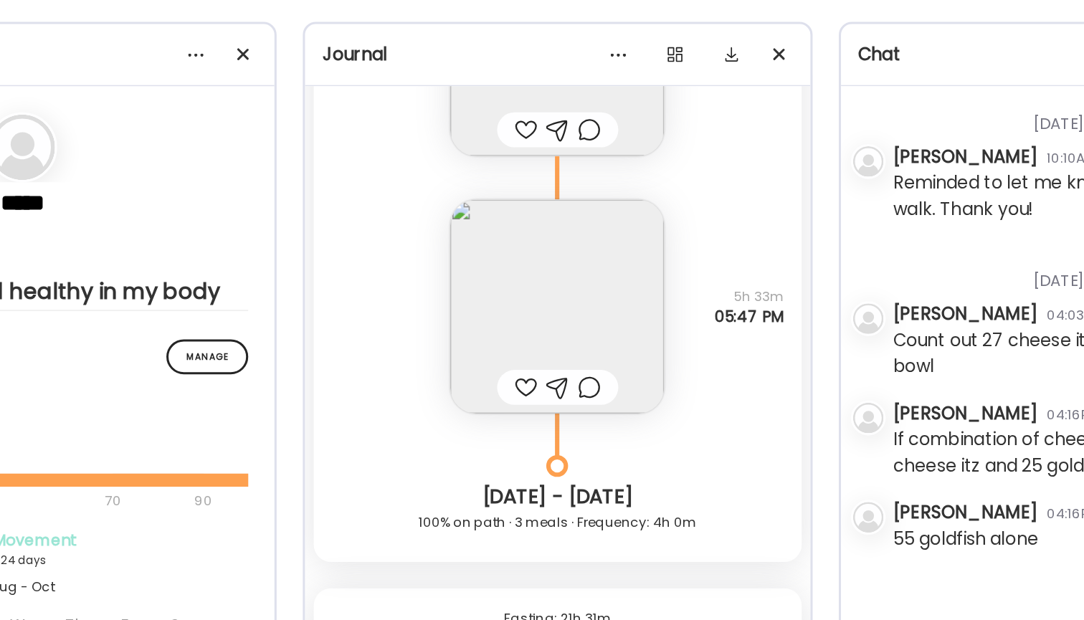
click at [472, 209] on img at bounding box center [542, 261] width 141 height 141
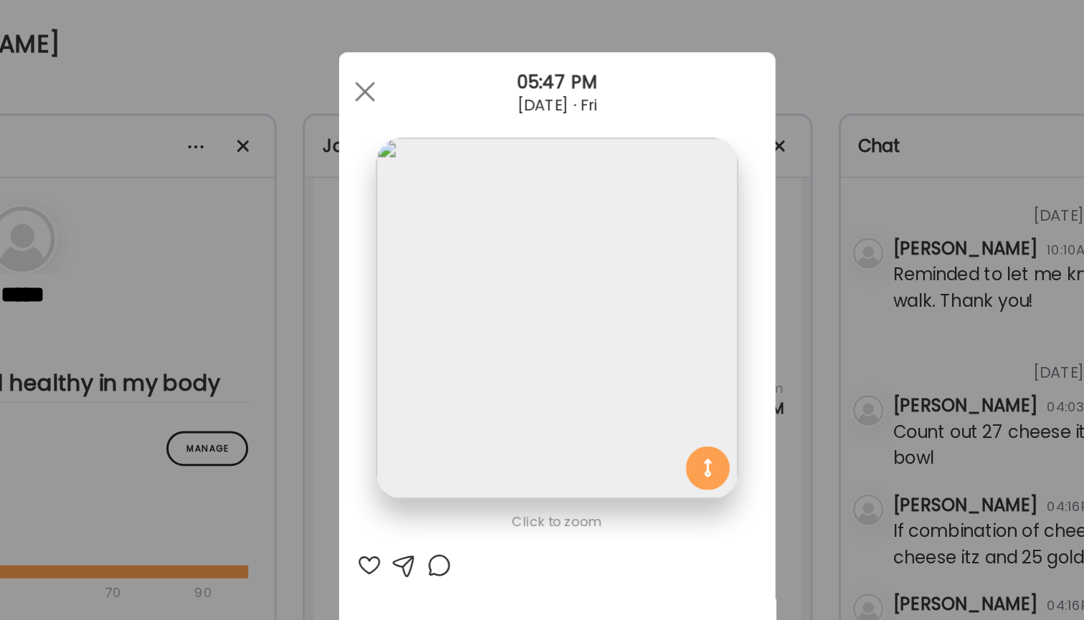
scroll to position [0, 0]
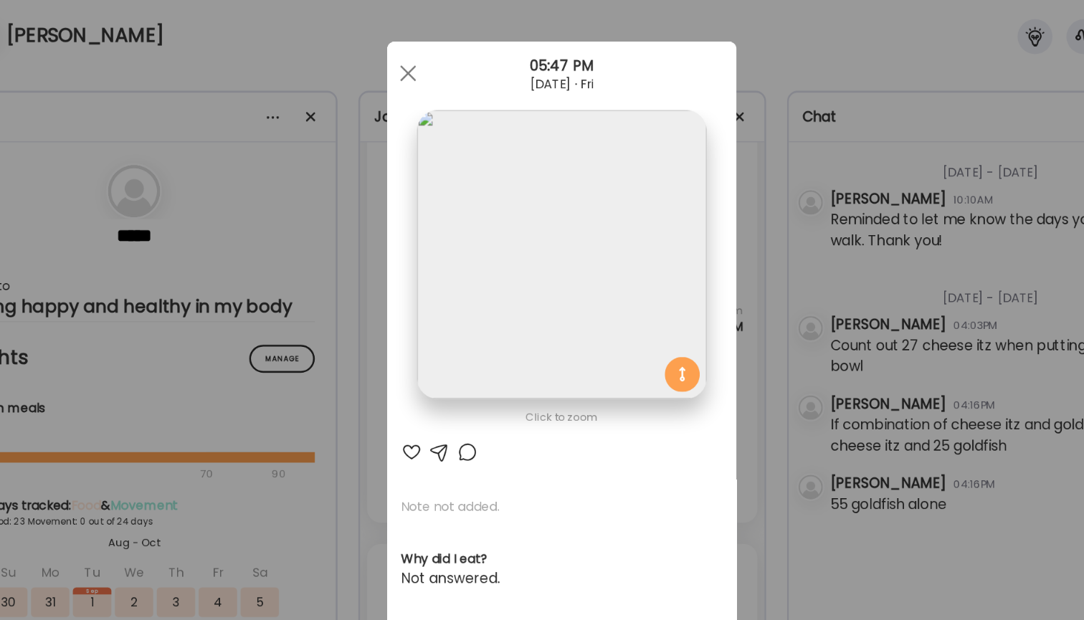
click at [671, 162] on div "Ate Coach Dashboard Wahoo! It’s official Take a moment to set up your Coach Pro…" at bounding box center [542, 310] width 1084 height 620
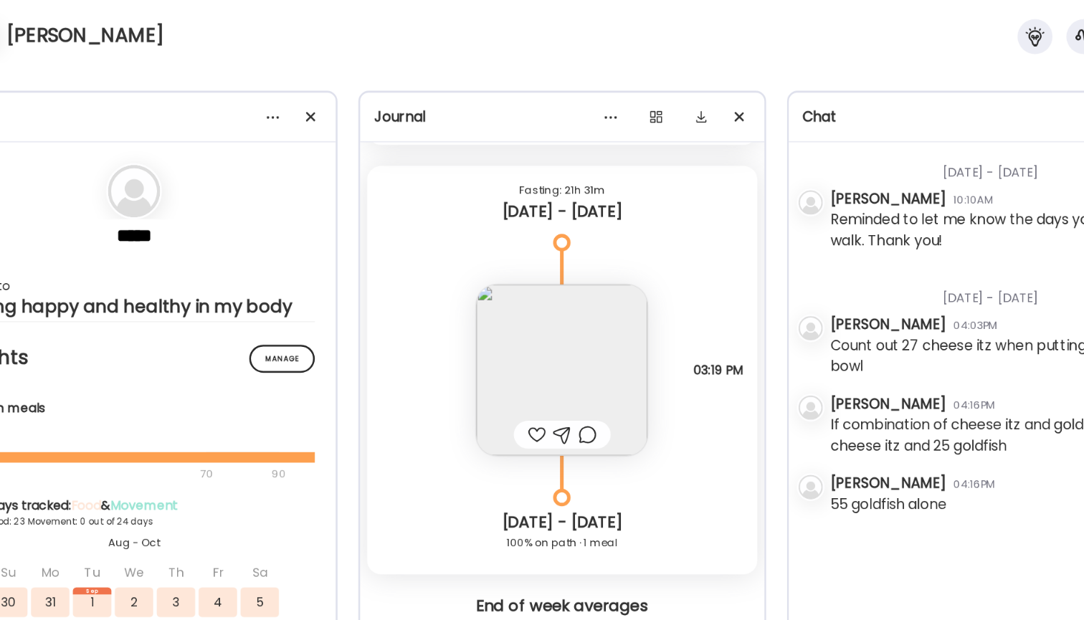
scroll to position [12517, 0]
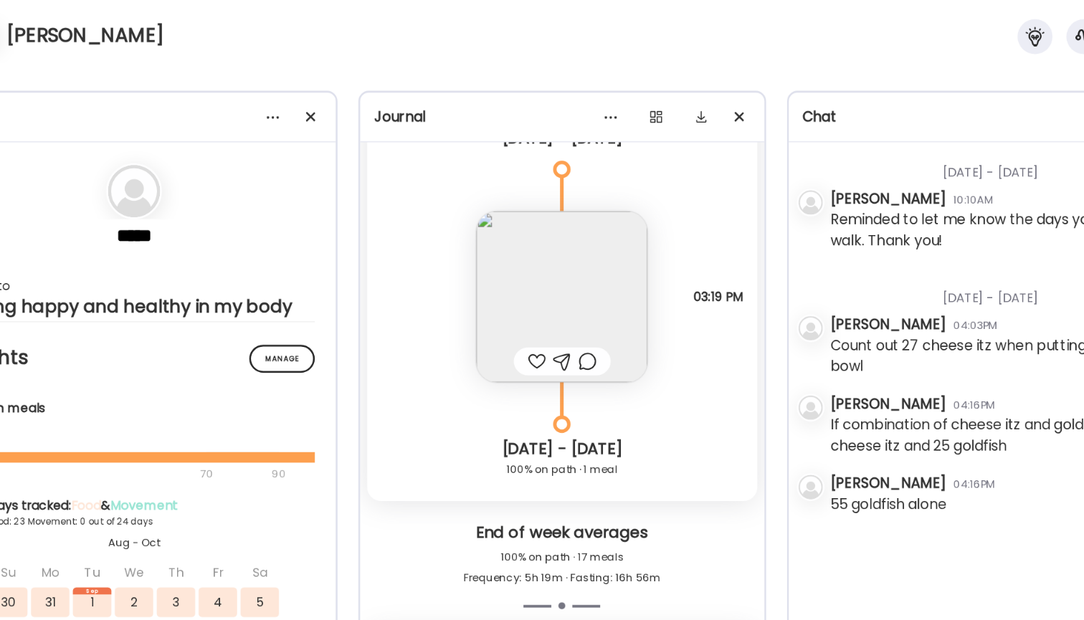
click at [472, 256] on img at bounding box center [542, 244] width 141 height 141
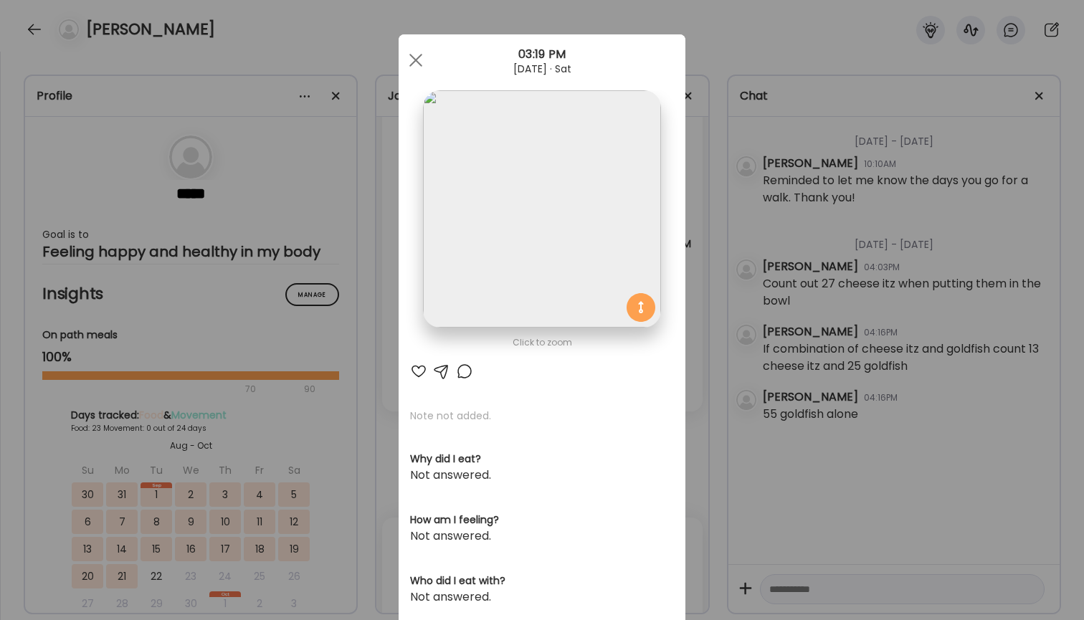
click at [789, 260] on div "Ate Coach Dashboard Wahoo! It’s official Take a moment to set up your Coach Pro…" at bounding box center [542, 310] width 1084 height 620
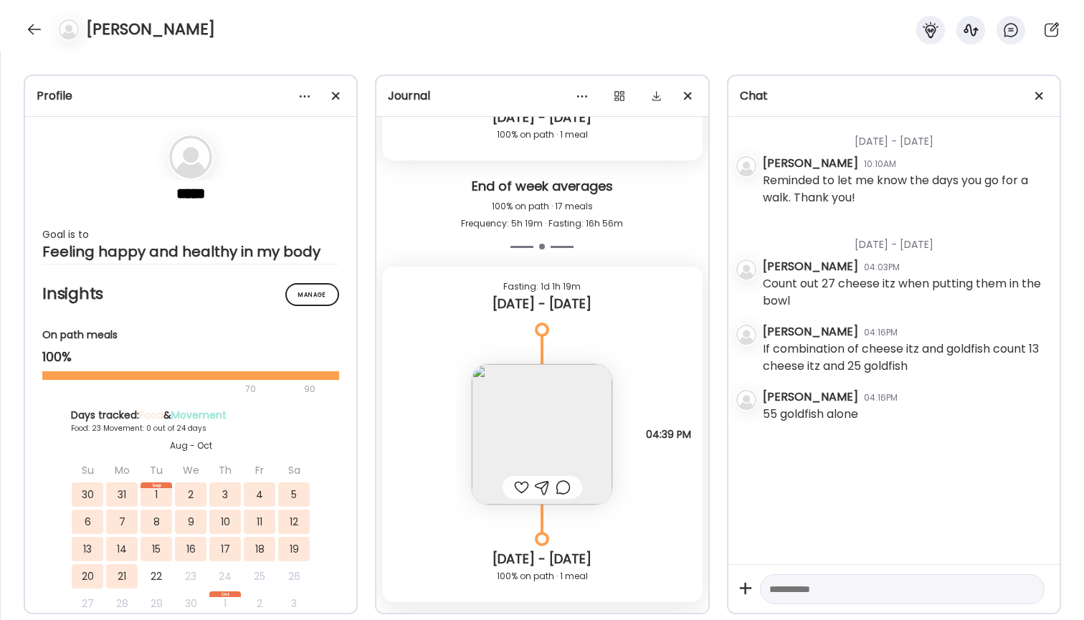
scroll to position [12801, 0]
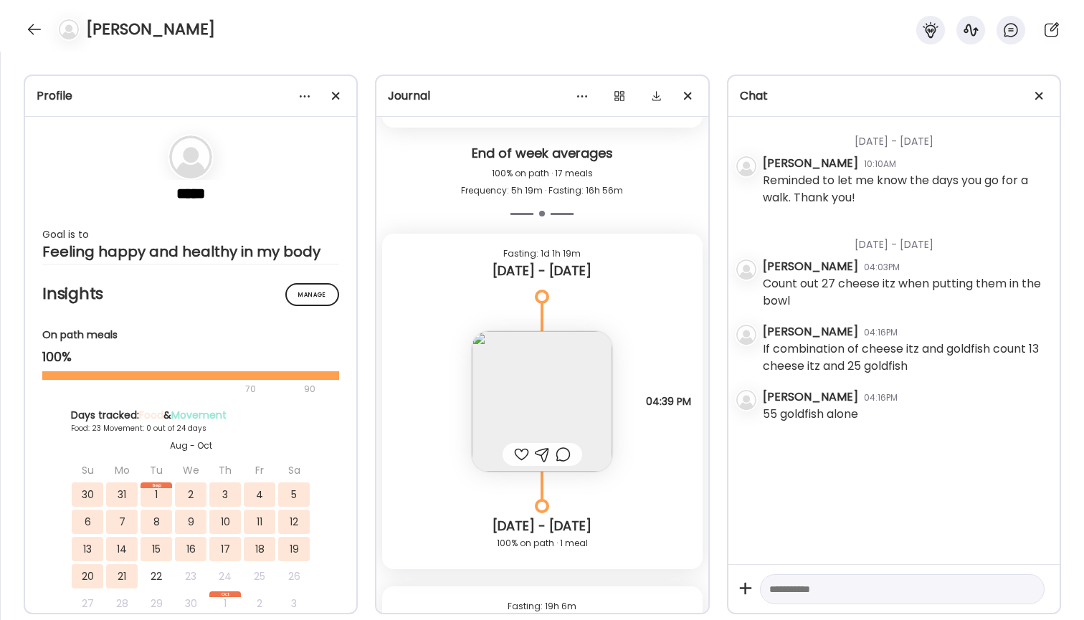
click at [546, 399] on img at bounding box center [542, 401] width 141 height 141
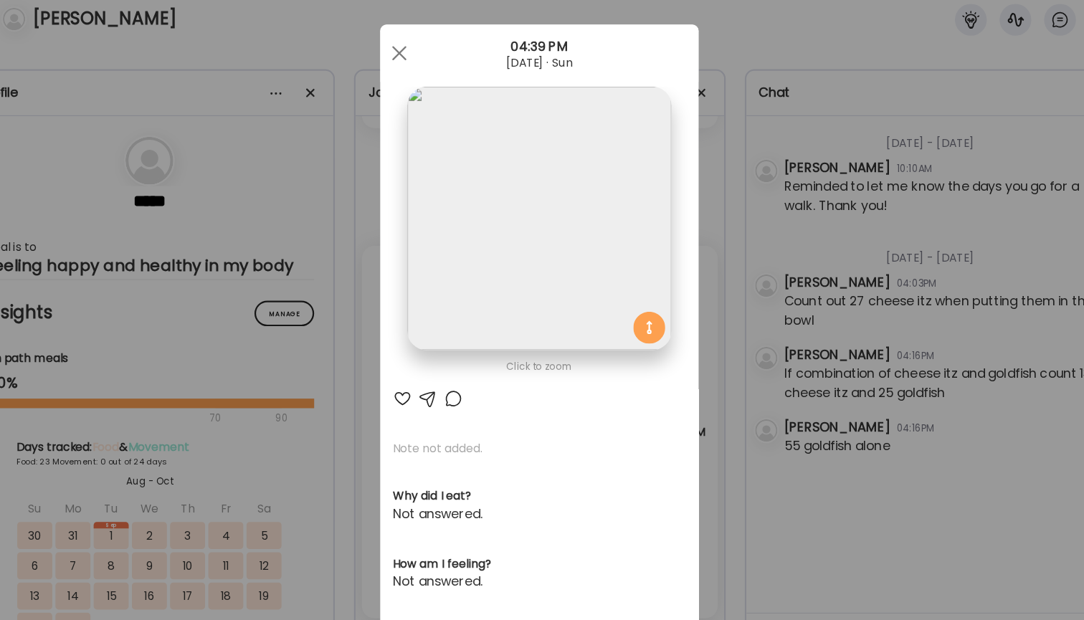
click at [673, 194] on div "Ate Coach Dashboard Wahoo! It’s official Take a moment to set up your Coach Pro…" at bounding box center [542, 310] width 1084 height 620
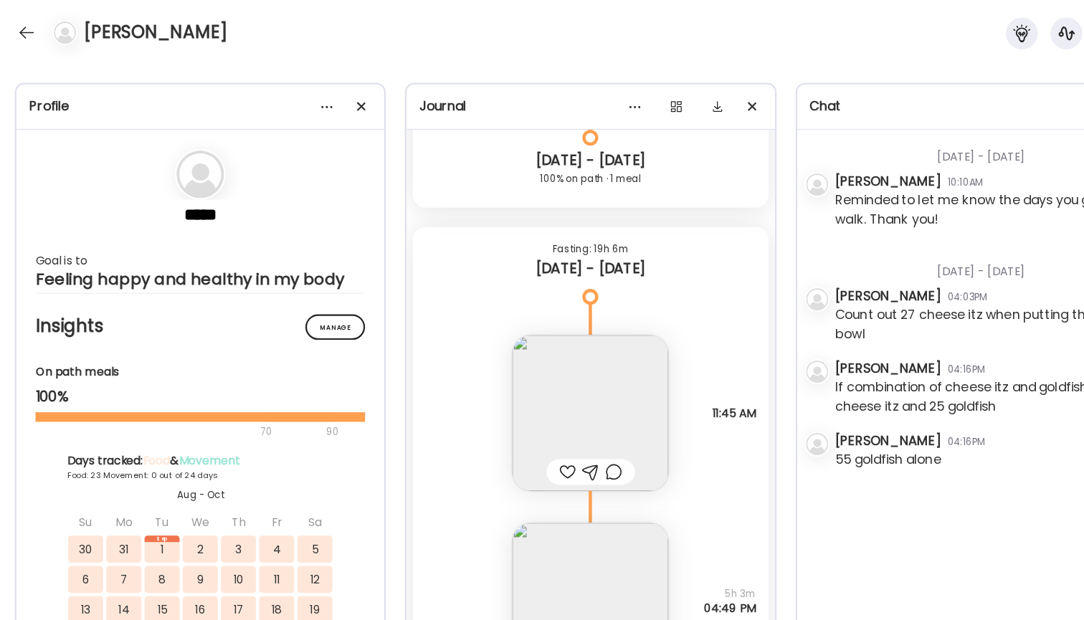
scroll to position [13189, 0]
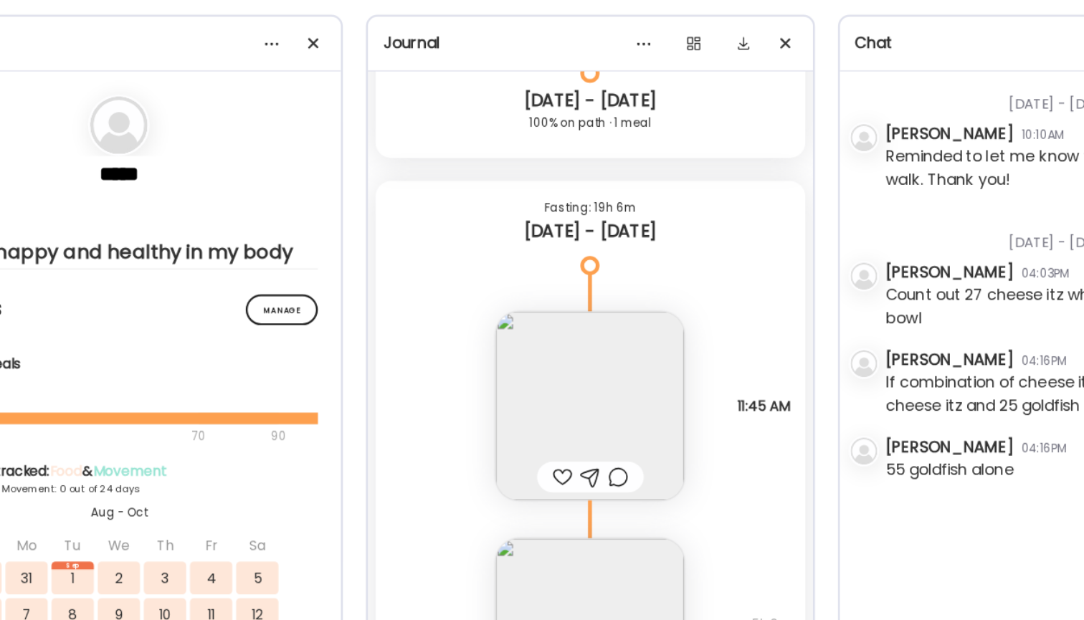
click at [472, 305] on img at bounding box center [542, 366] width 141 height 141
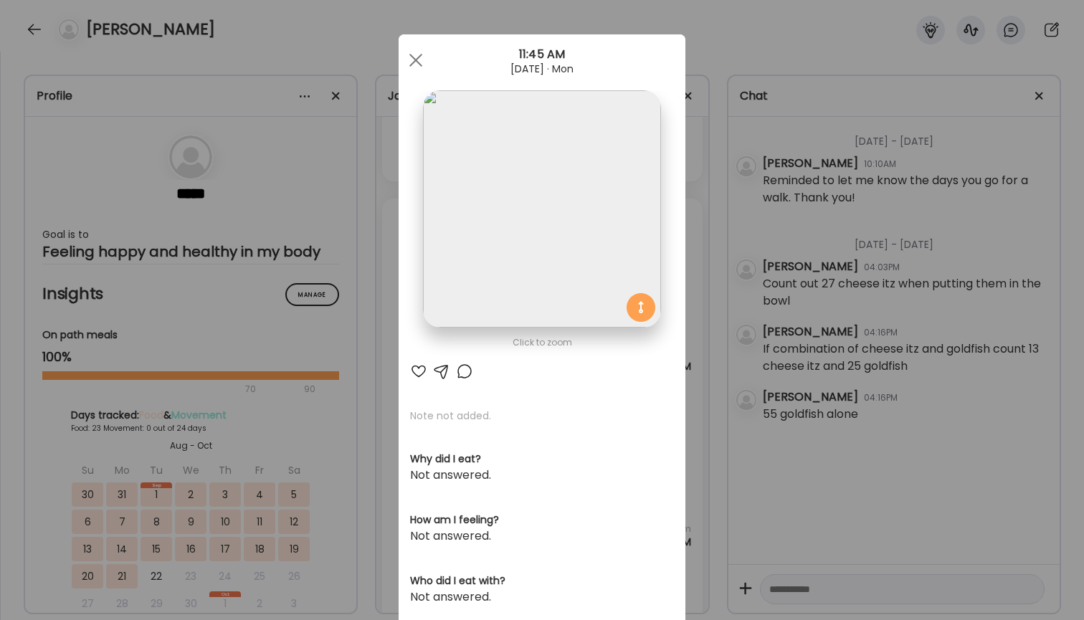
click at [791, 194] on div "Ate Coach Dashboard Wahoo! It’s official Take a moment to set up your Coach Pro…" at bounding box center [542, 310] width 1084 height 620
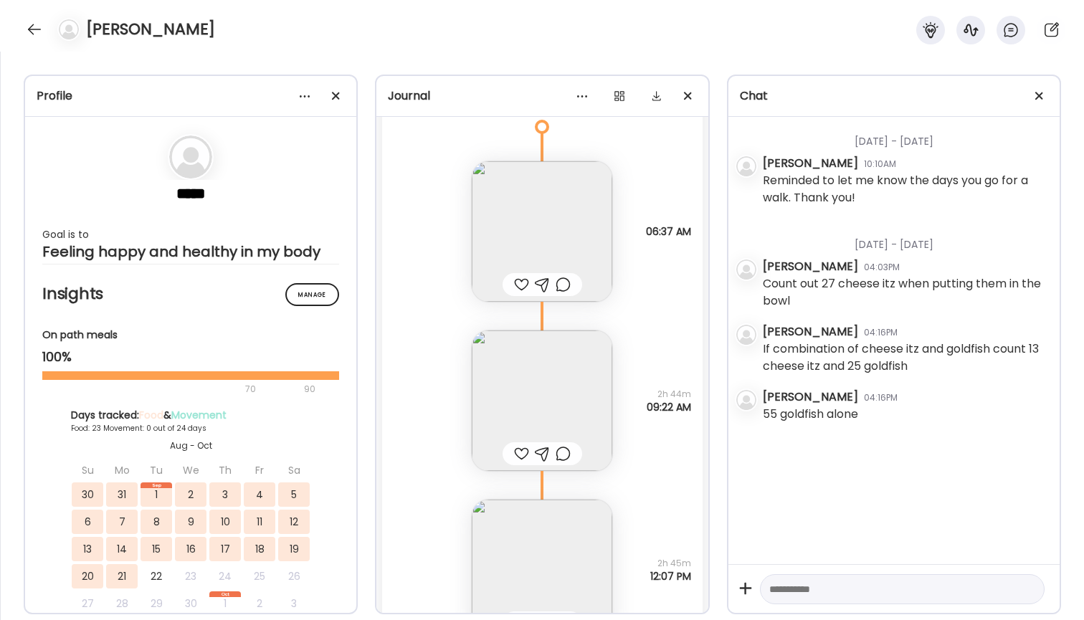
scroll to position [13328, 0]
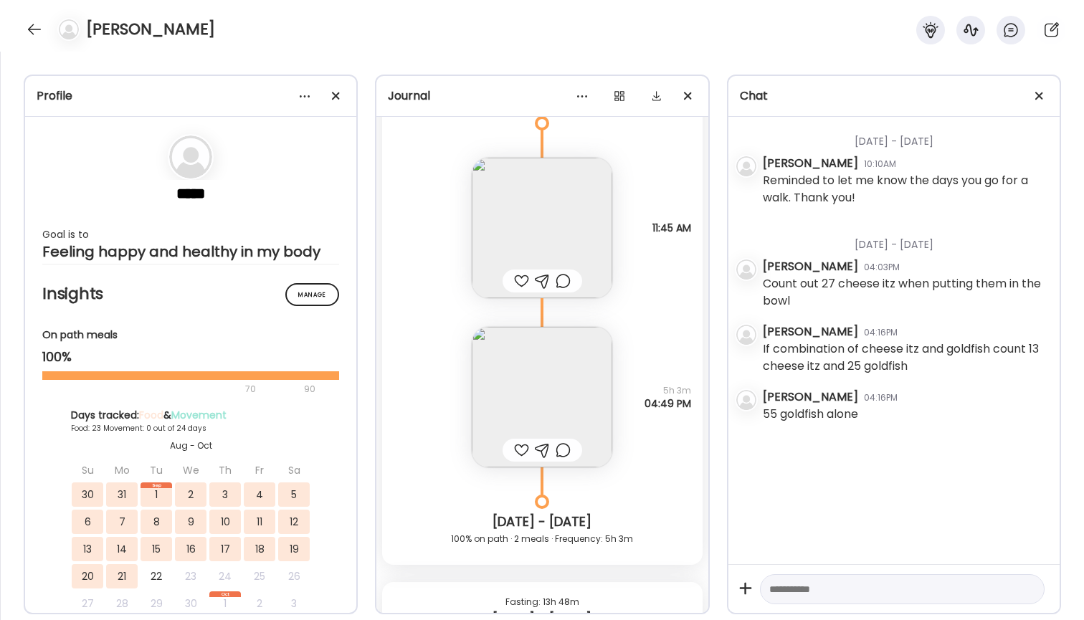
click at [532, 389] on img at bounding box center [542, 397] width 141 height 141
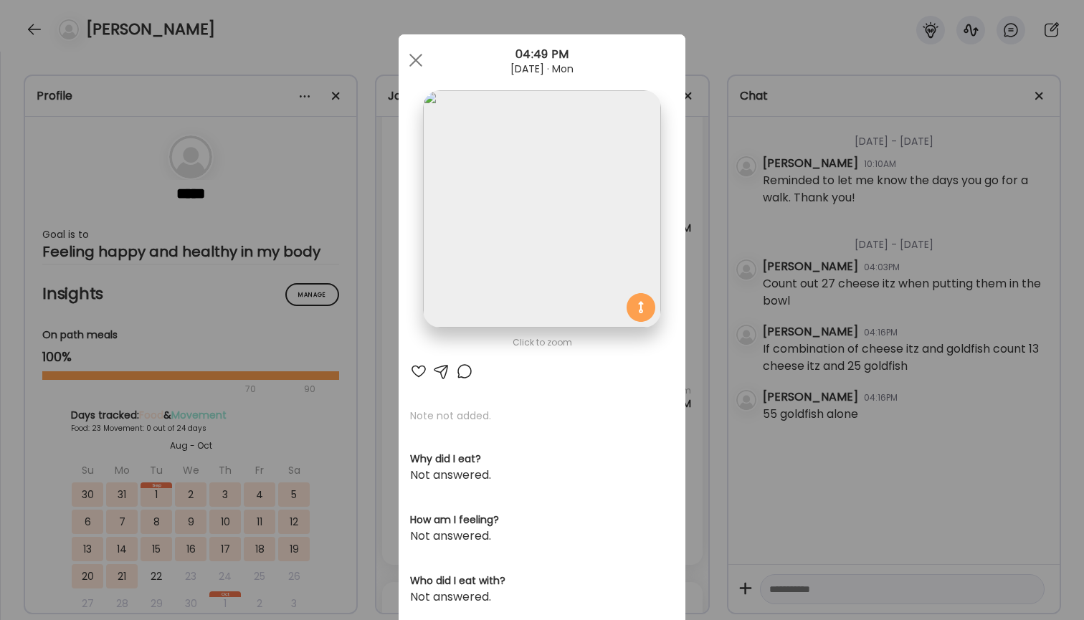
click at [717, 146] on div "Ate Coach Dashboard Wahoo! It’s official Take a moment to set up your Coach Pro…" at bounding box center [542, 310] width 1084 height 620
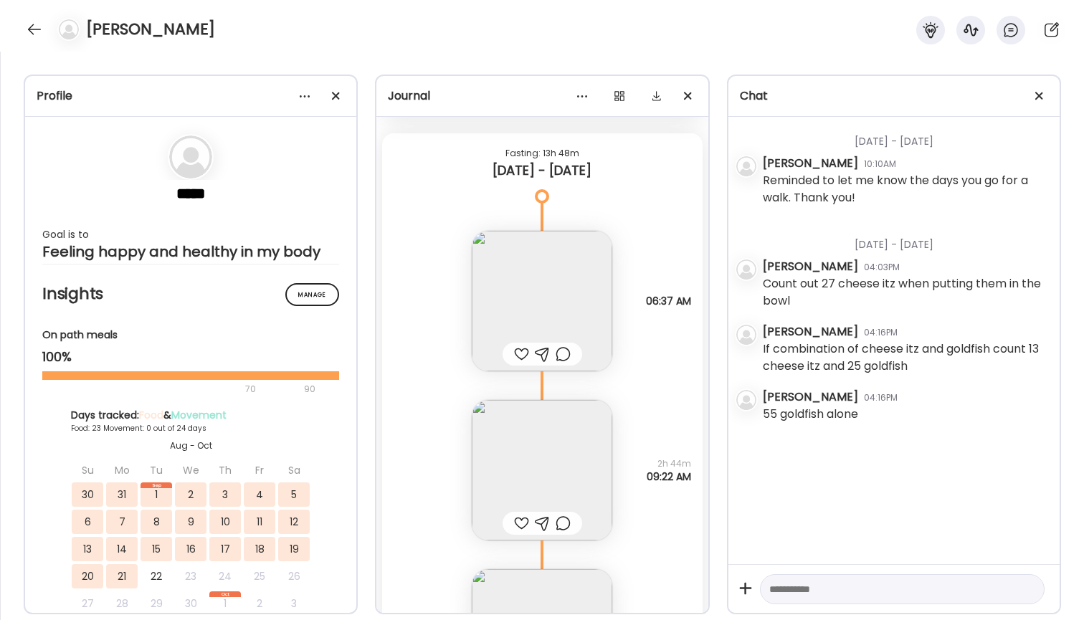
scroll to position [13840, 0]
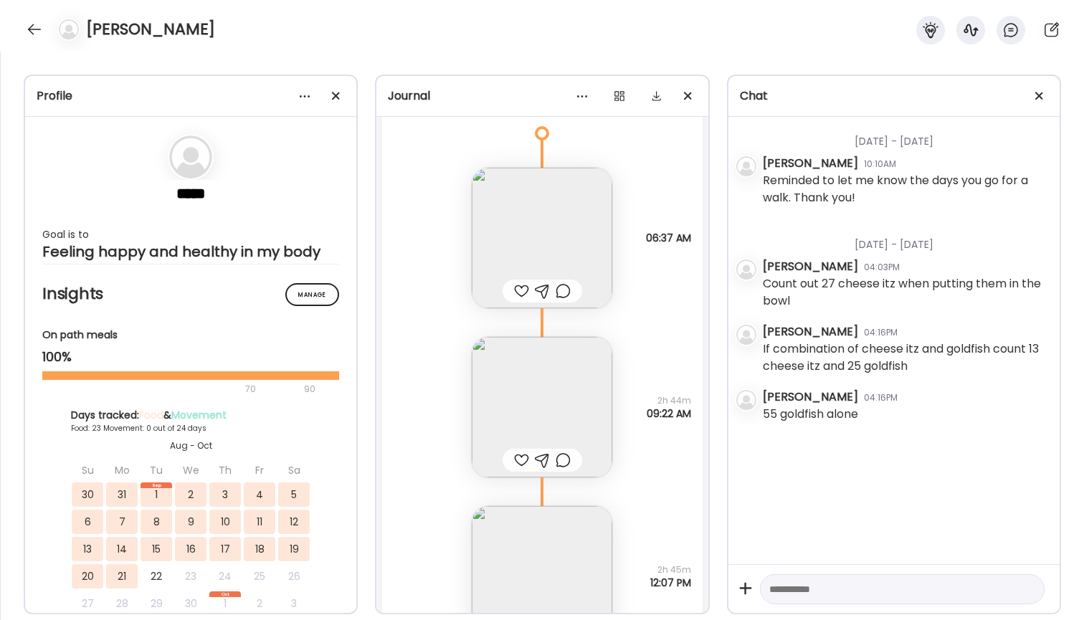
click at [521, 248] on img at bounding box center [542, 238] width 141 height 141
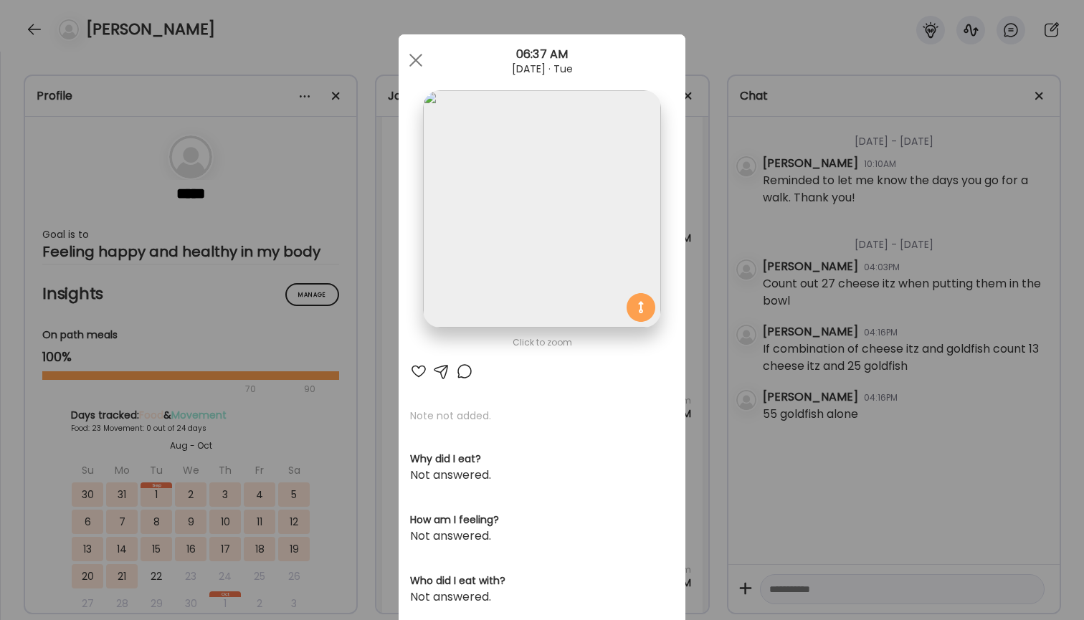
click at [747, 197] on div "Ate Coach Dashboard Wahoo! It’s official Take a moment to set up your Coach Pro…" at bounding box center [542, 310] width 1084 height 620
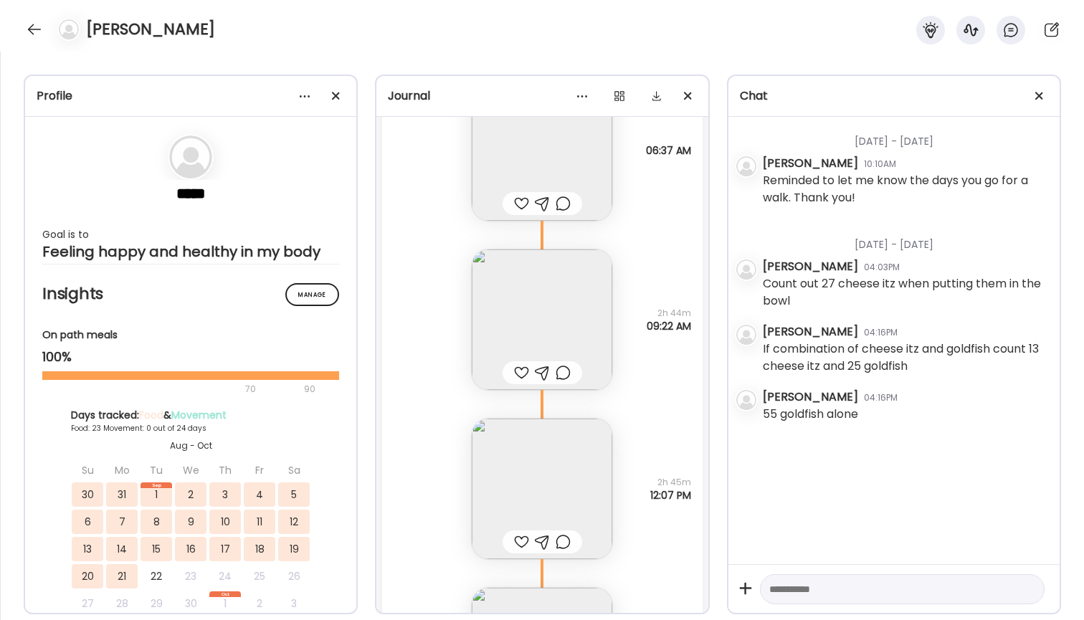
scroll to position [13948, 0]
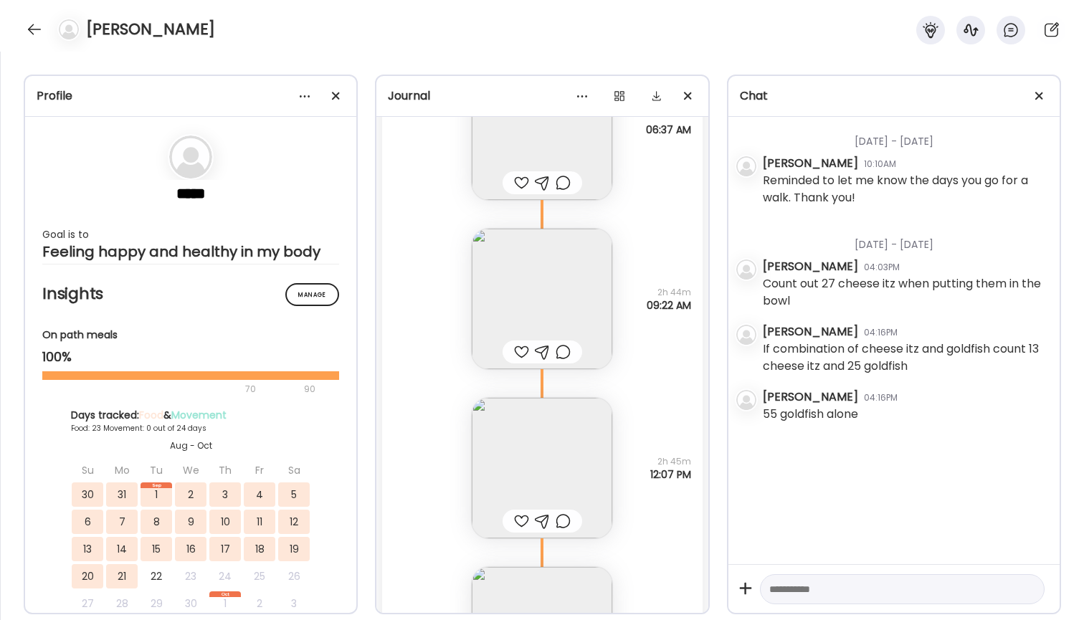
click at [528, 307] on img at bounding box center [542, 299] width 141 height 141
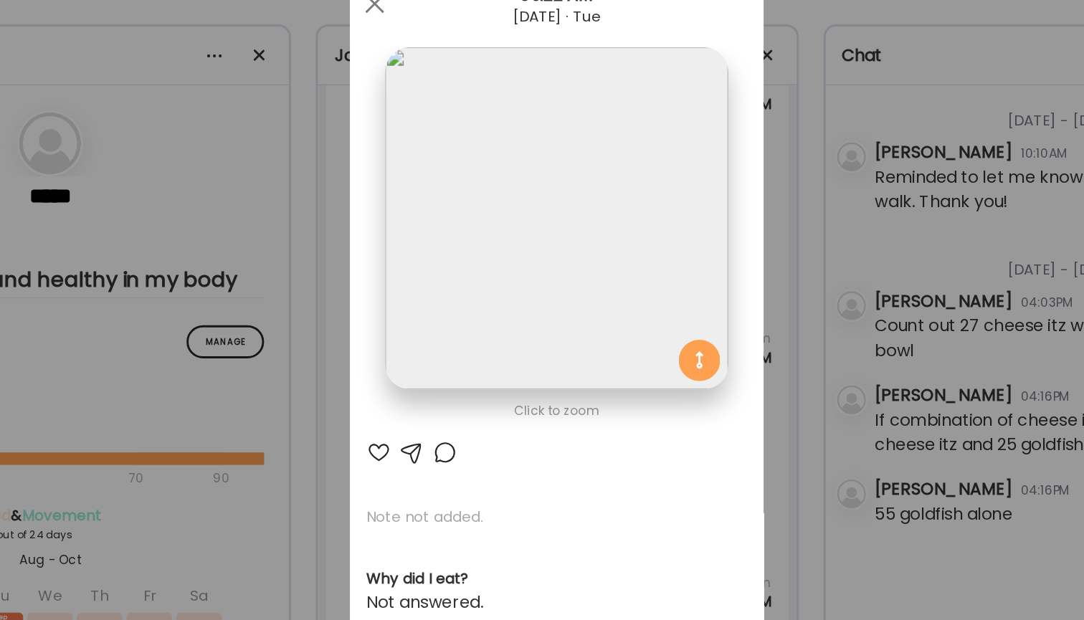
click at [544, 183] on div "Ate Coach Dashboard Wahoo! It’s official Take a moment to set up your Coach Pro…" at bounding box center [542, 310] width 1084 height 620
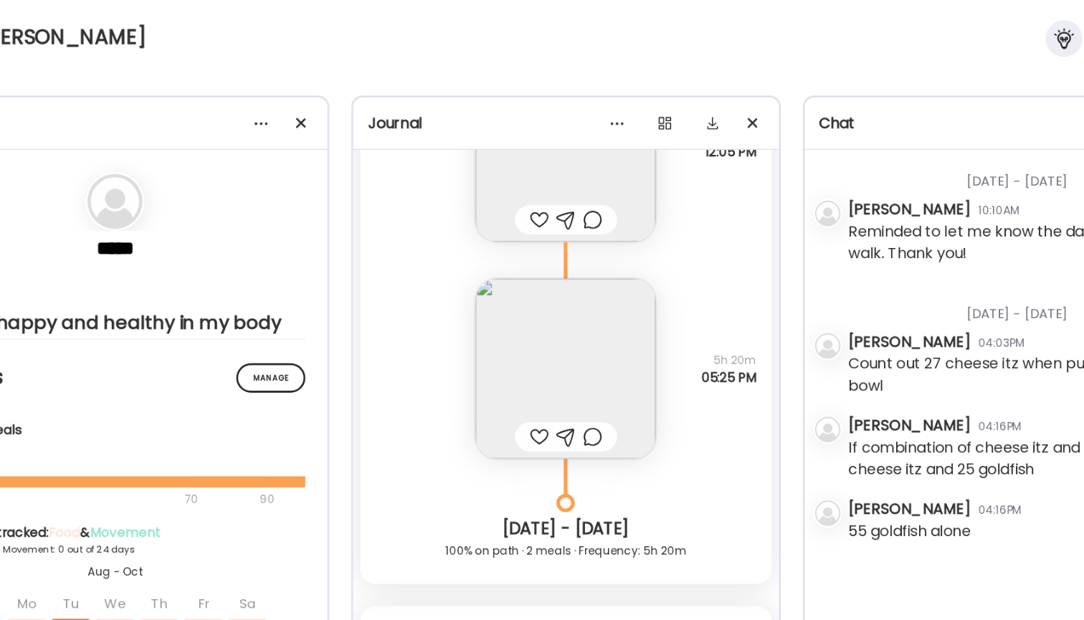
scroll to position [14822, 0]
click at [472, 271] on img at bounding box center [542, 285] width 141 height 141
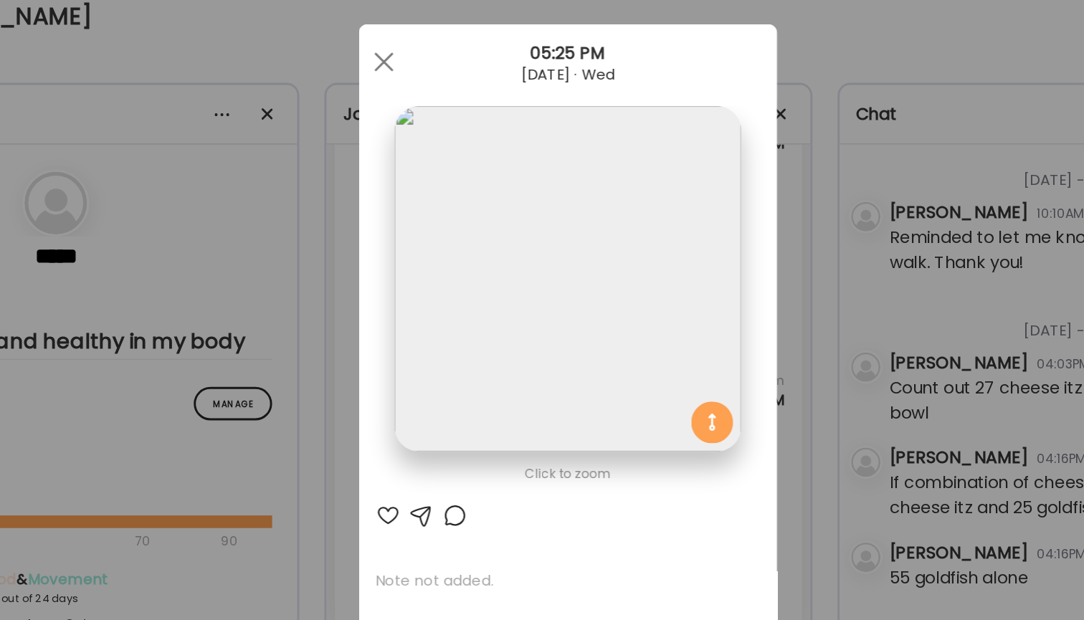
click at [625, 165] on div "Ate Coach Dashboard Wahoo! It’s official Take a moment to set up your Coach Pro…" at bounding box center [542, 310] width 1084 height 620
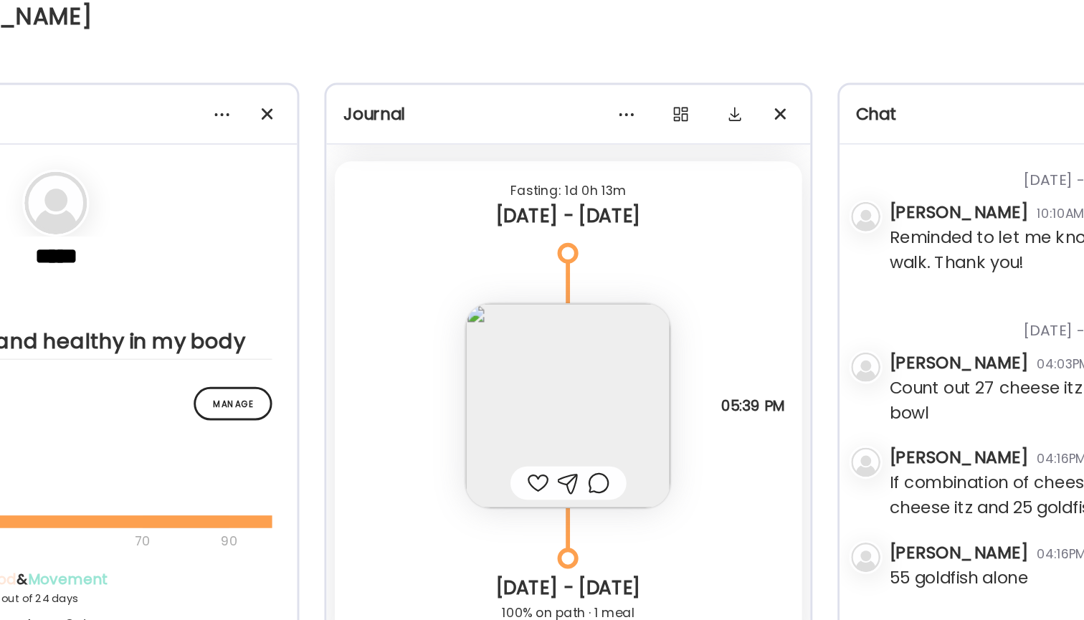
scroll to position [15203, 0]
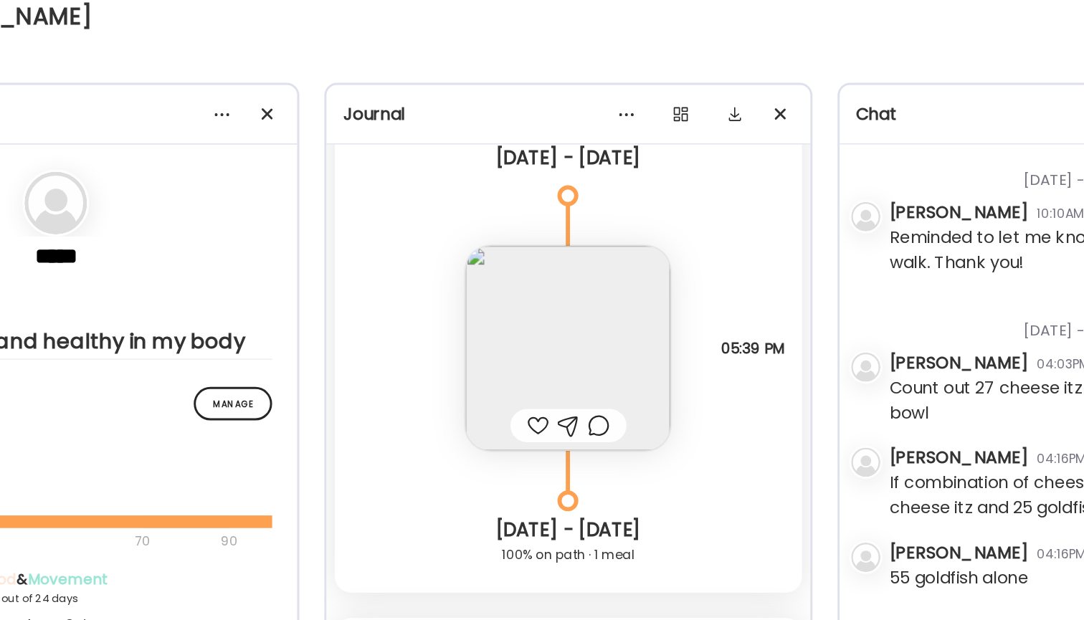
click at [472, 212] on img at bounding box center [542, 256] width 141 height 141
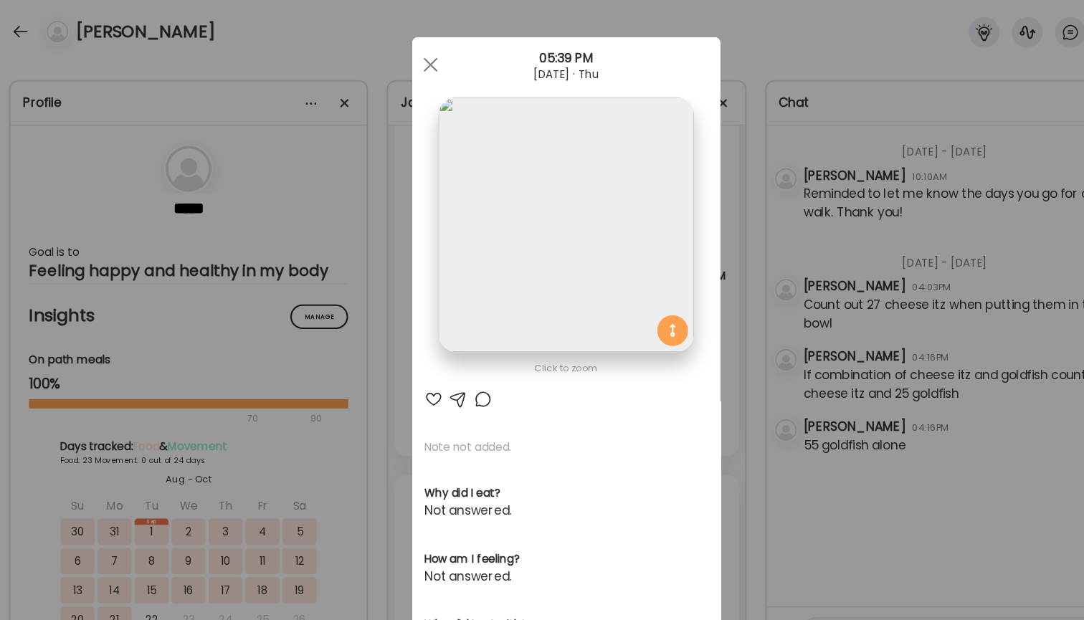
click at [757, 162] on div "Ate Coach Dashboard Wahoo! It’s official Take a moment to set up your Coach Pro…" at bounding box center [542, 310] width 1084 height 620
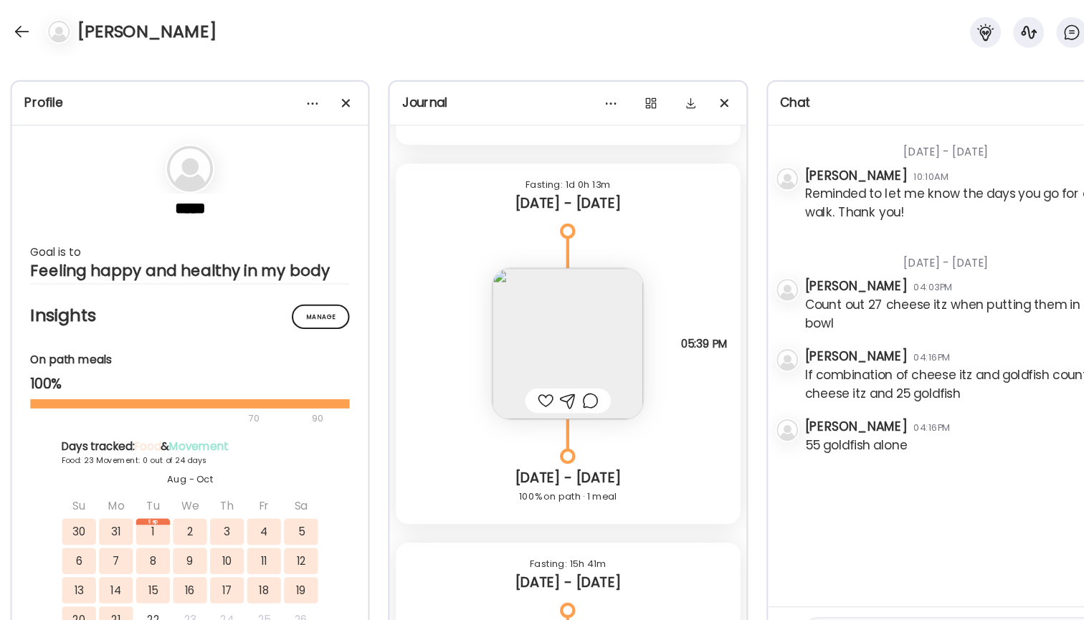
scroll to position [15133, 0]
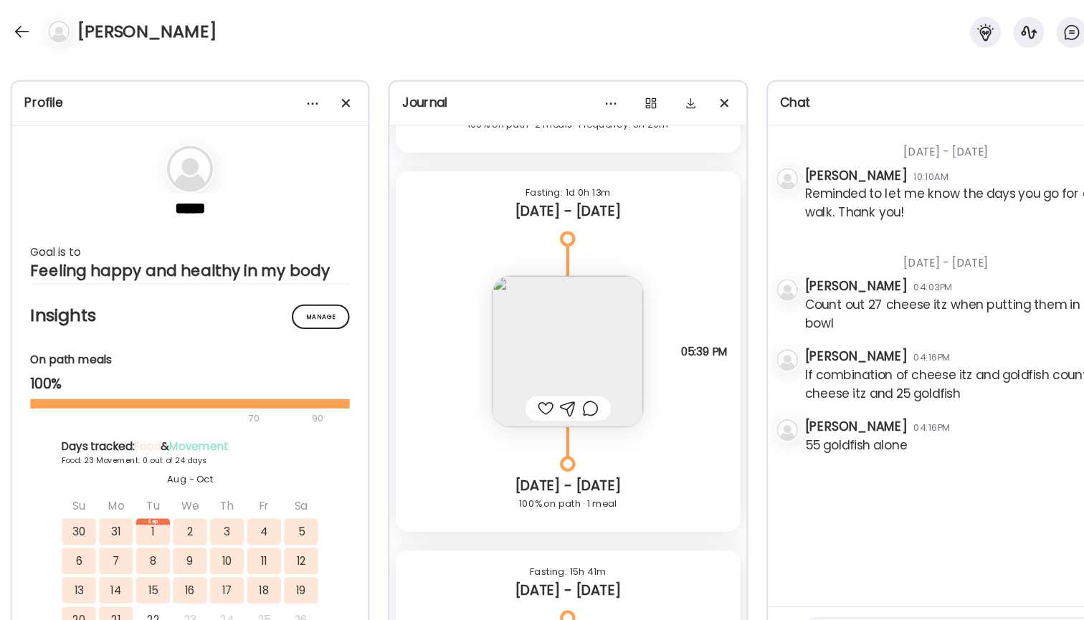
click at [532, 316] on img at bounding box center [542, 327] width 141 height 141
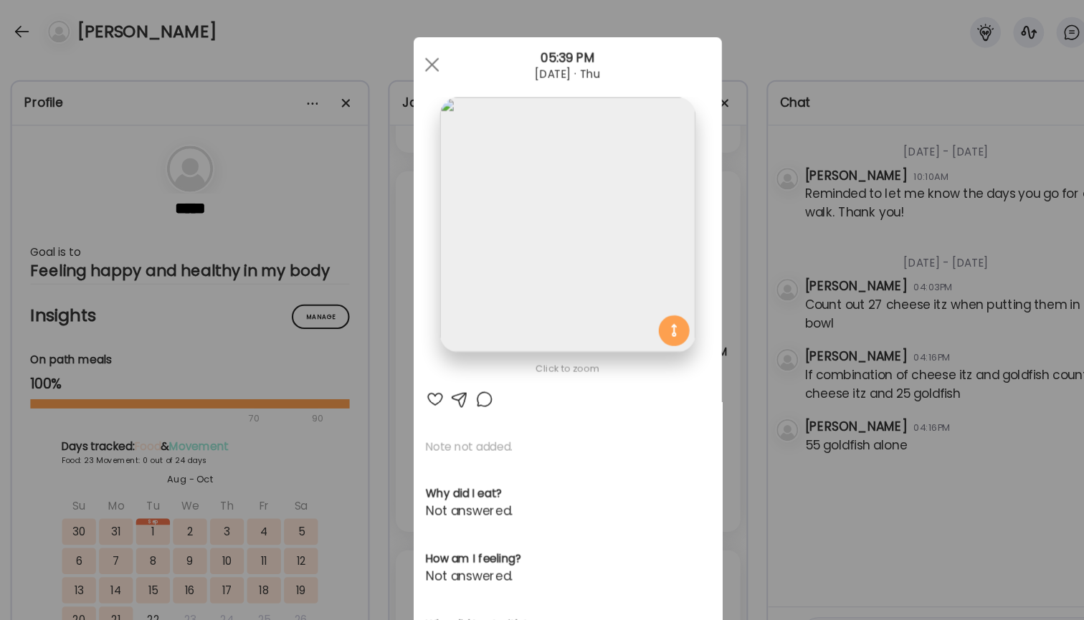
click at [748, 176] on div "Ate Coach Dashboard Wahoo! It’s official Take a moment to set up your Coach Pro…" at bounding box center [542, 310] width 1084 height 620
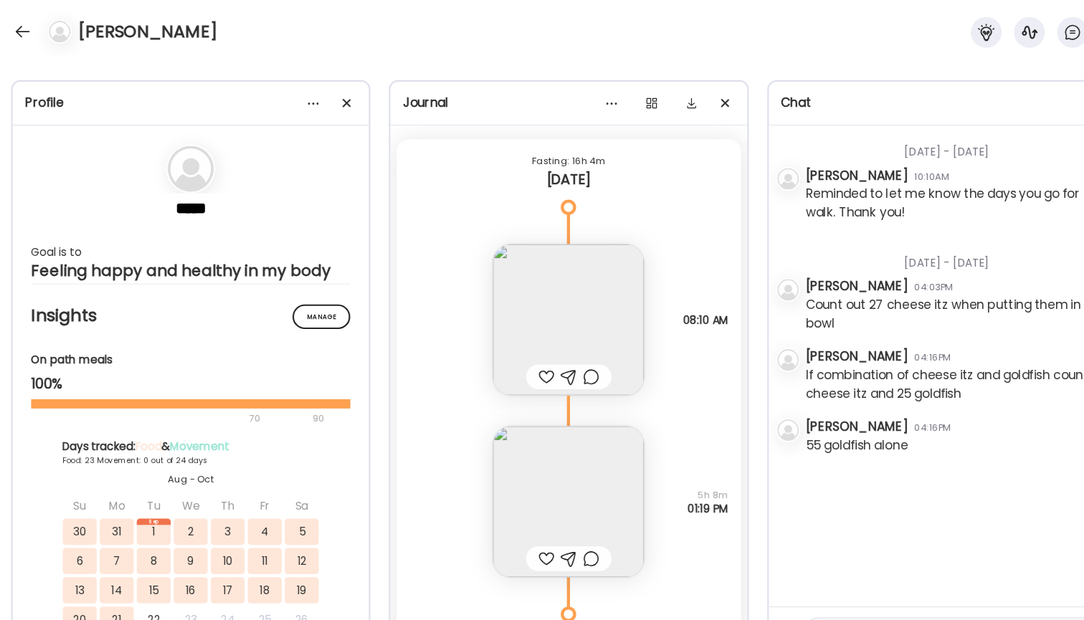
scroll to position [0, 0]
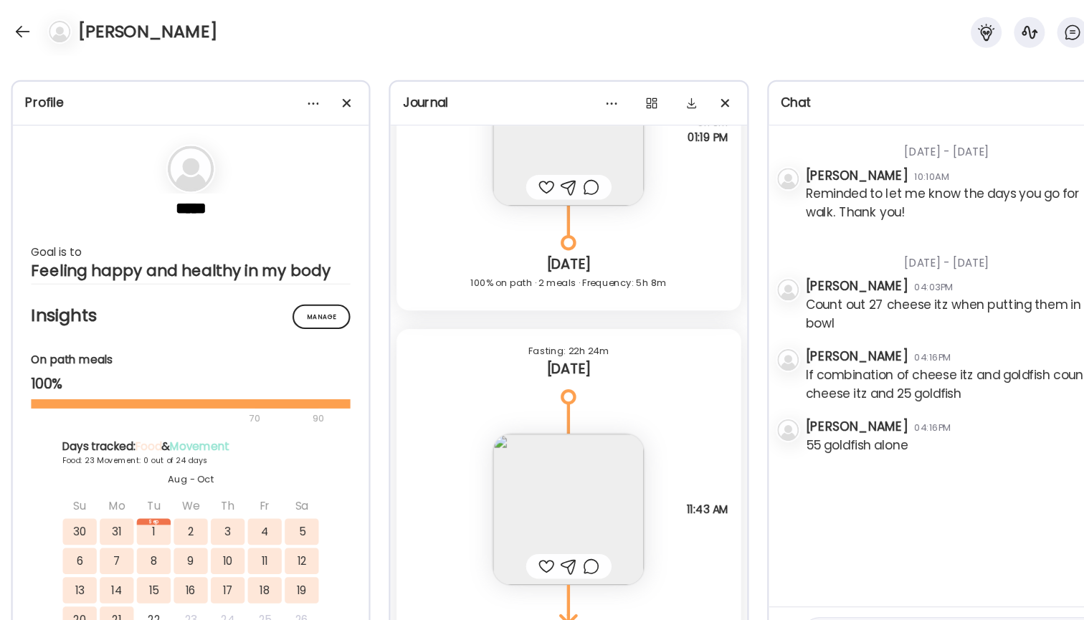
click at [546, 419] on img at bounding box center [542, 474] width 141 height 141
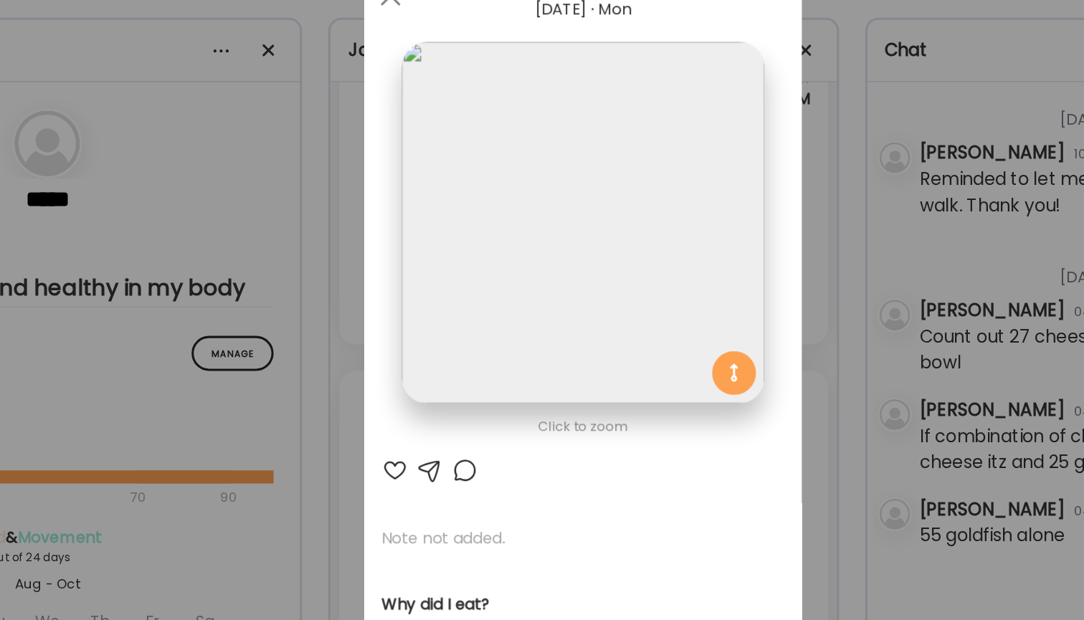
click at [572, 136] on div "Ate Coach Dashboard Wahoo! It’s official Take a moment to set up your Coach Pro…" at bounding box center [542, 310] width 1084 height 620
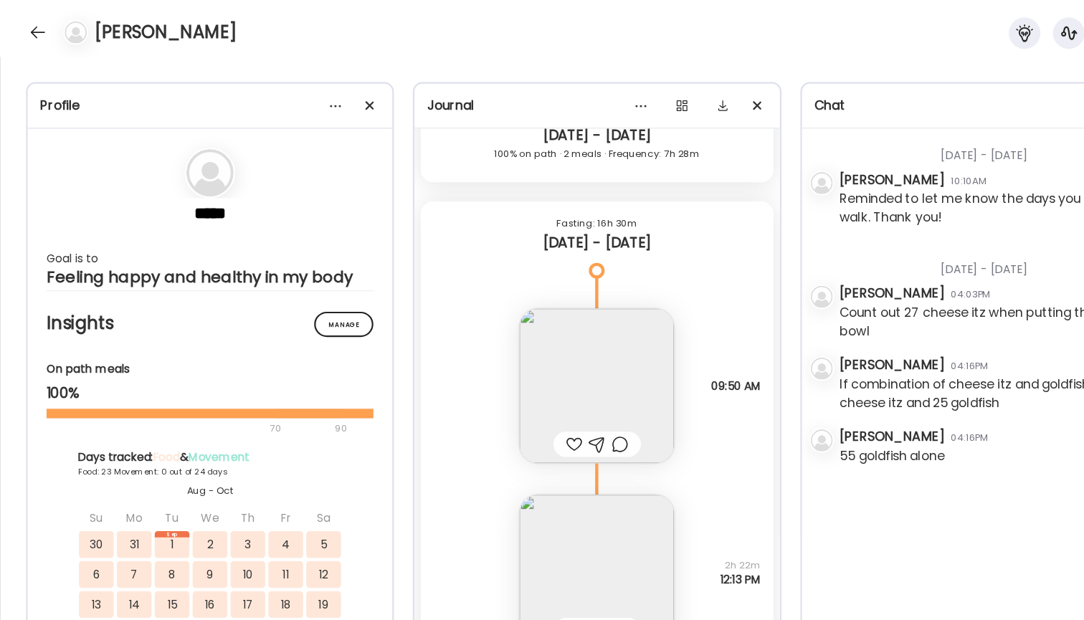
scroll to position [18535, 0]
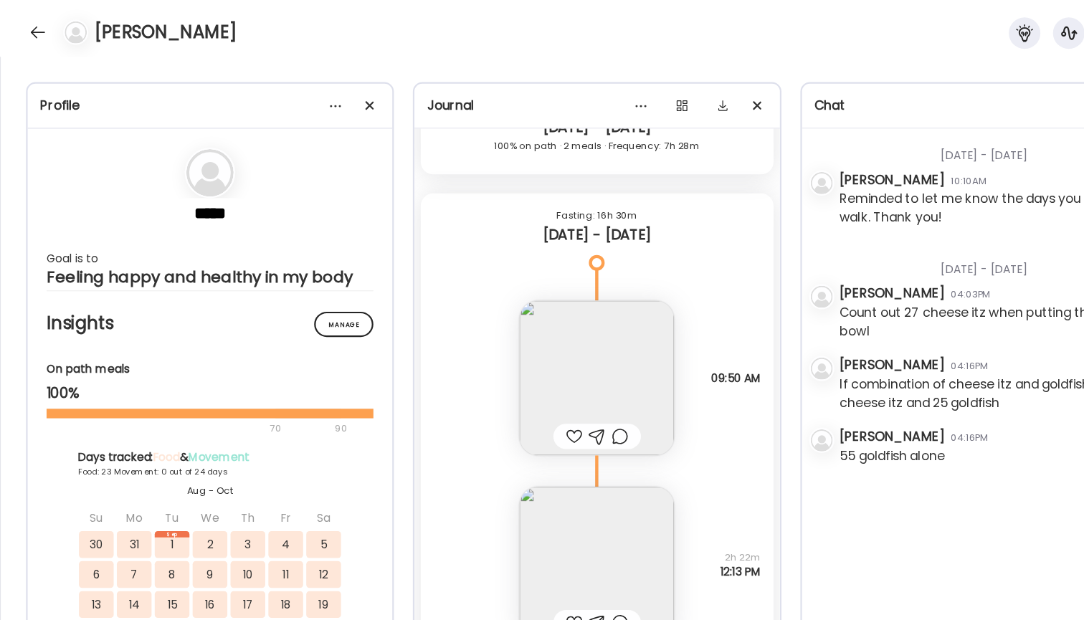
click at [538, 310] on img at bounding box center [542, 343] width 141 height 141
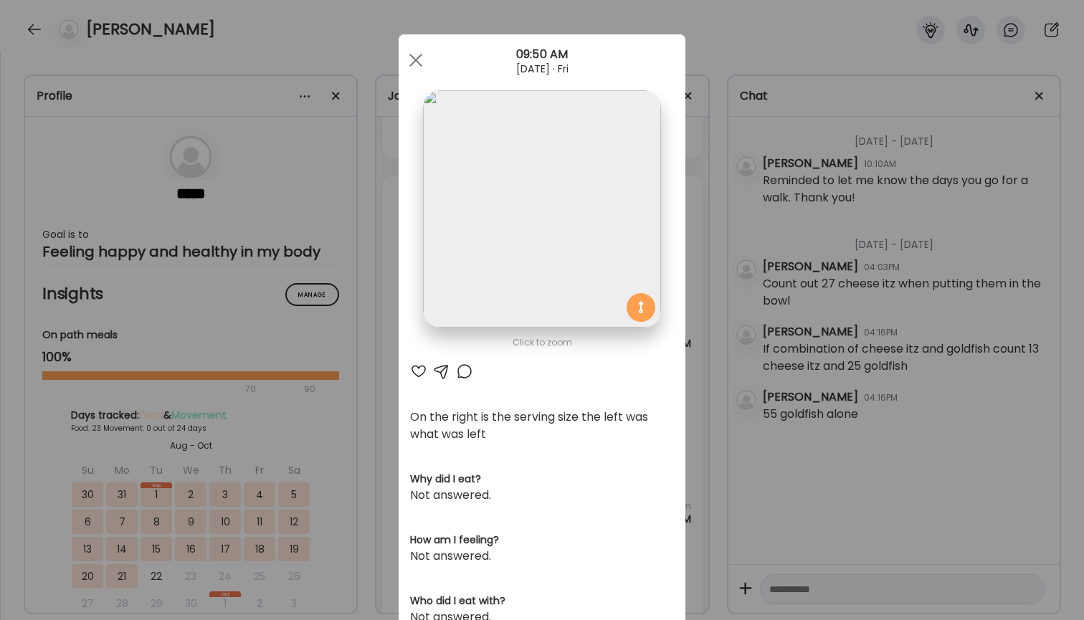
click at [775, 305] on div "Ate Coach Dashboard Wahoo! It’s official Take a moment to set up your Coach Pro…" at bounding box center [542, 310] width 1084 height 620
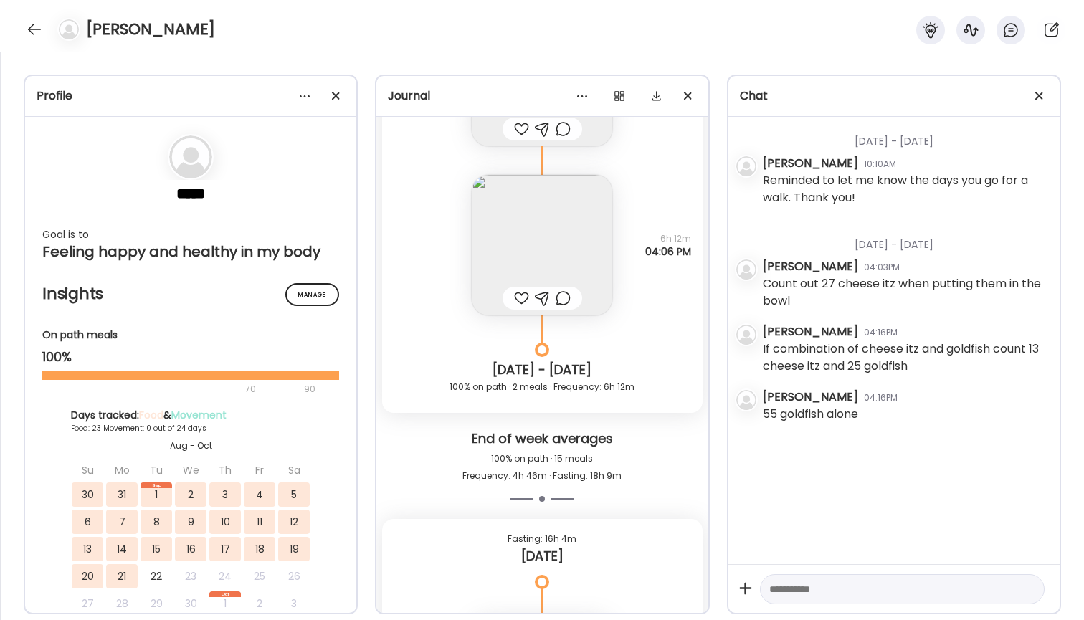
scroll to position [27572, 0]
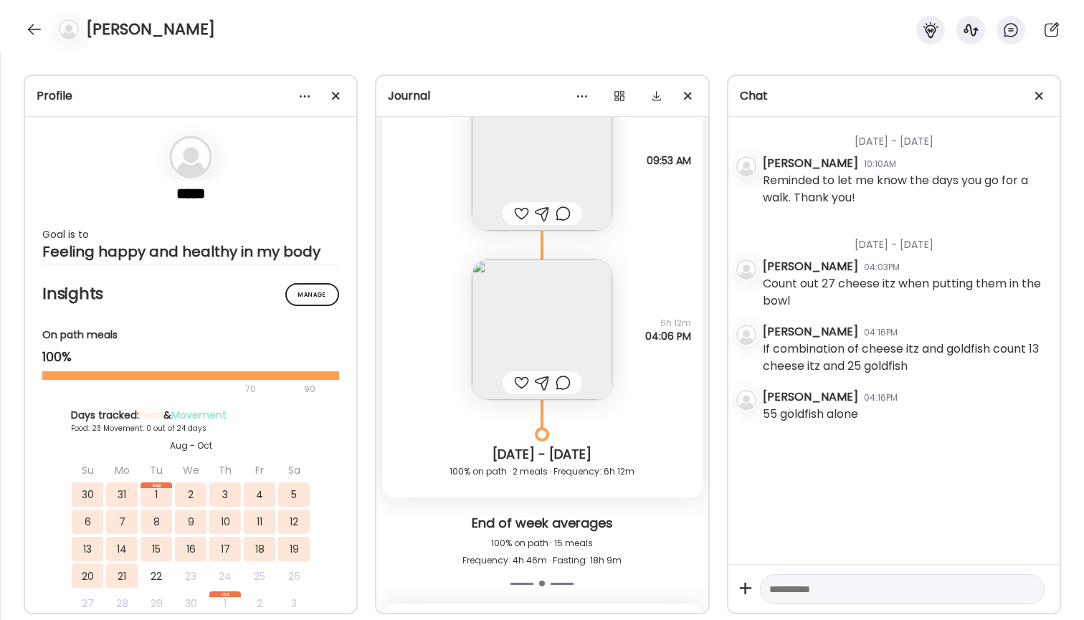
click at [546, 332] on img at bounding box center [542, 330] width 141 height 141
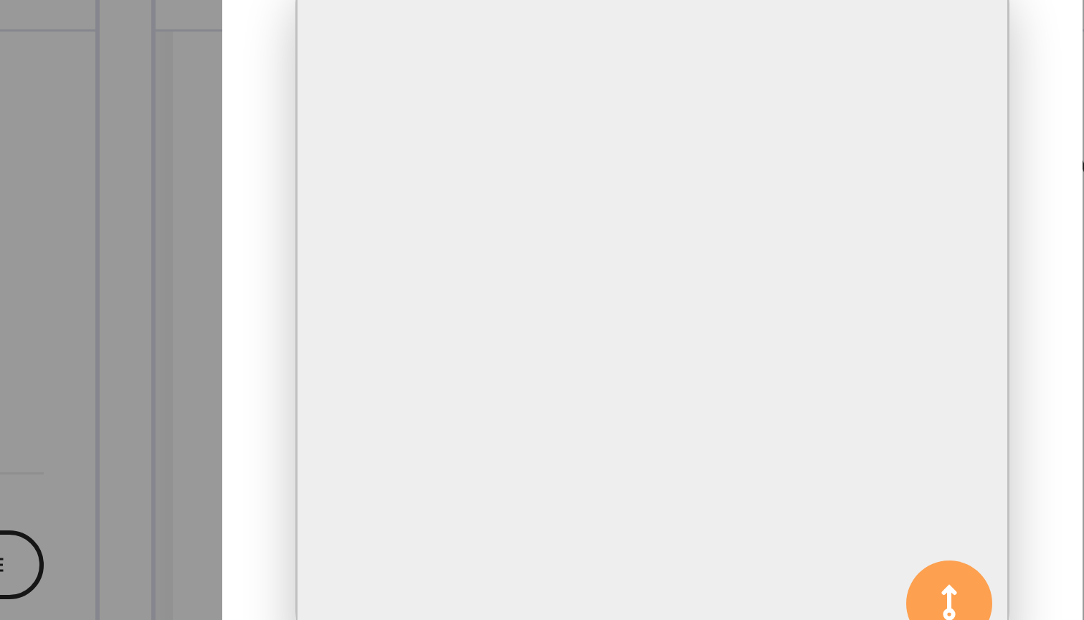
click at [361, 90] on div "Ate Coach Dashboard Wahoo! It’s official Take a moment to set up your Coach Pro…" at bounding box center [542, 310] width 1084 height 620
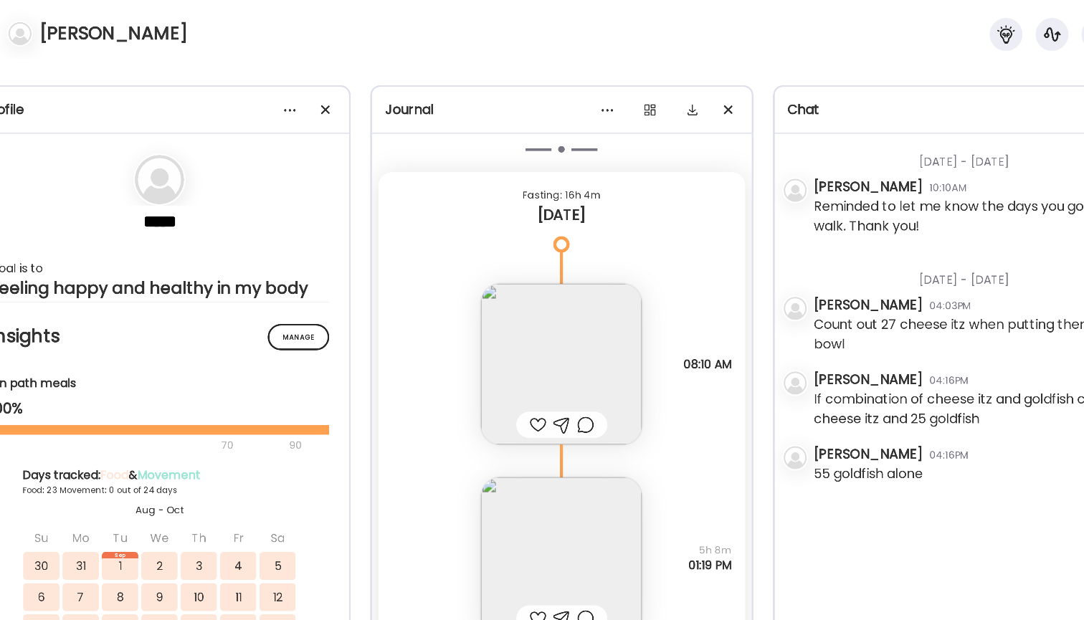
scroll to position [28163, 0]
